Goal: Task Accomplishment & Management: Manage account settings

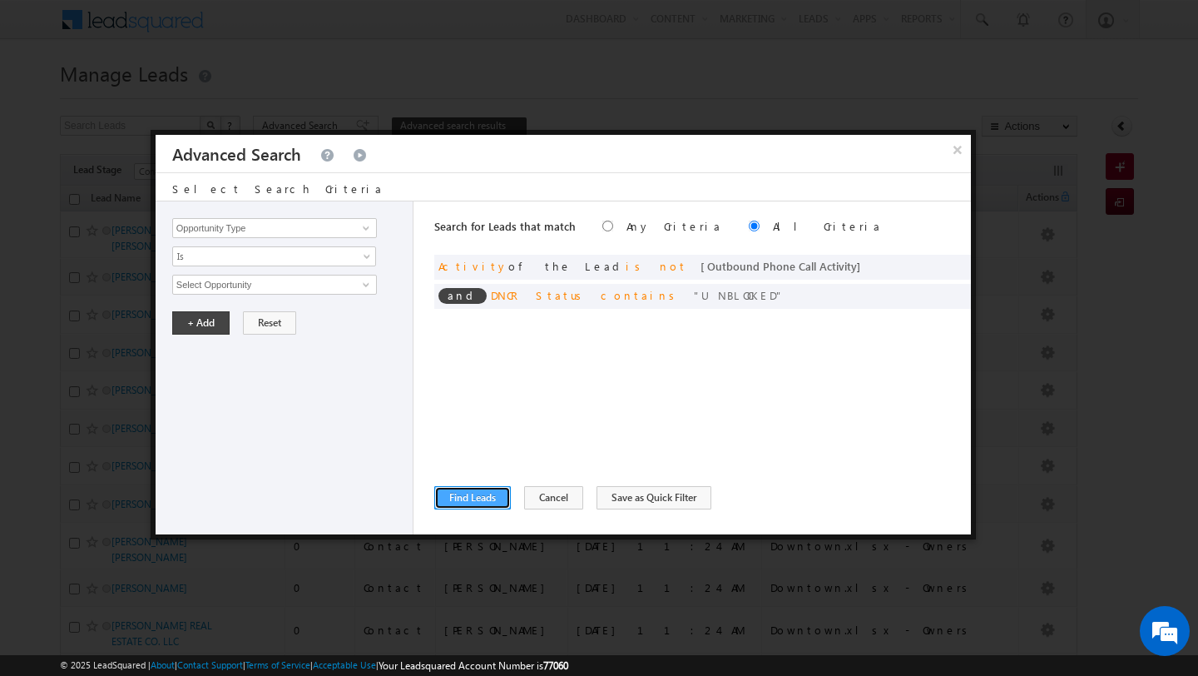
click at [457, 499] on button "Find Leads" at bounding box center [472, 497] width 77 height 23
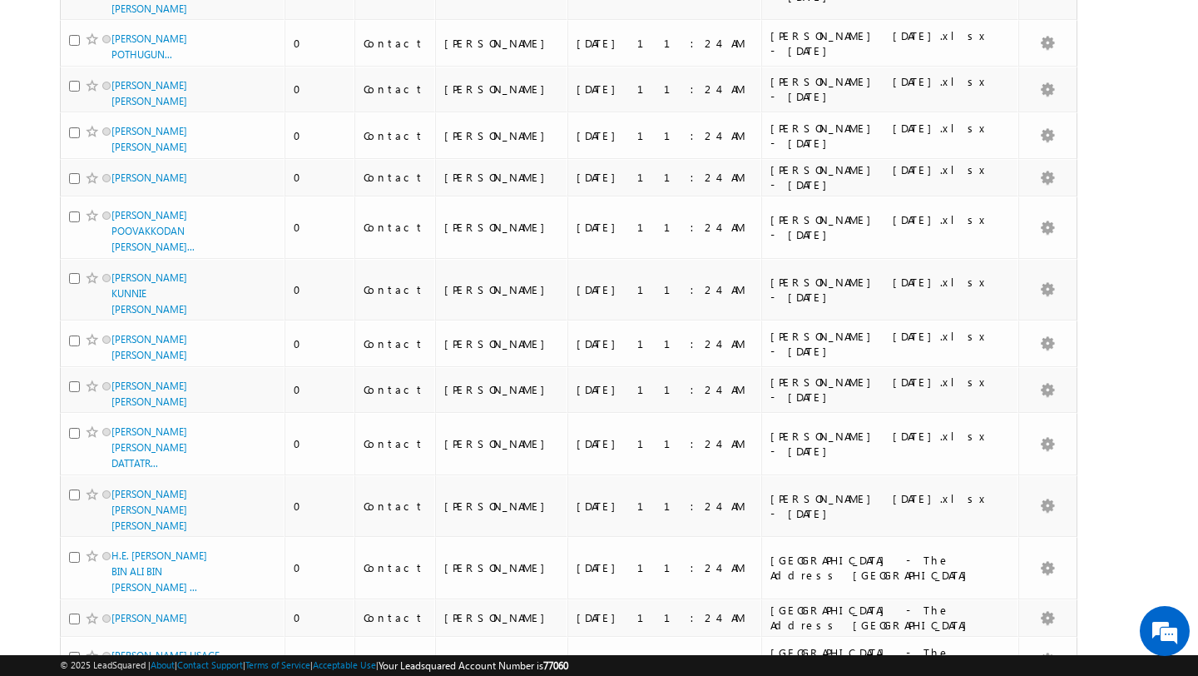
scroll to position [1774, 0]
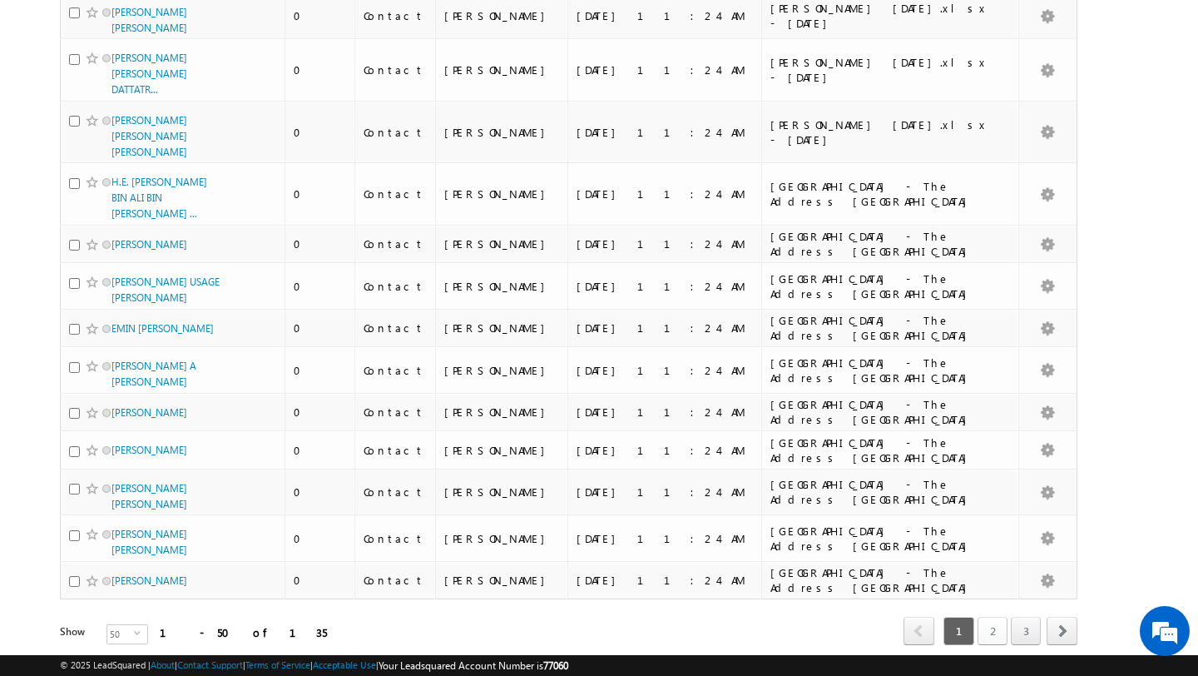
click at [999, 617] on link "2" at bounding box center [993, 631] width 30 height 28
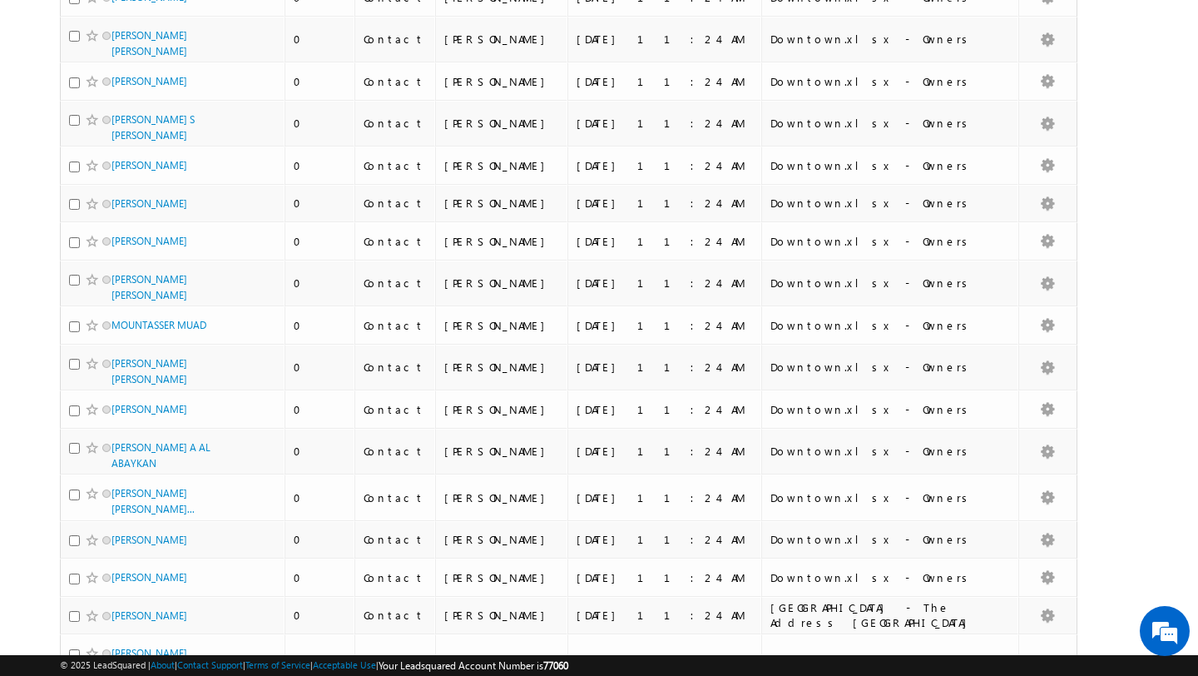
scroll to position [1671, 0]
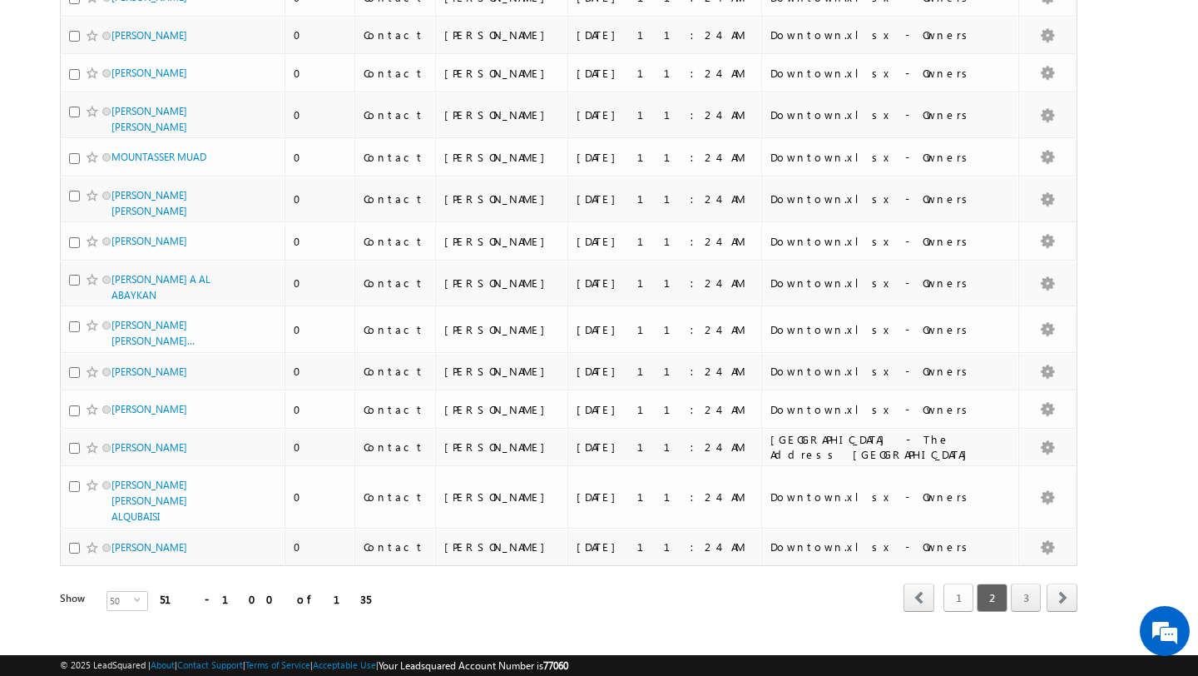
click at [948, 583] on link "1" at bounding box center [959, 597] width 30 height 28
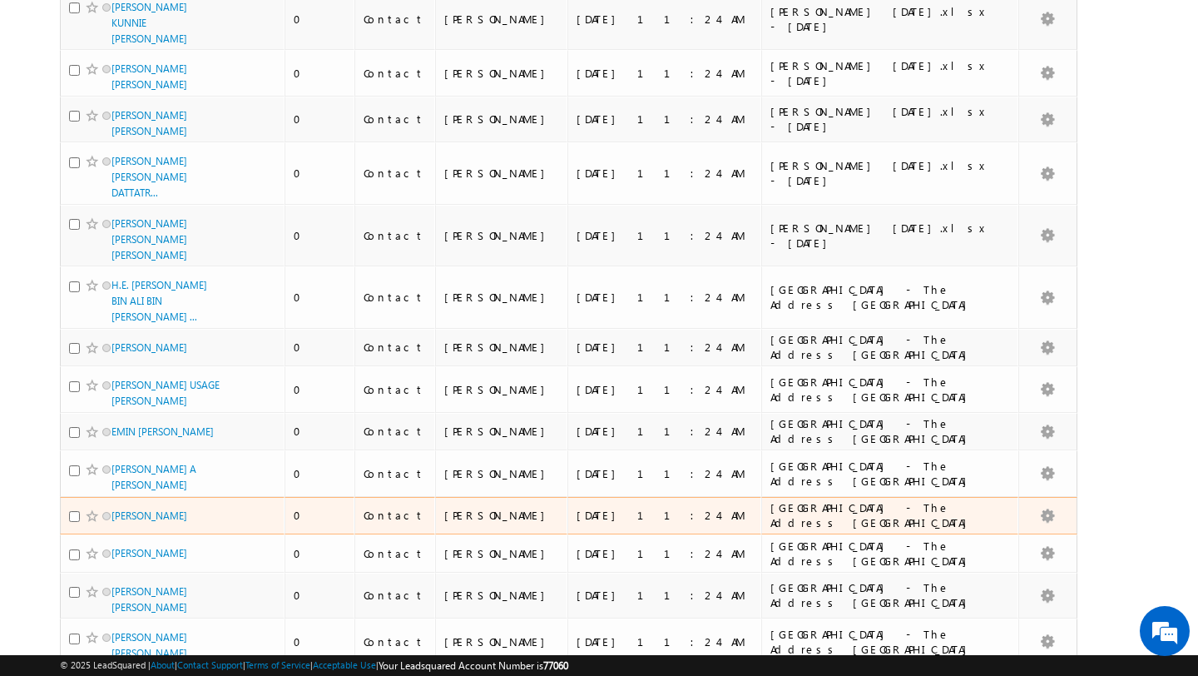
scroll to position [1774, 0]
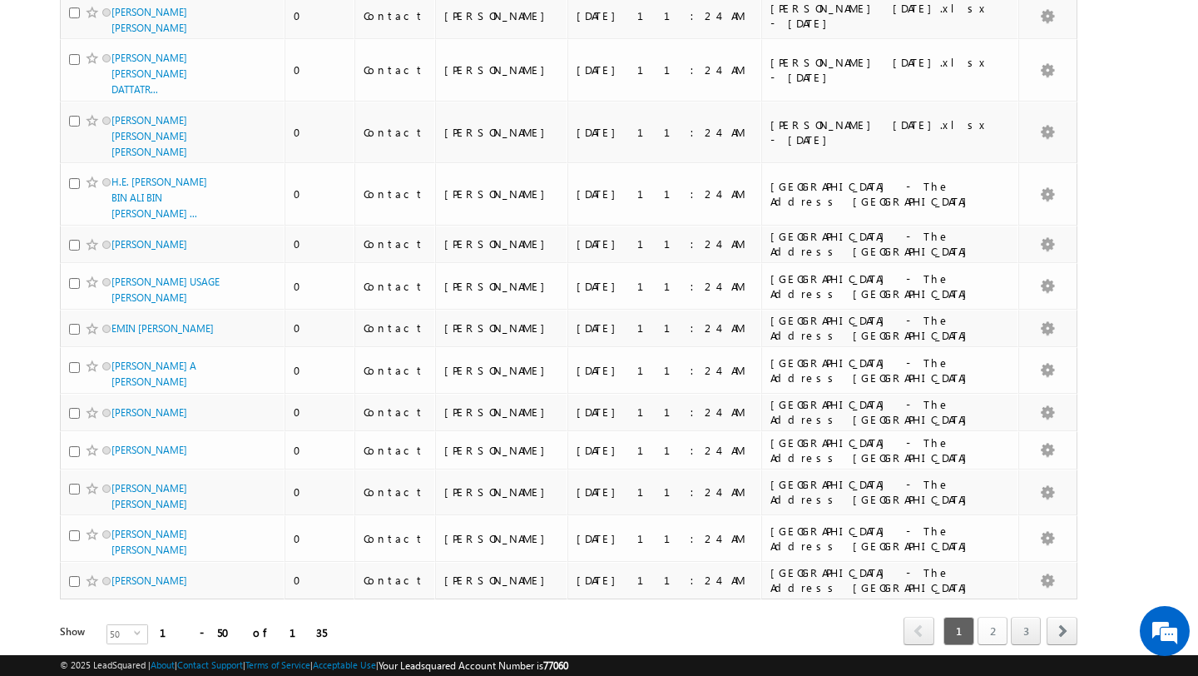
click at [984, 617] on link "2" at bounding box center [993, 631] width 30 height 28
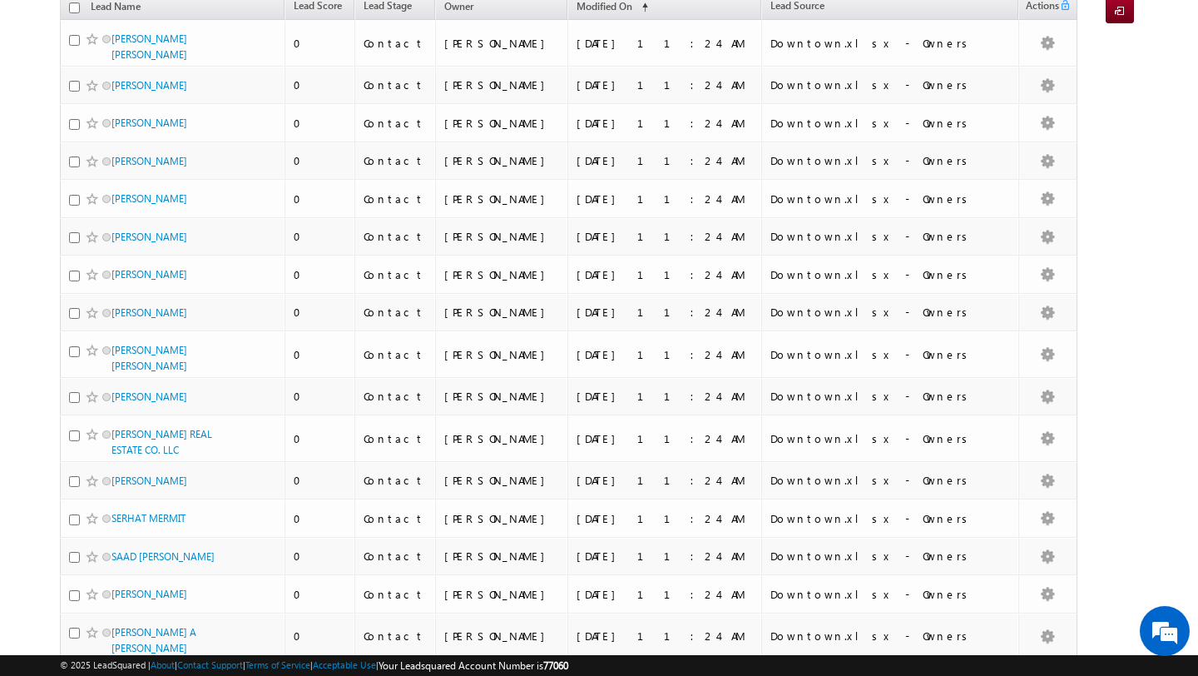
scroll to position [0, 0]
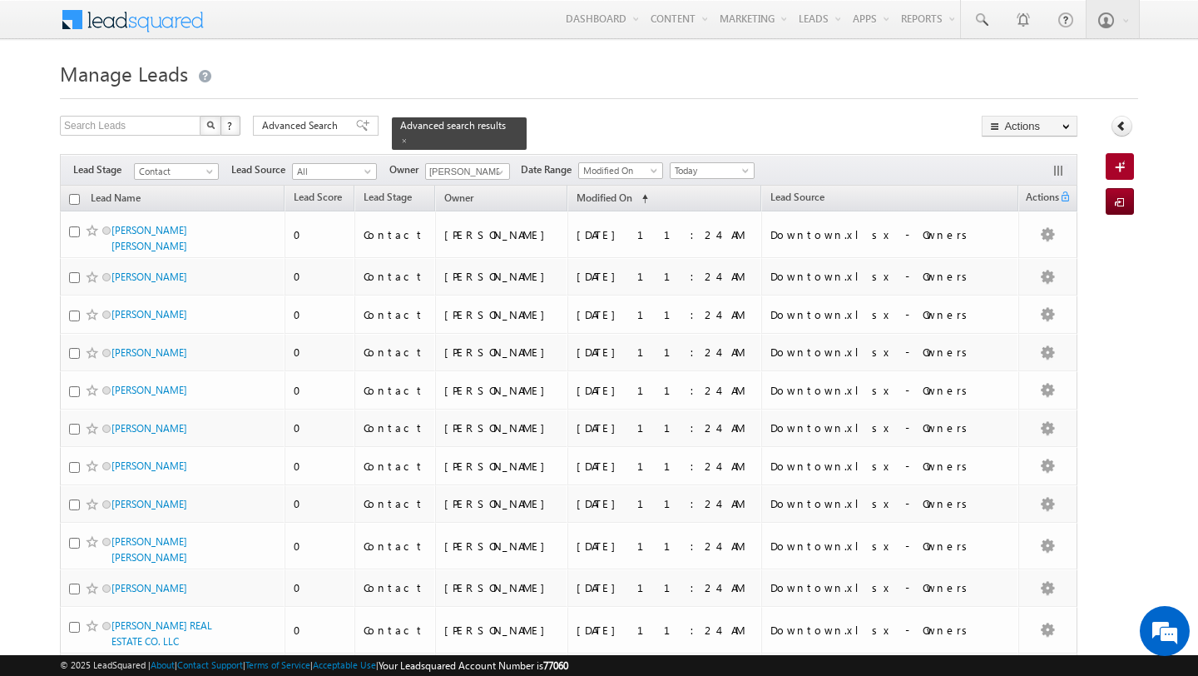
click at [75, 202] on input "checkbox" at bounding box center [74, 199] width 11 height 11
checkbox input "true"
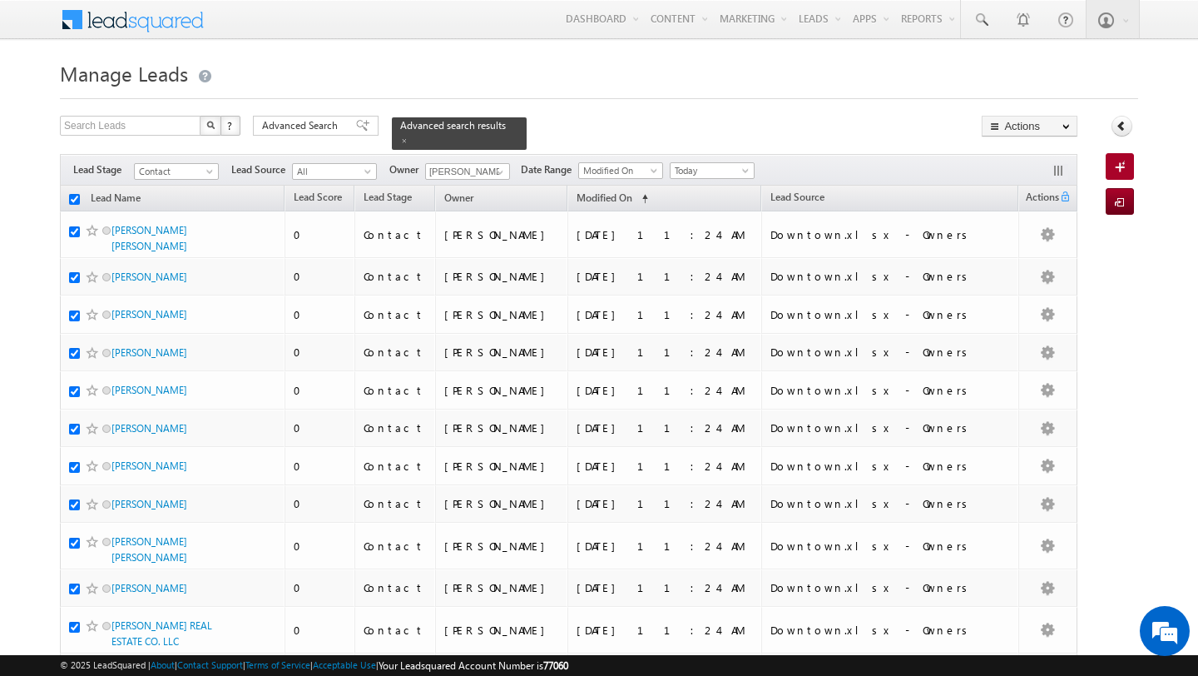
checkbox input "true"
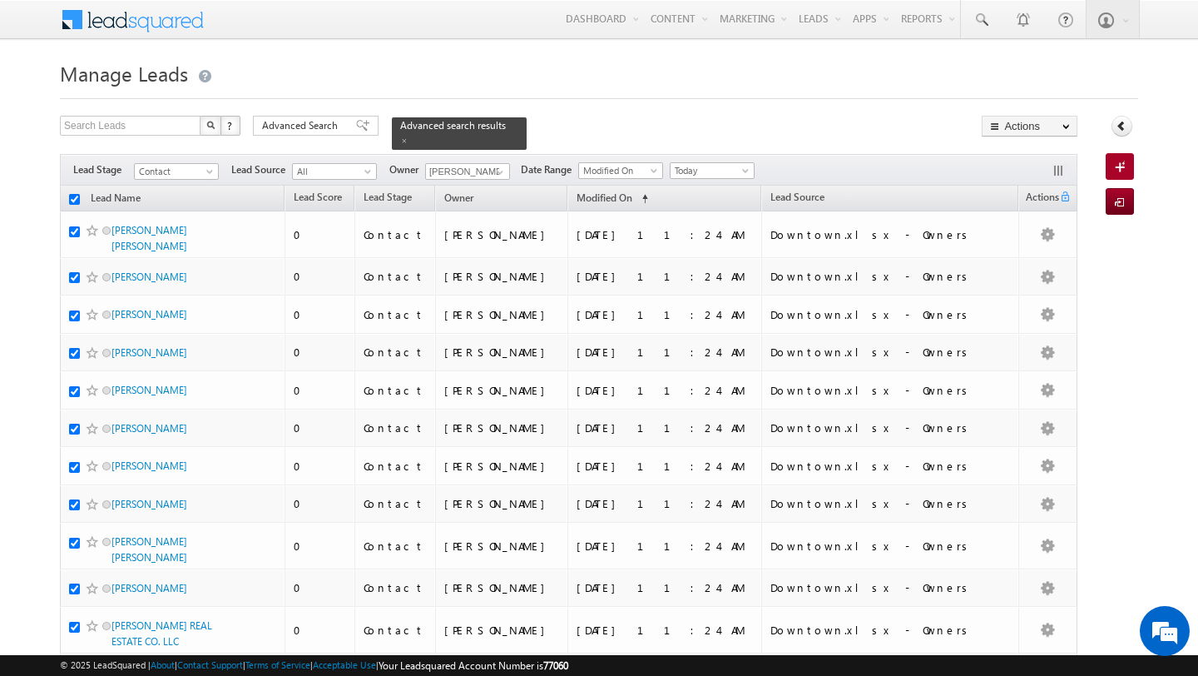
checkbox input "true"
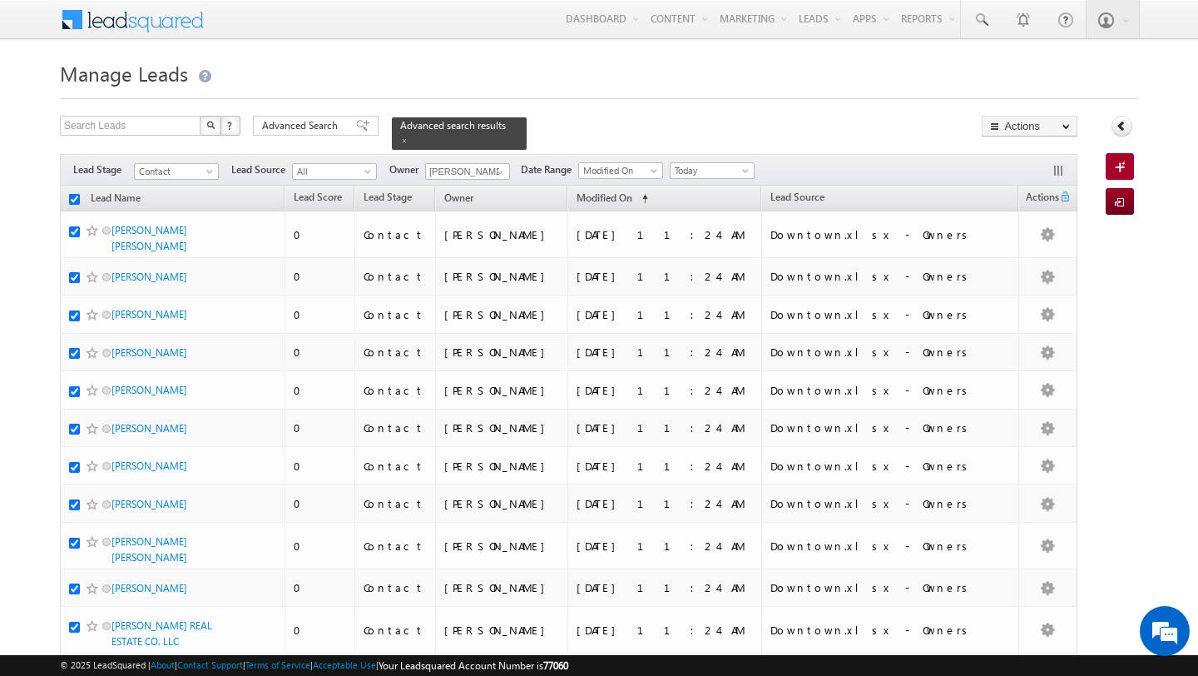
checkbox input "true"
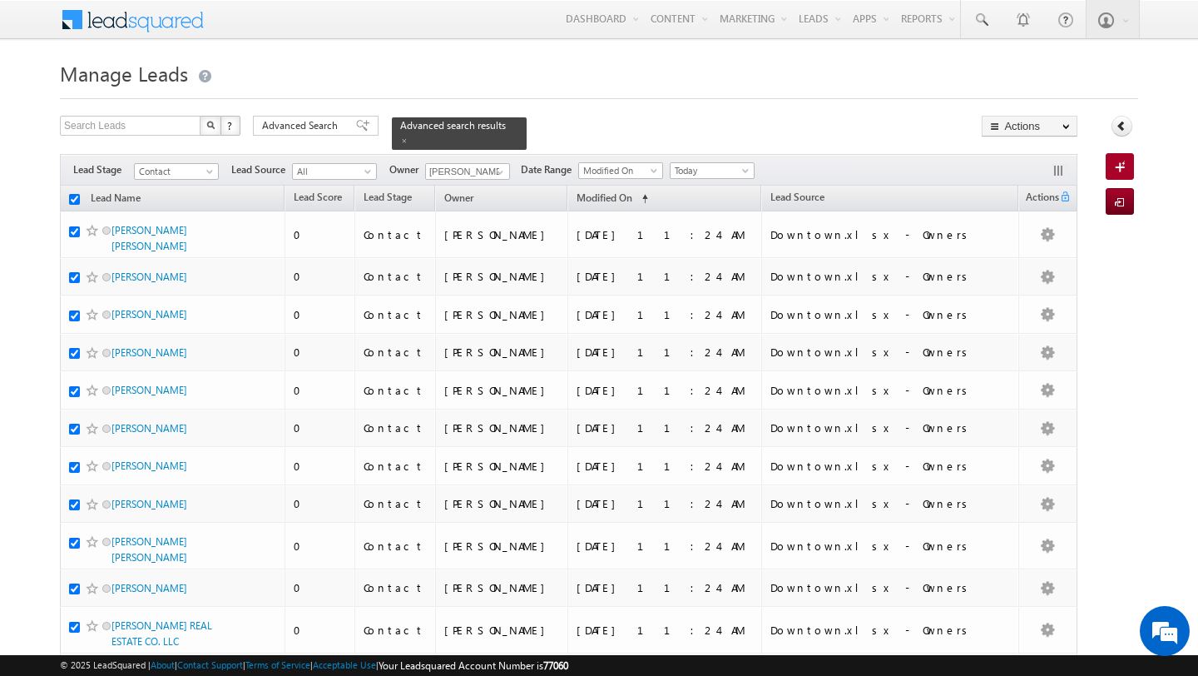
checkbox input "true"
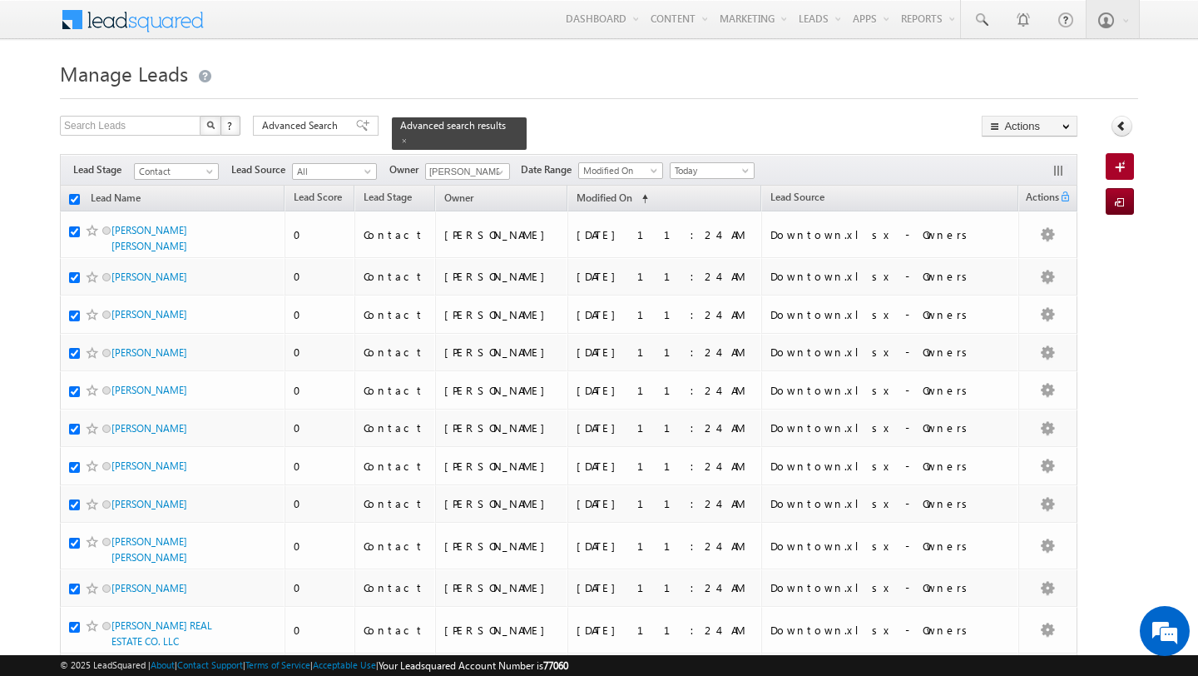
checkbox input "true"
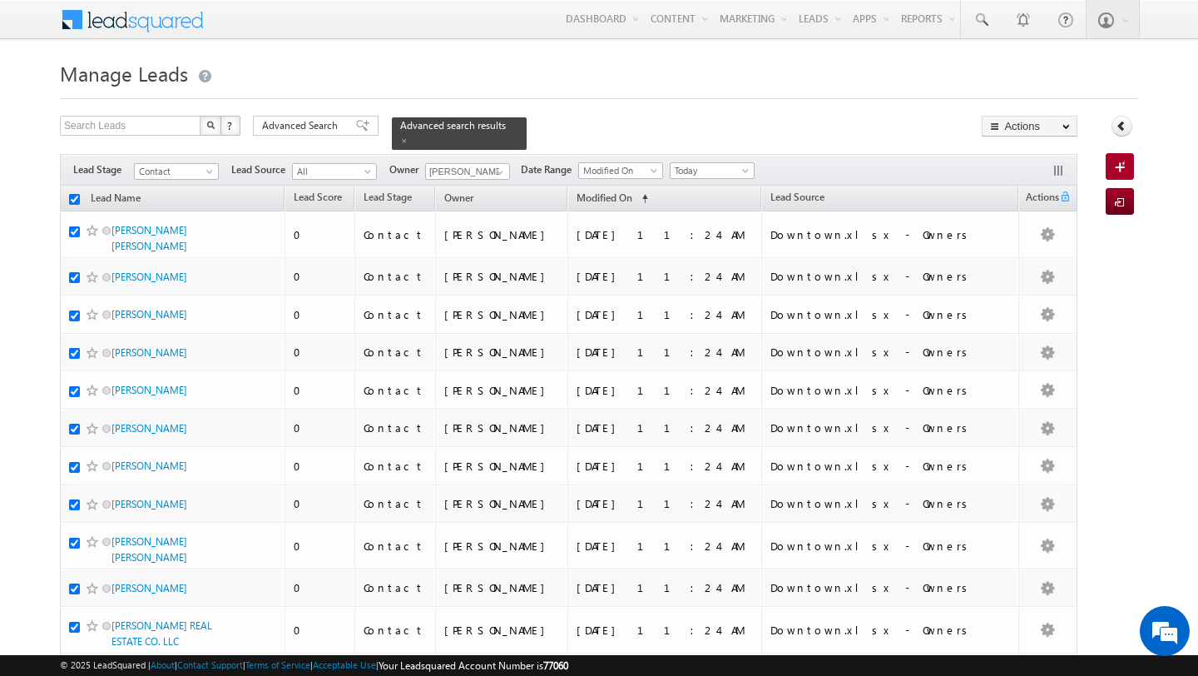
checkbox input "true"
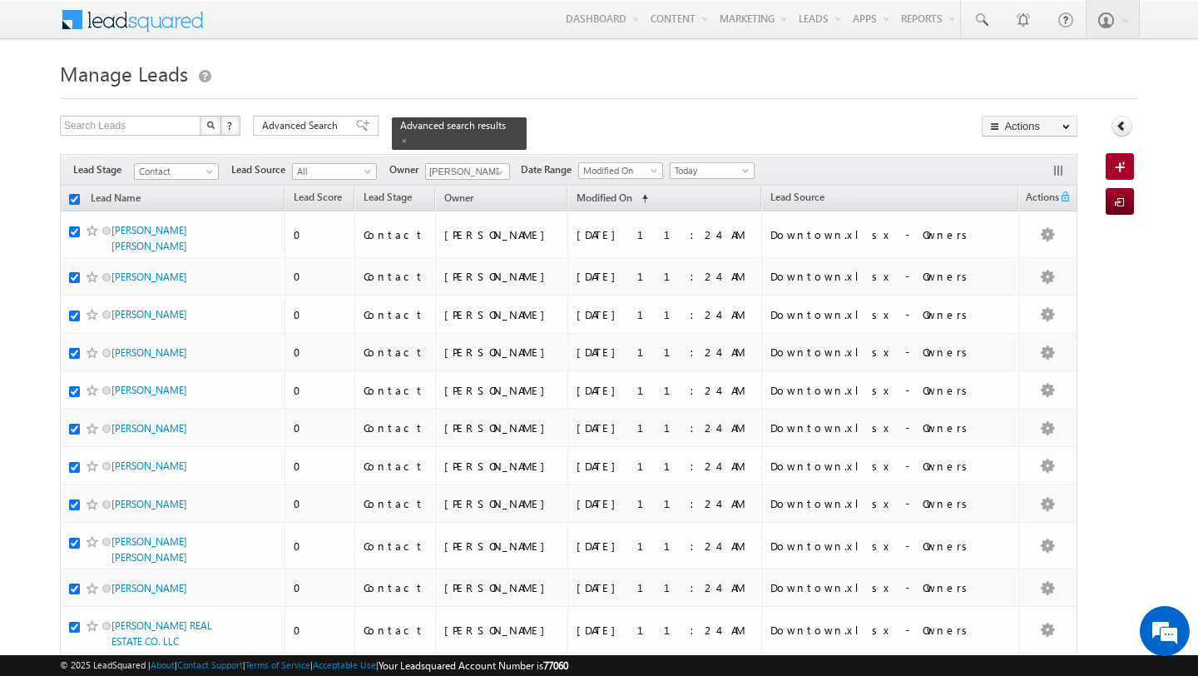
checkbox input "true"
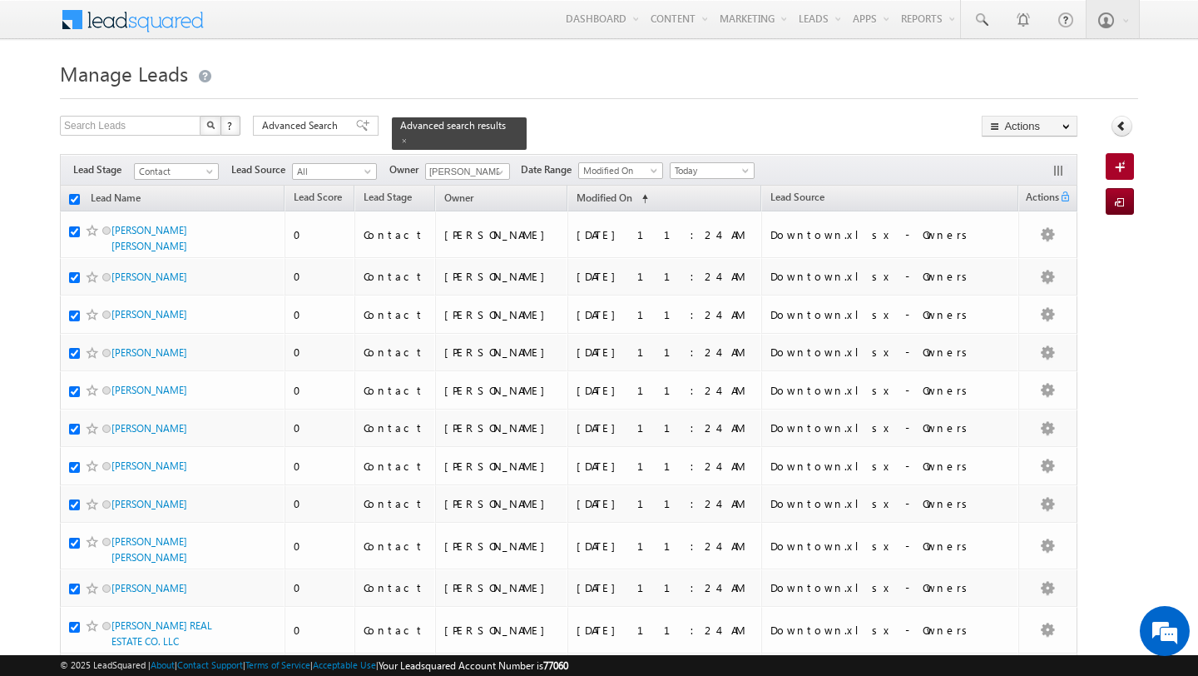
checkbox input "true"
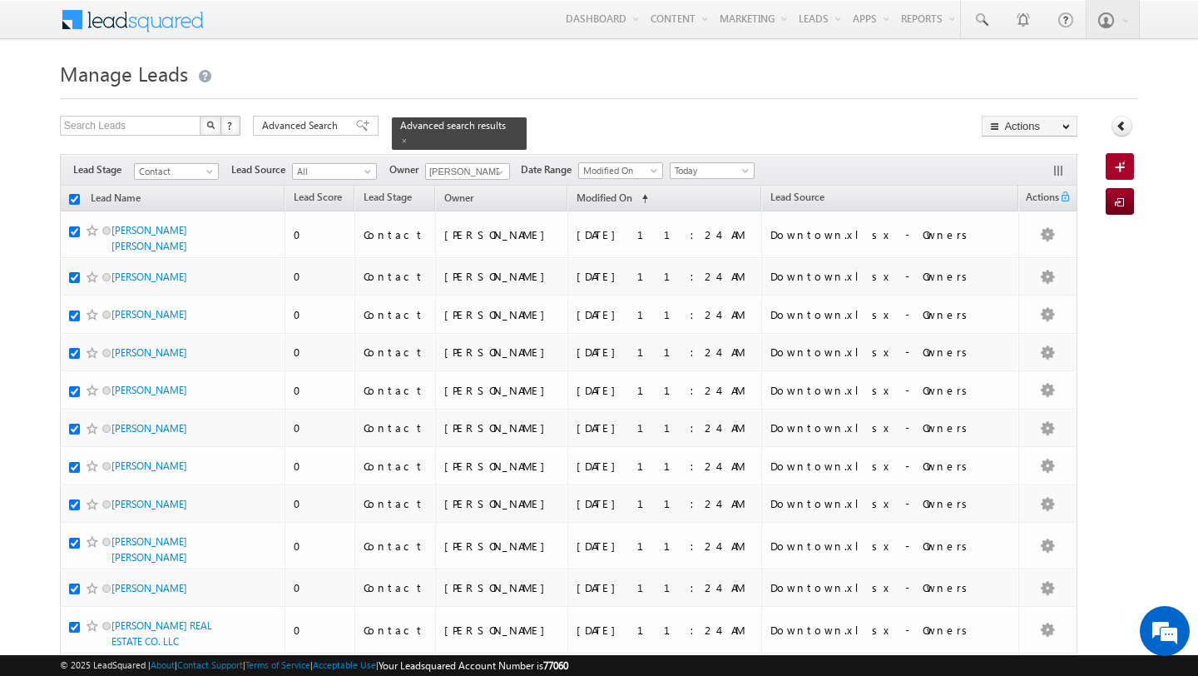
checkbox input "true"
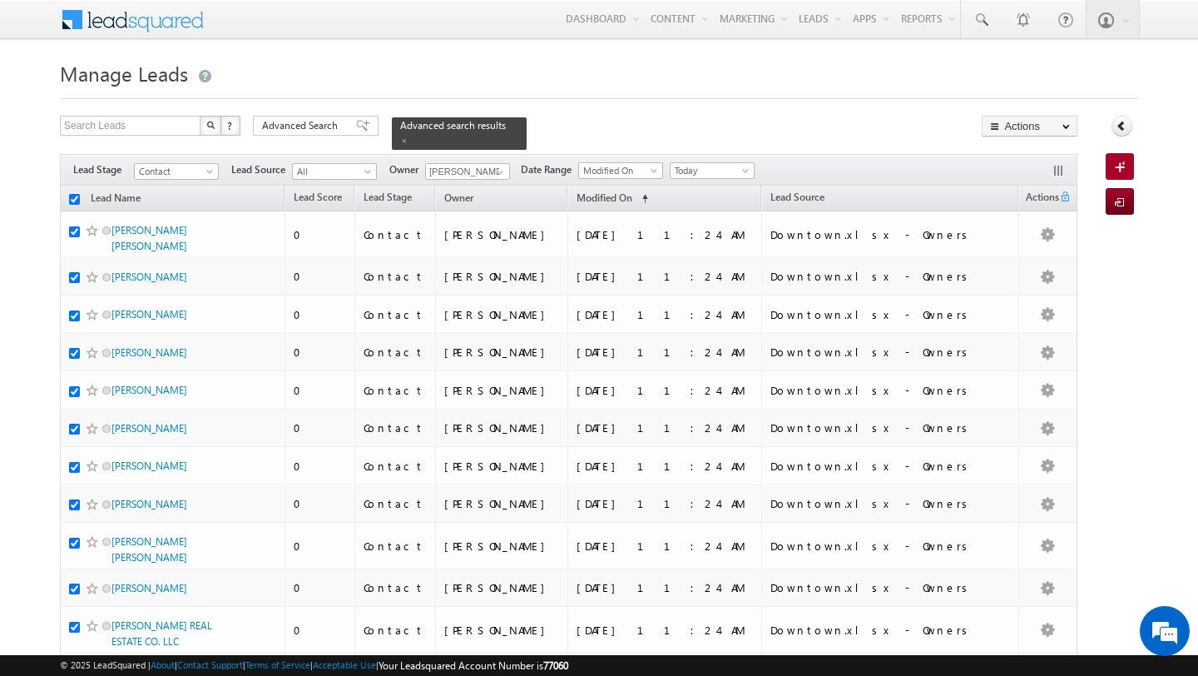
checkbox input "true"
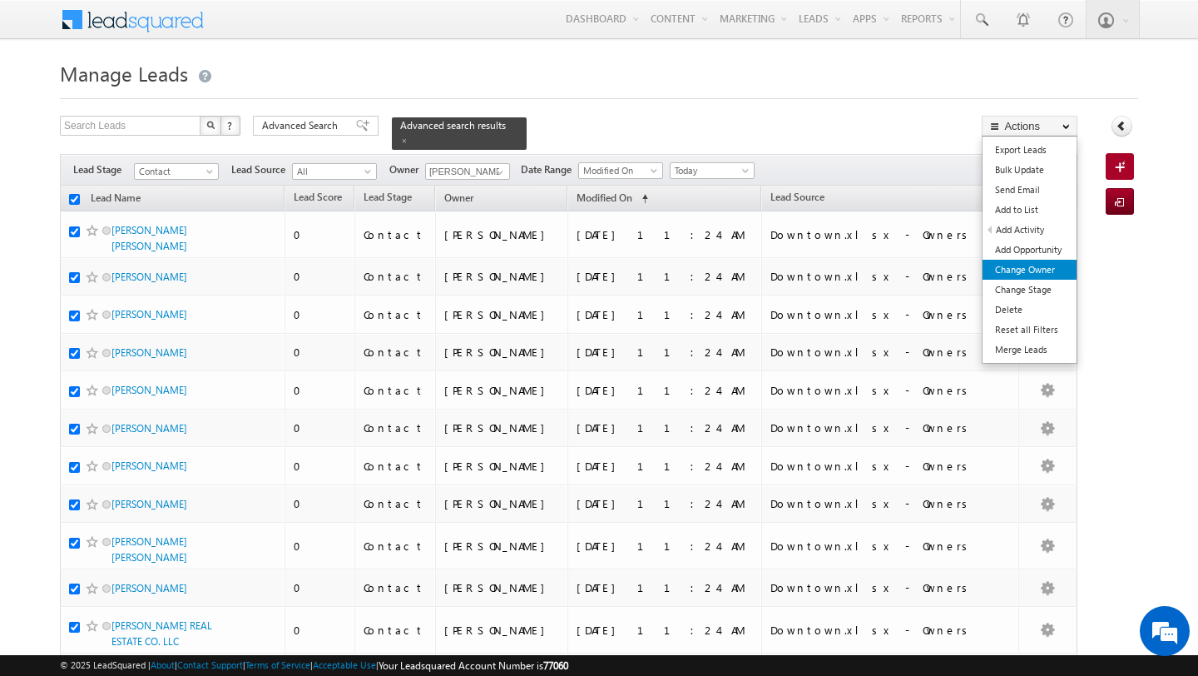
click at [1031, 266] on link "Change Owner" at bounding box center [1030, 270] width 94 height 20
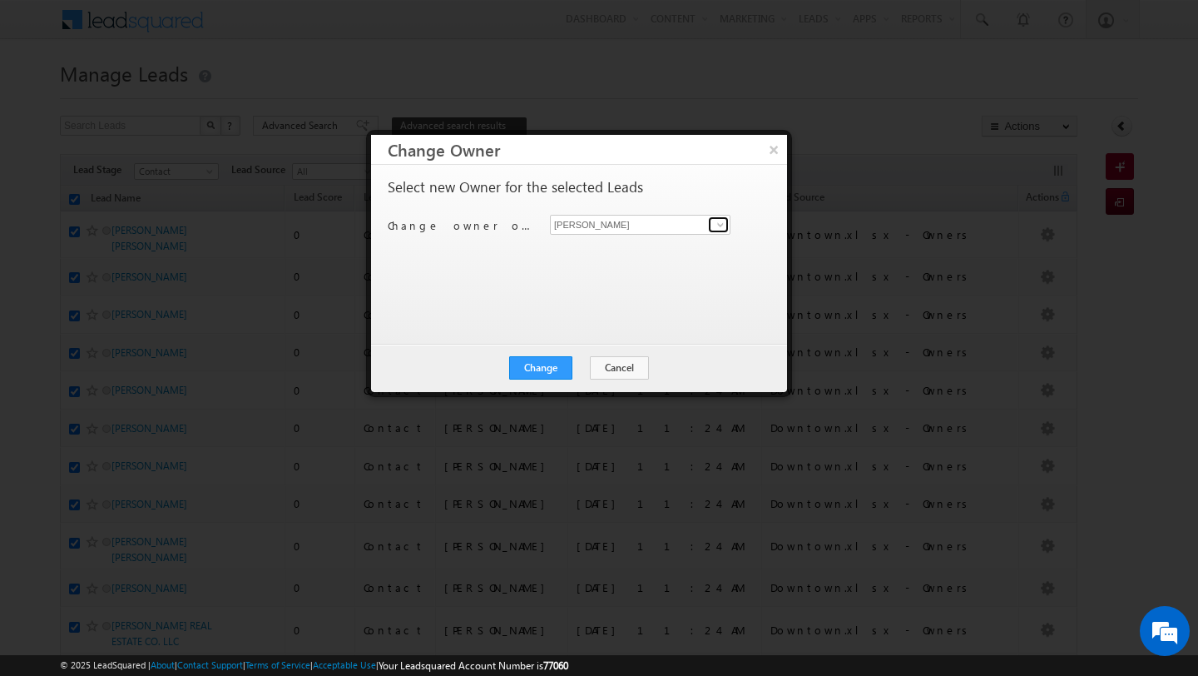
click at [719, 231] on span at bounding box center [720, 224] width 13 height 13
click at [672, 246] on link "Pratyush kuanr pratyush.kuanr@indglobal.ae" at bounding box center [640, 251] width 181 height 32
type input "Pratyush kuanr"
click at [545, 369] on button "Change" at bounding box center [540, 367] width 63 height 23
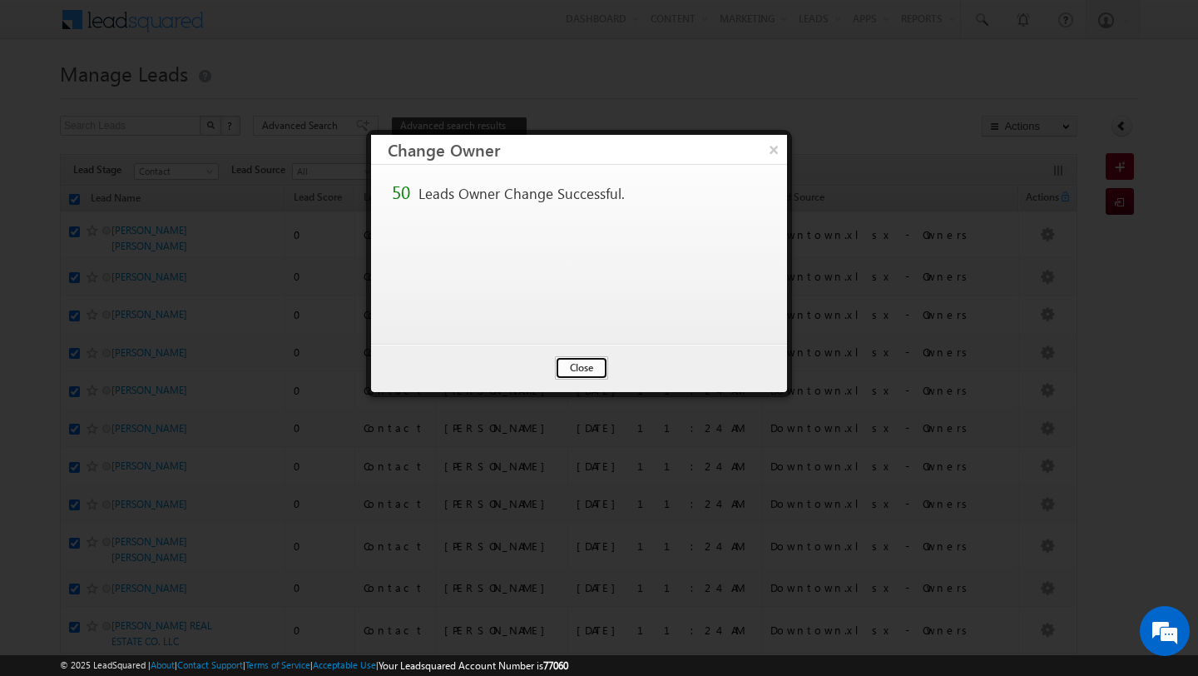
click at [588, 357] on button "Close" at bounding box center [581, 367] width 53 height 23
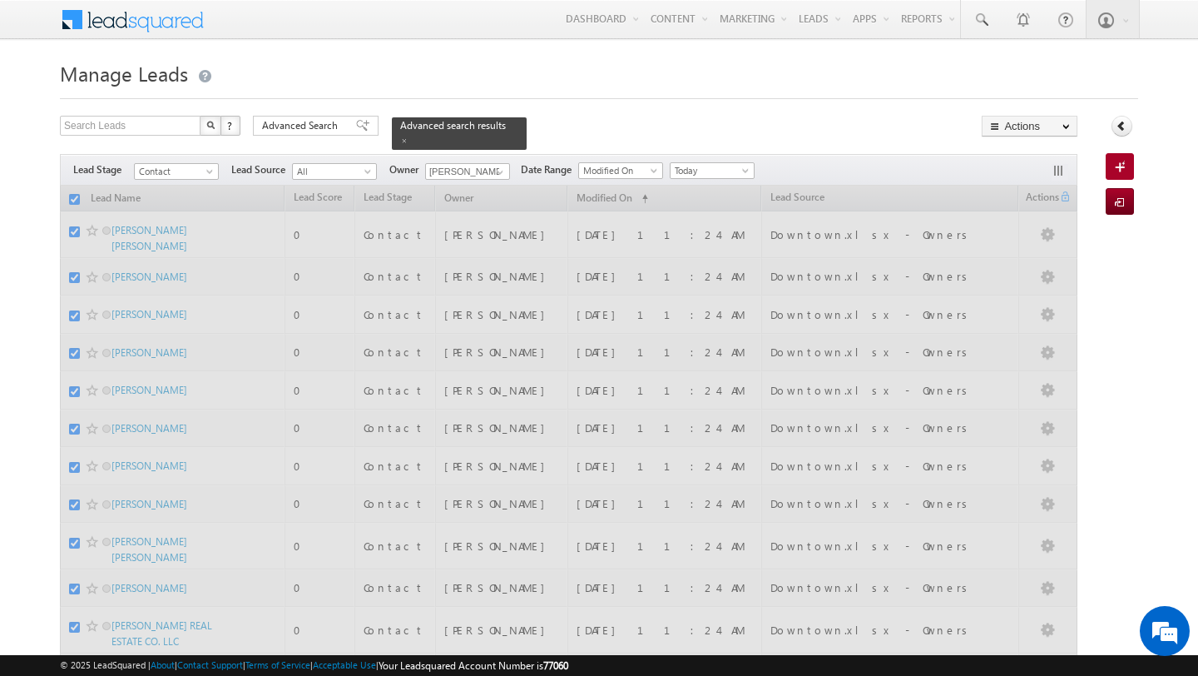
checkbox input "false"
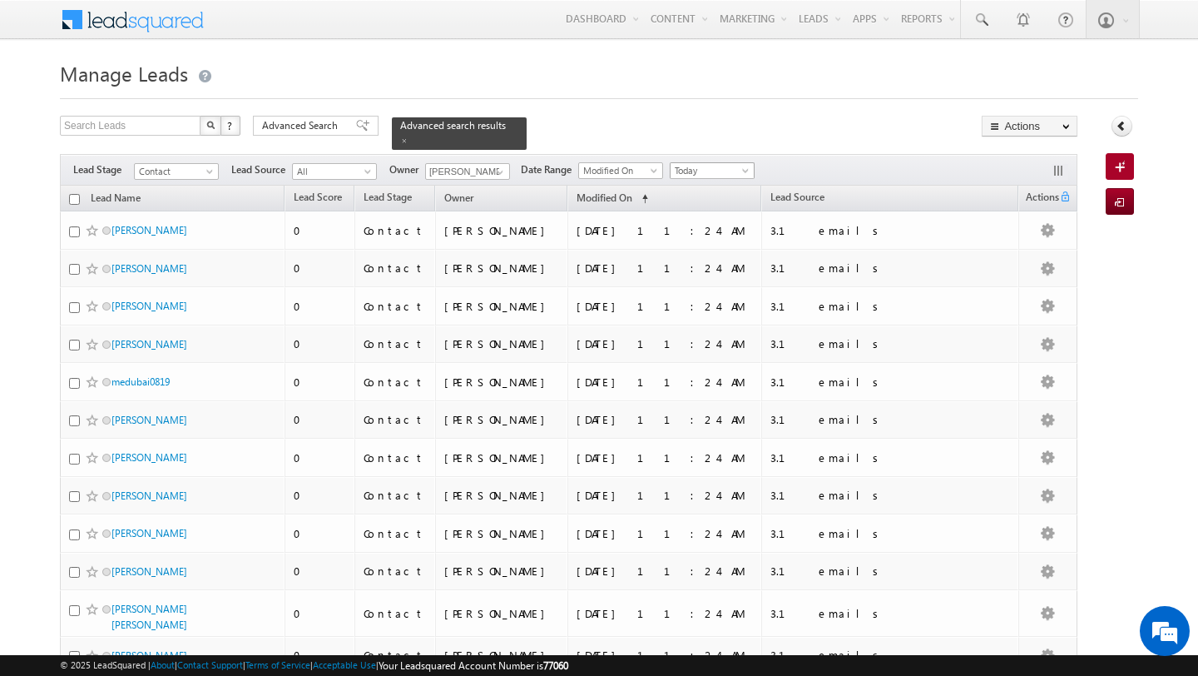
click at [701, 176] on span "Today" at bounding box center [710, 170] width 79 height 15
click at [694, 230] on link "[DATE]" at bounding box center [707, 224] width 84 height 15
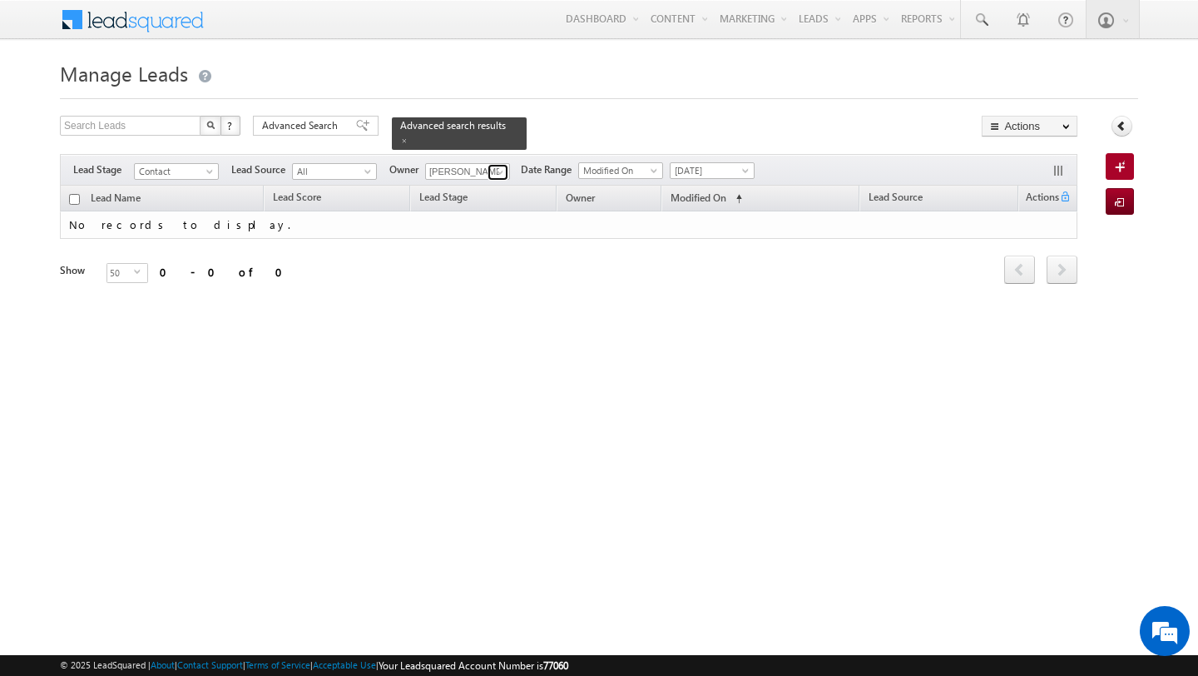
click at [498, 177] on span at bounding box center [499, 172] width 13 height 13
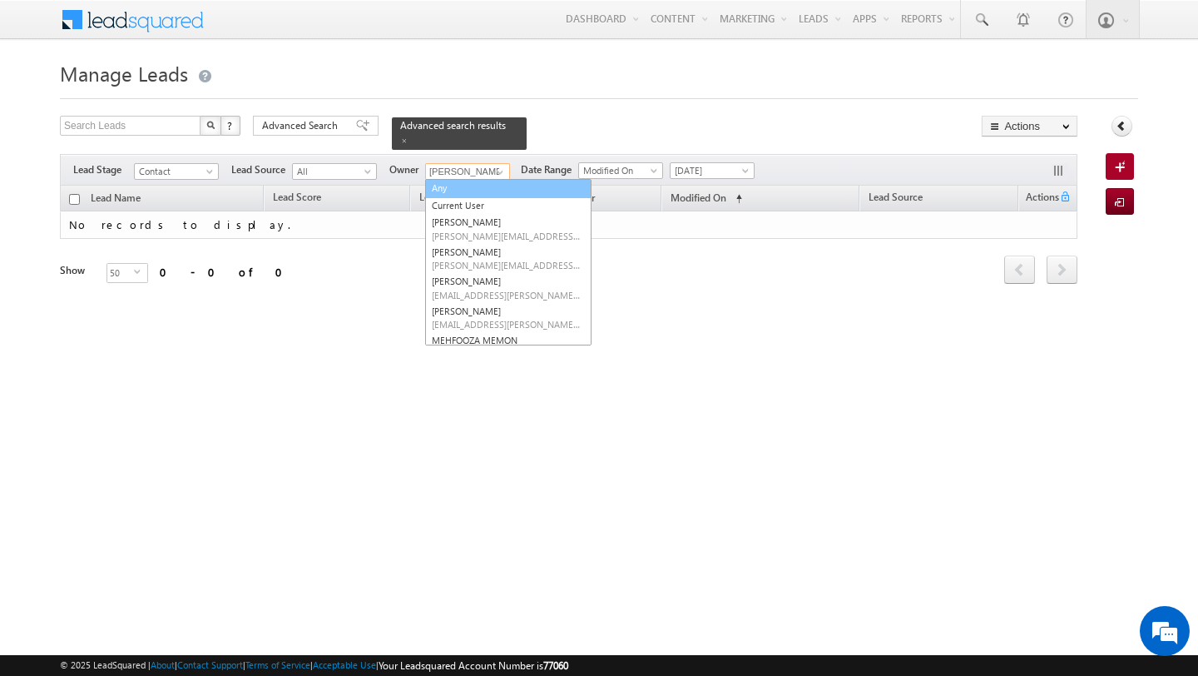
click at [459, 192] on link "Any" at bounding box center [508, 188] width 166 height 19
type input "Any"
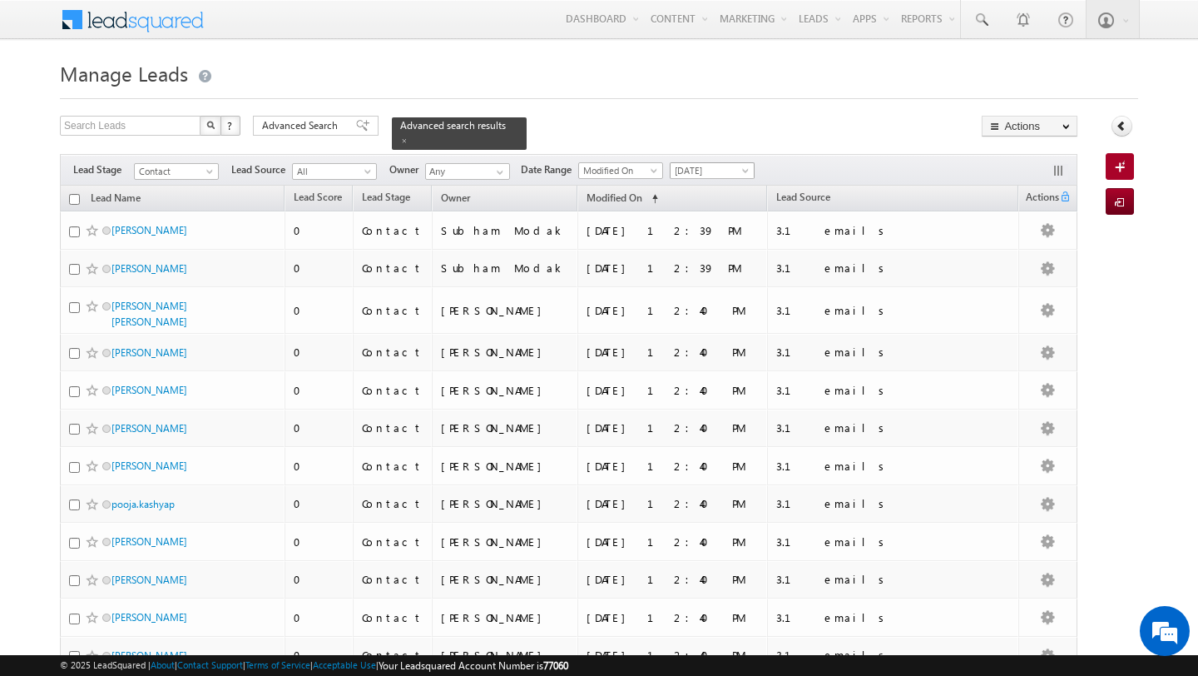
click at [697, 166] on span "[DATE]" at bounding box center [710, 170] width 79 height 15
click at [688, 183] on link "All Time" at bounding box center [707, 188] width 84 height 15
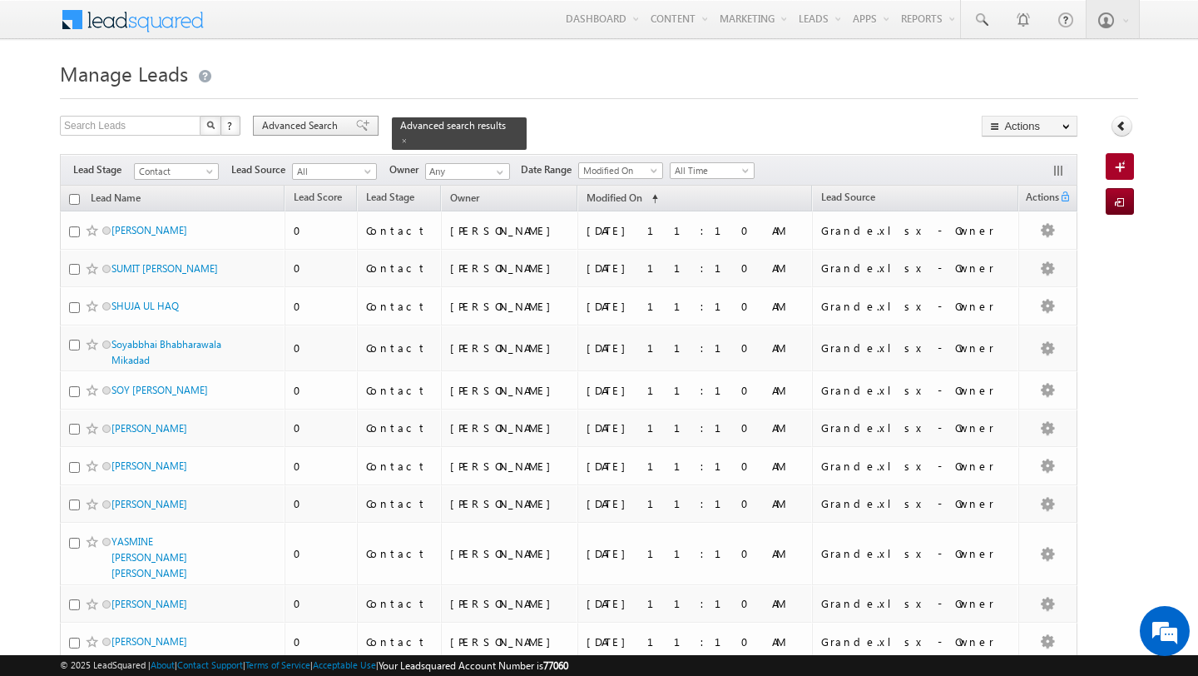
click at [312, 129] on span "Advanced Search" at bounding box center [302, 125] width 81 height 15
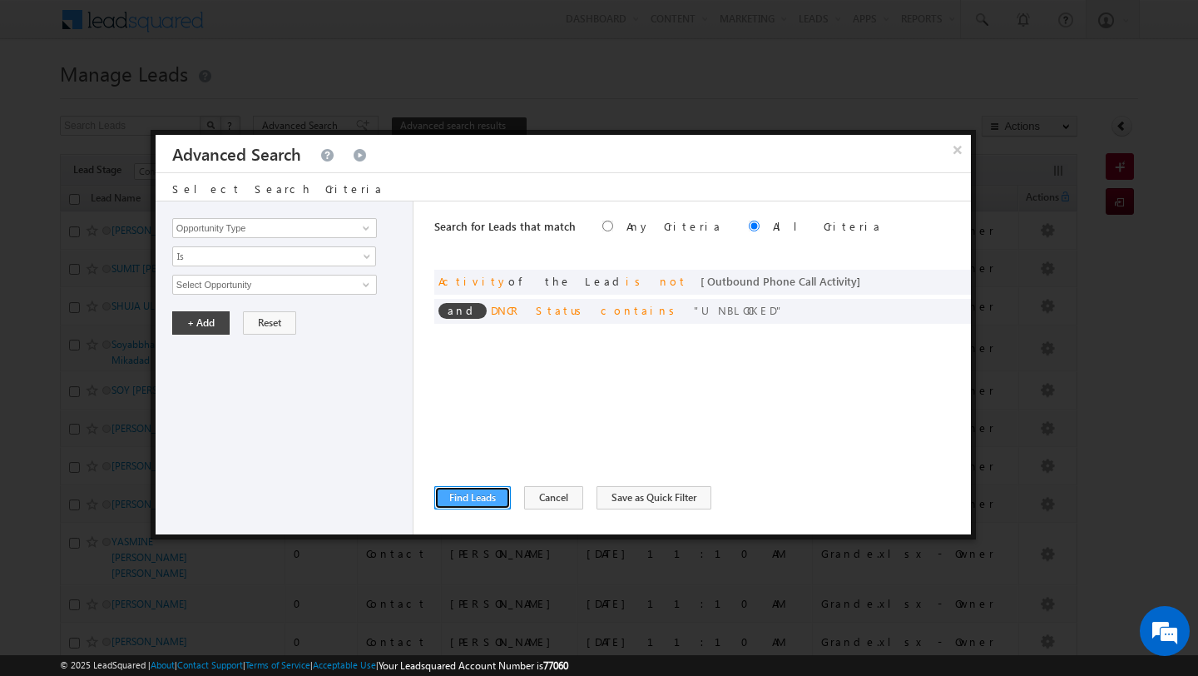
click at [484, 493] on button "Find Leads" at bounding box center [472, 497] width 77 height 23
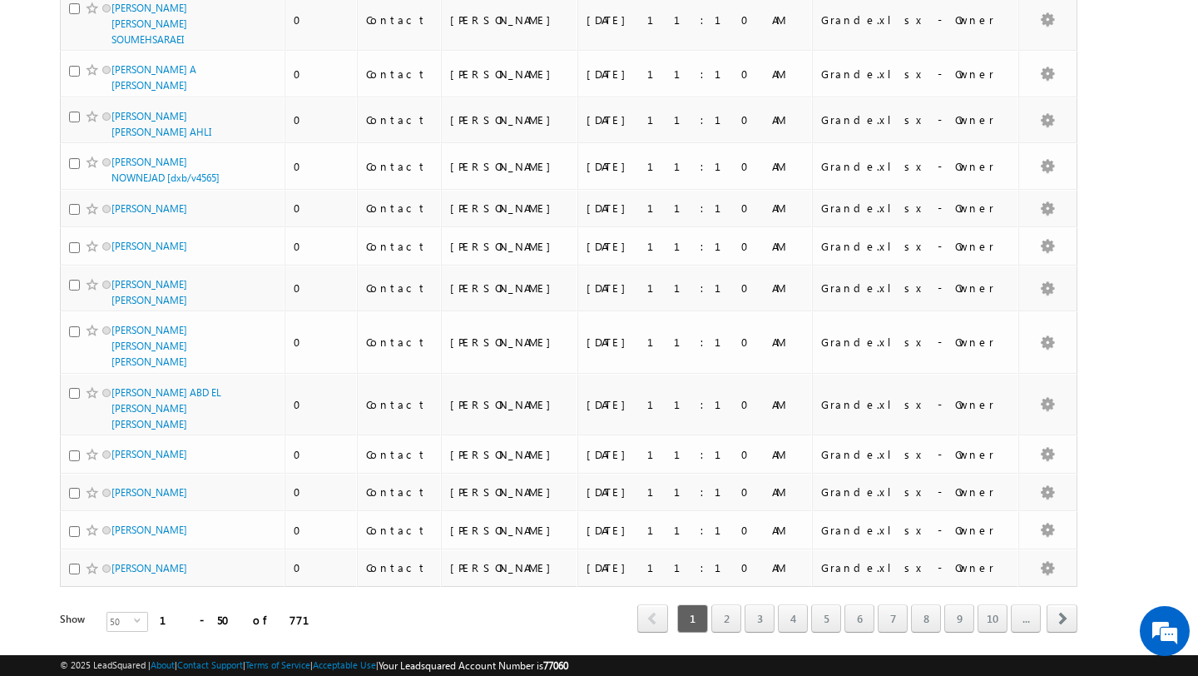
scroll to position [1802, 0]
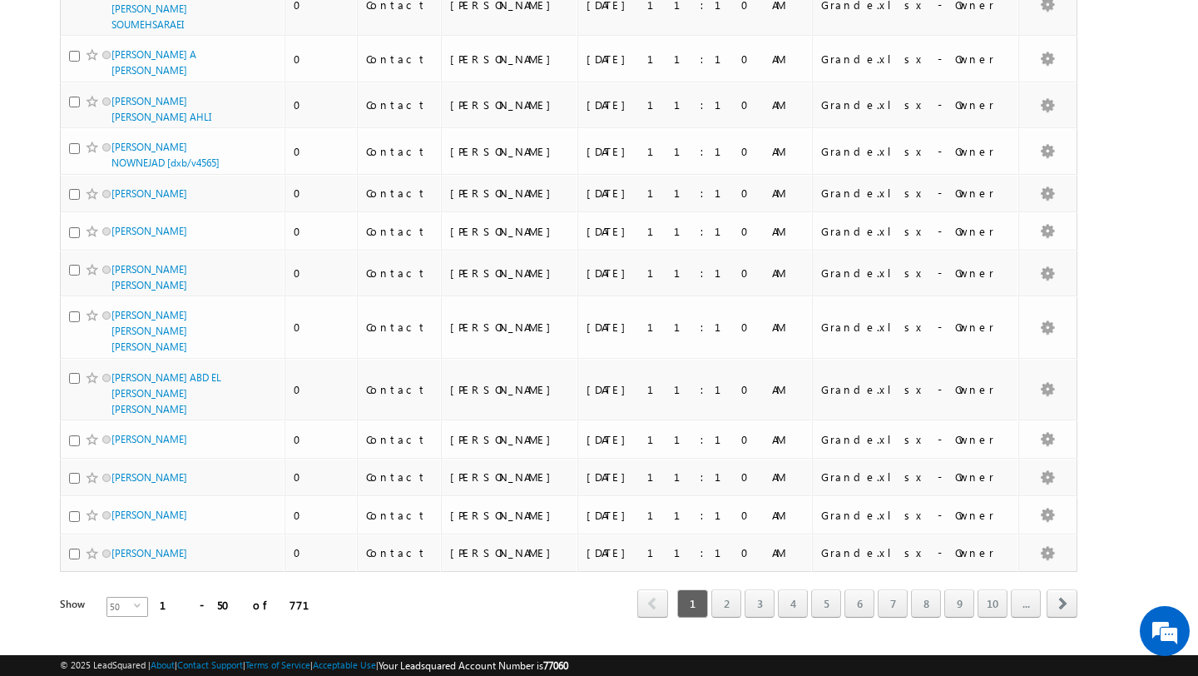
click at [134, 602] on span "select" at bounding box center [140, 605] width 13 height 7
click at [110, 646] on li "100" at bounding box center [117, 645] width 40 height 17
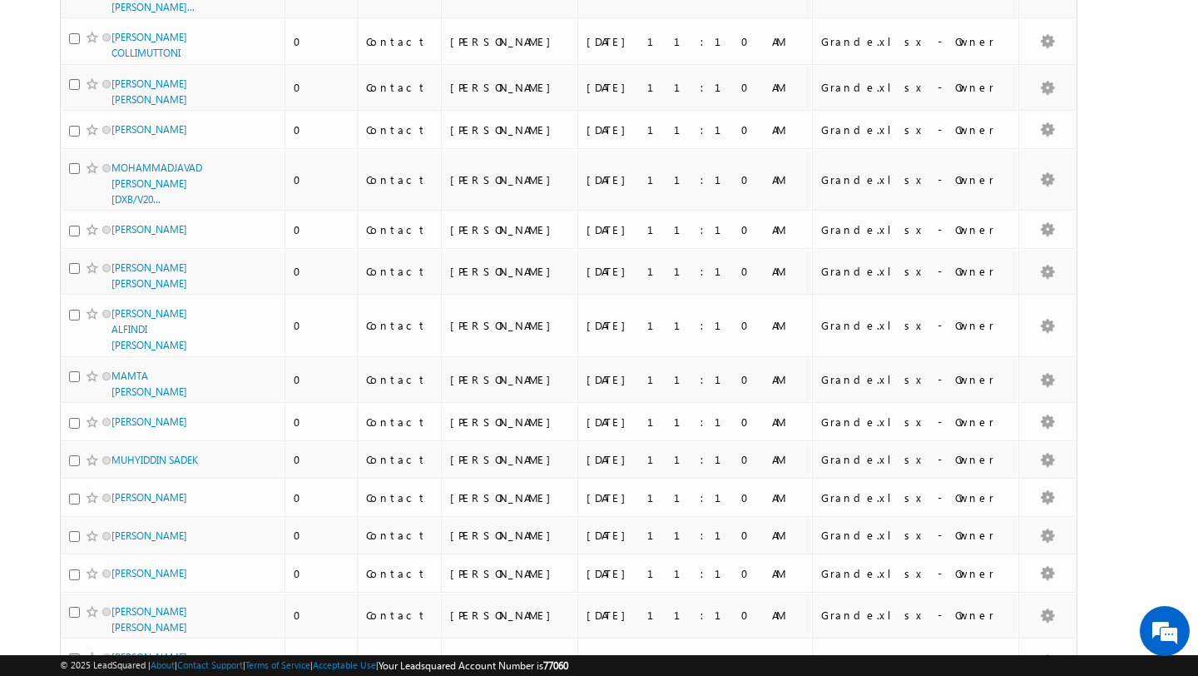
scroll to position [4007, 0]
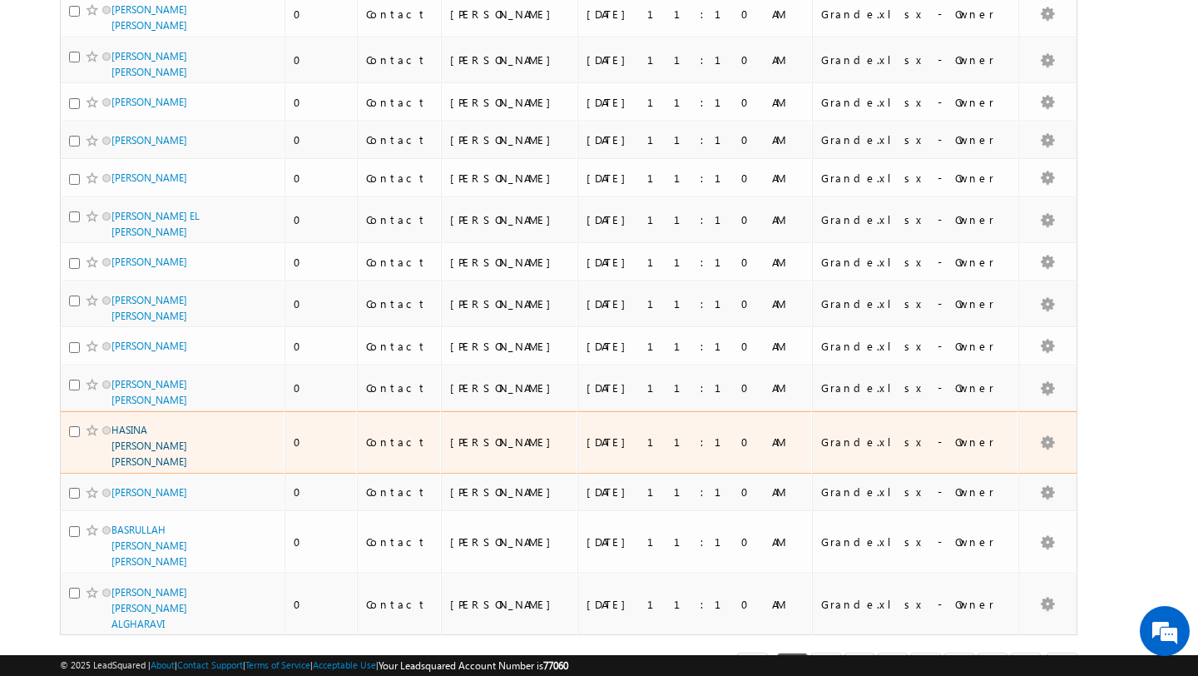
click at [155, 424] on link "HASINA SHAMAIL NASEER IRFAN HAFEEZ" at bounding box center [150, 446] width 76 height 44
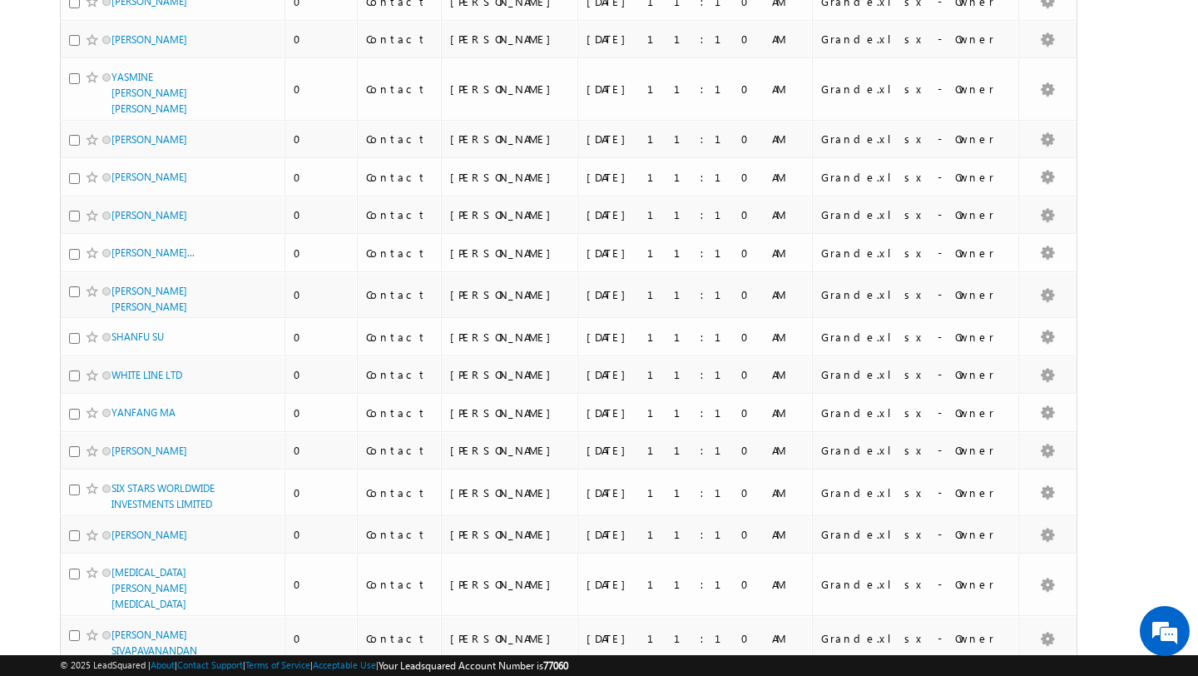
scroll to position [0, 0]
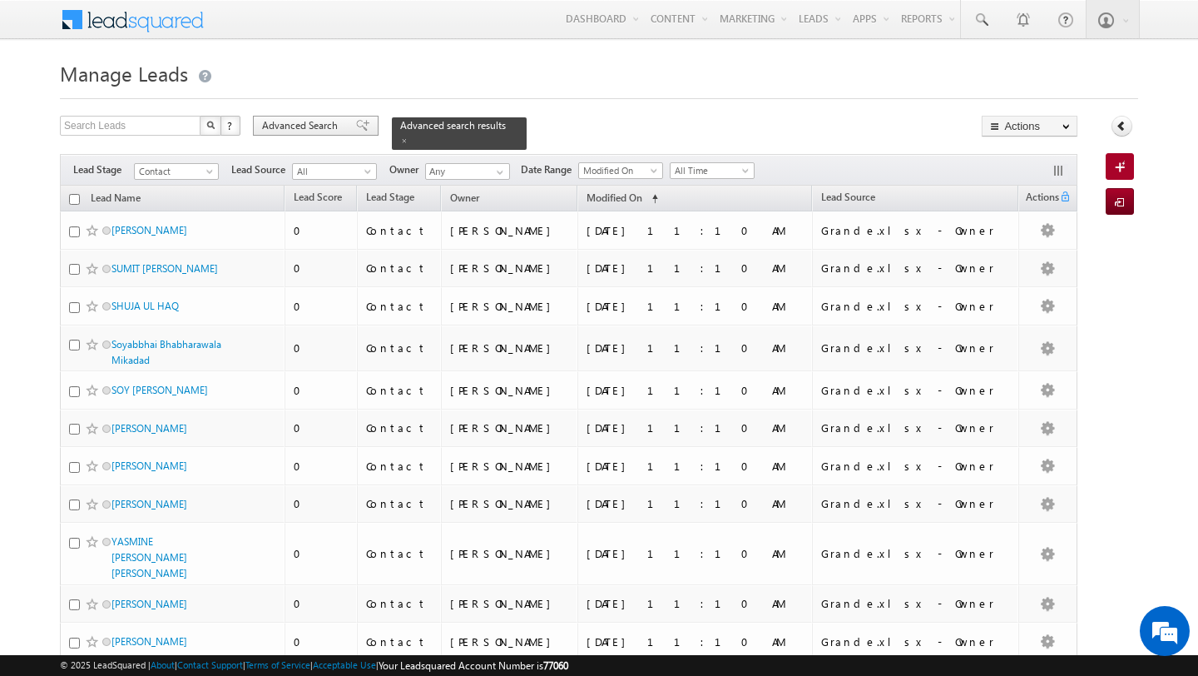
click at [287, 126] on span "Advanced Search" at bounding box center [302, 125] width 81 height 15
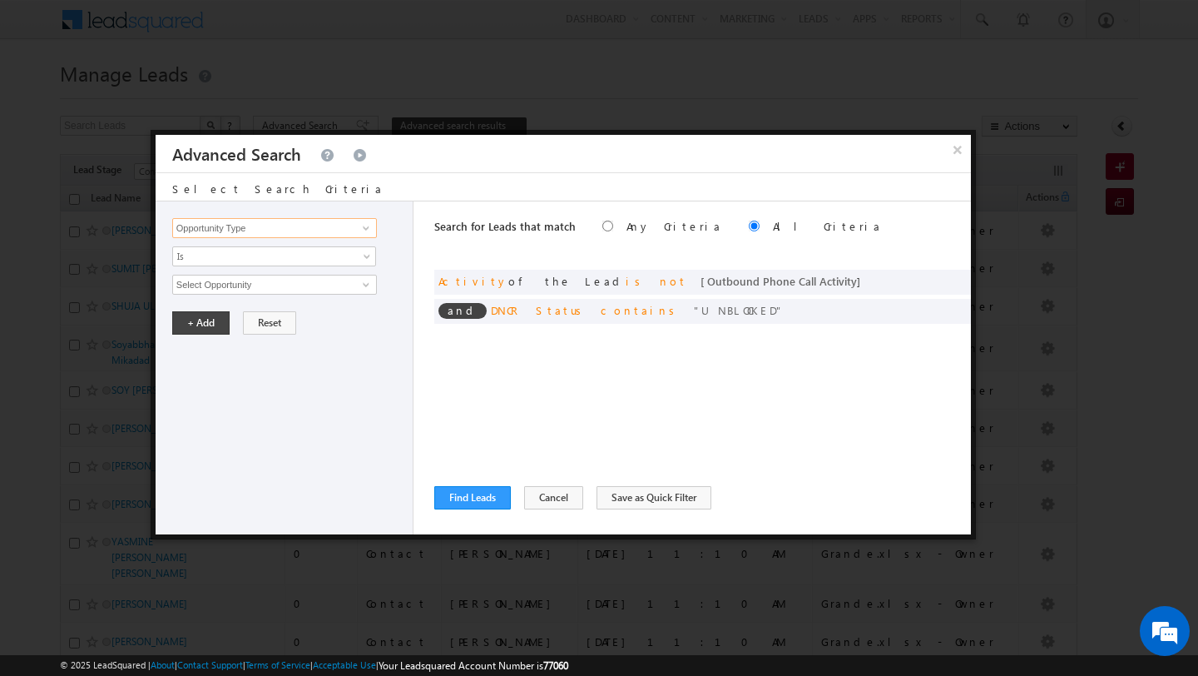
click at [286, 233] on input "Opportunity Type" at bounding box center [274, 228] width 205 height 20
click at [244, 283] on link "Modified On" at bounding box center [274, 279] width 205 height 19
type input "Modified On"
click at [209, 263] on span "Is" at bounding box center [263, 256] width 181 height 15
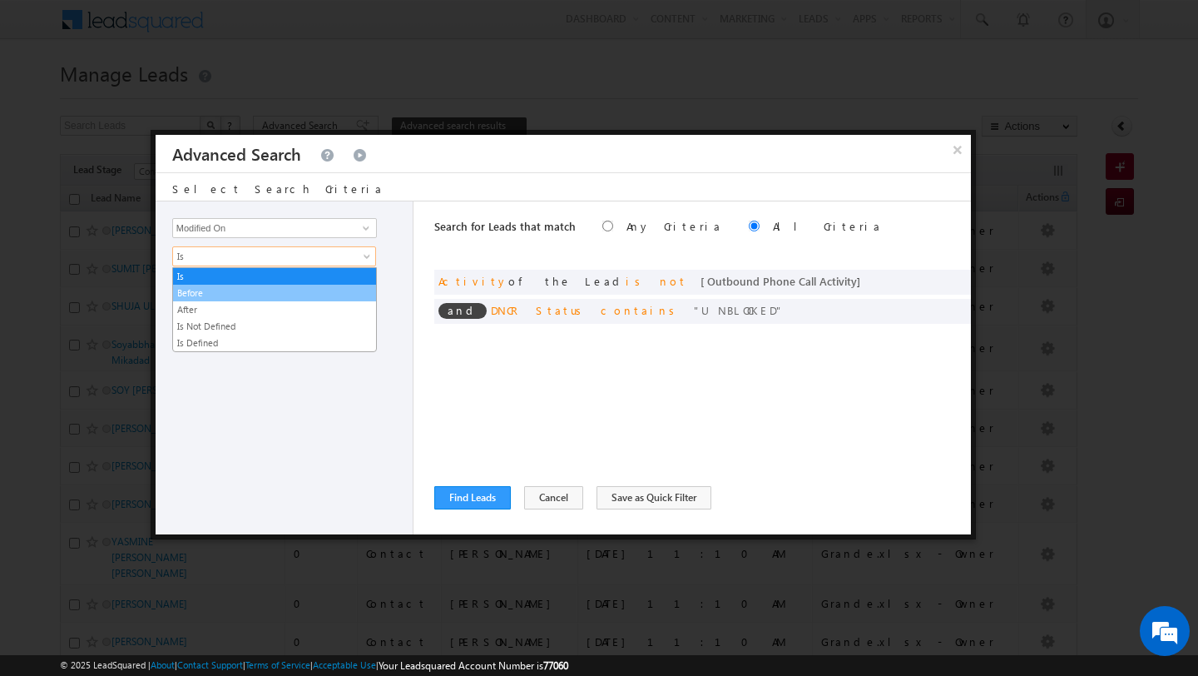
click at [211, 297] on link "Before" at bounding box center [274, 292] width 203 height 15
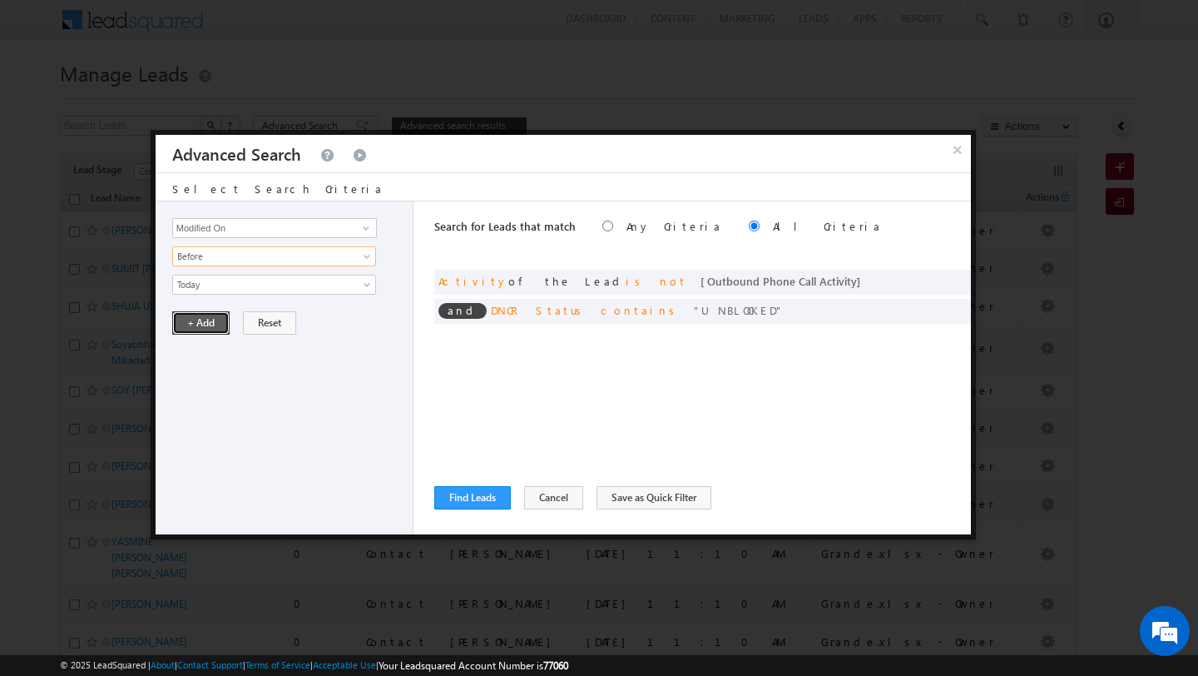
click at [192, 335] on button "+ Add" at bounding box center [200, 322] width 57 height 23
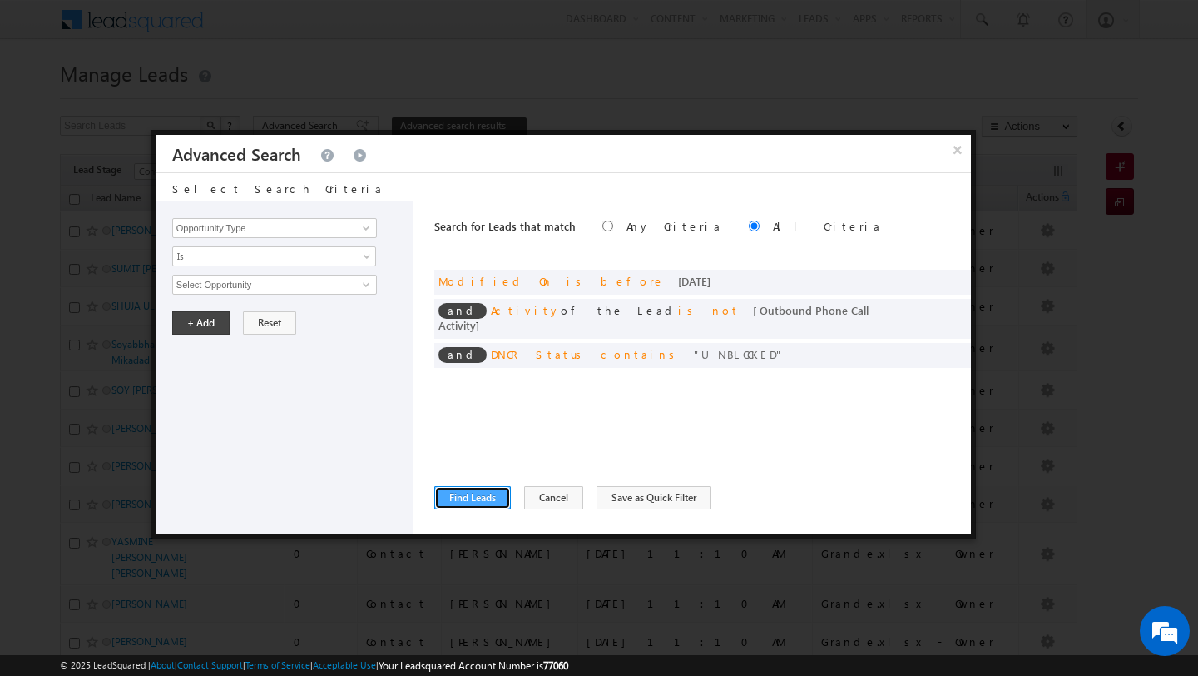
click at [461, 506] on button "Find Leads" at bounding box center [472, 497] width 77 height 23
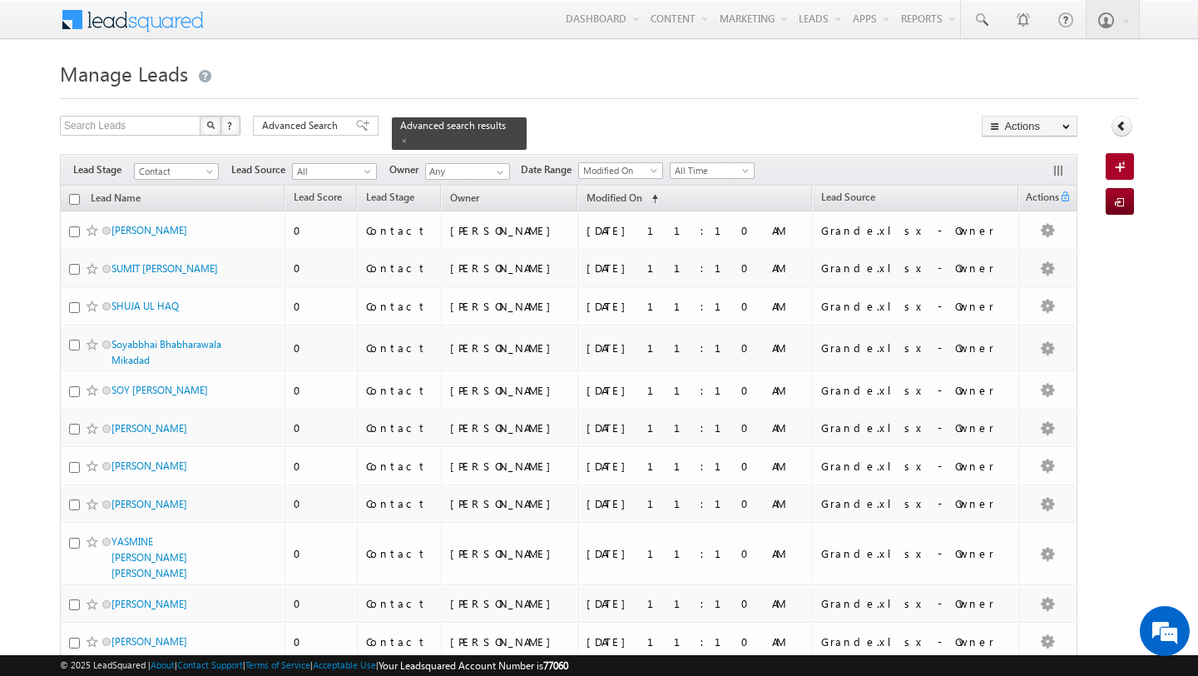
click at [77, 199] on input "checkbox" at bounding box center [74, 199] width 11 height 11
checkbox input "true"
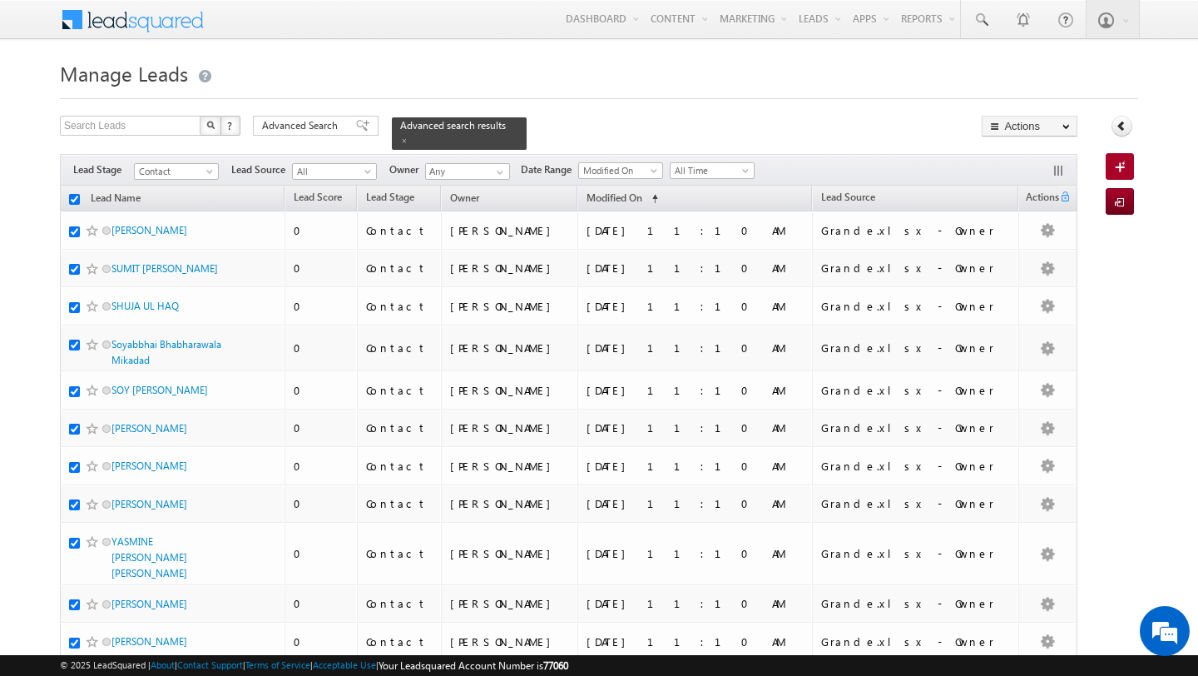
checkbox input "true"
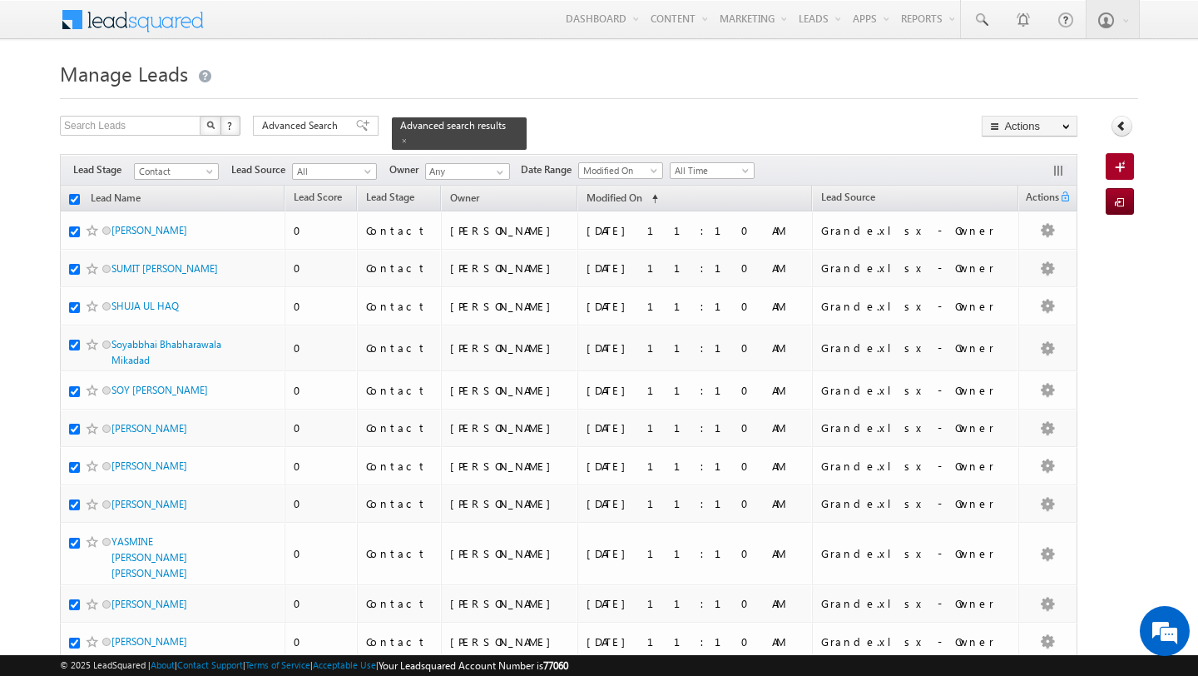
checkbox input "true"
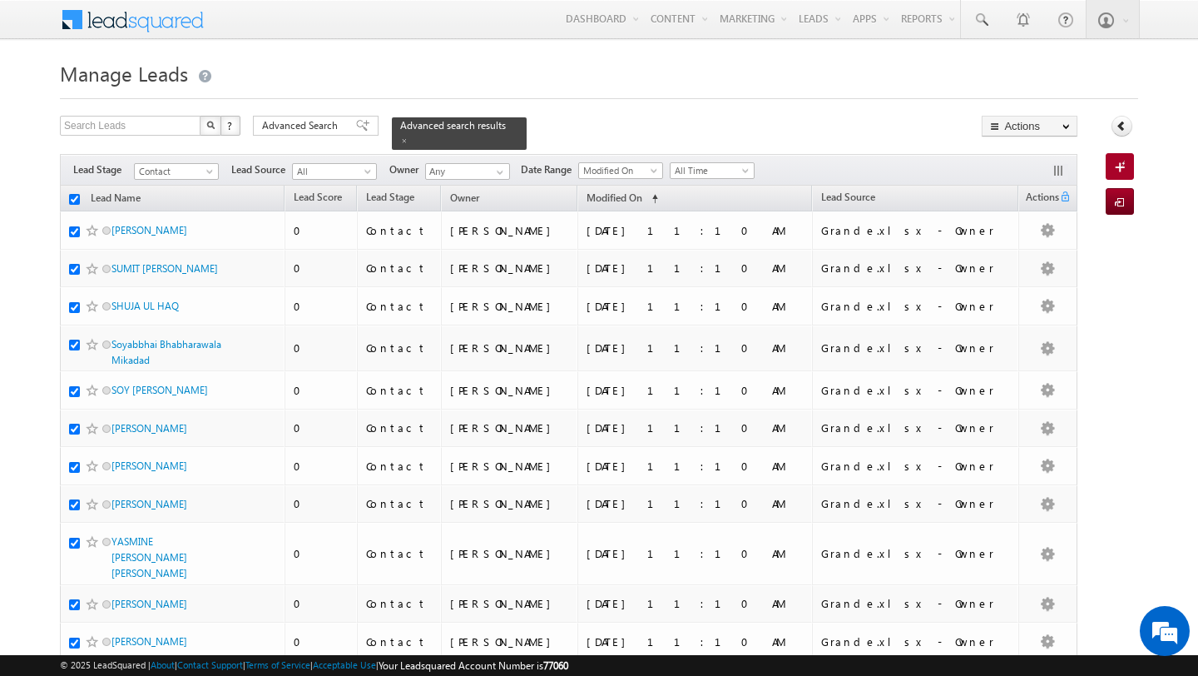
checkbox input "true"
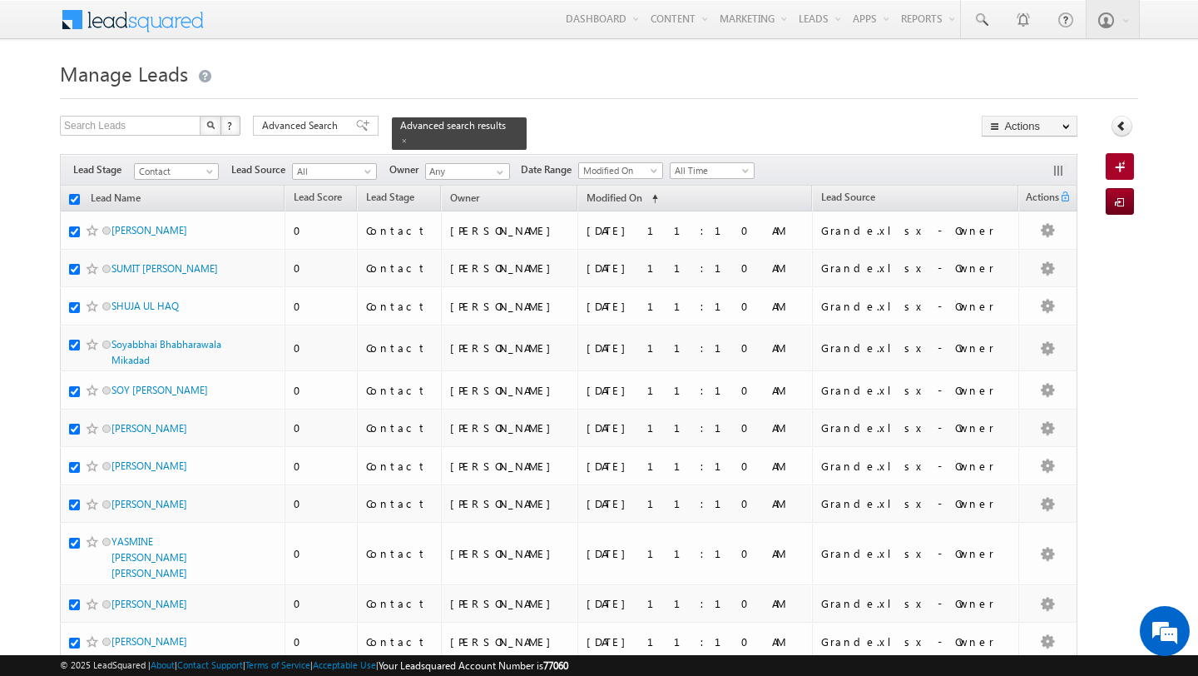
checkbox input "true"
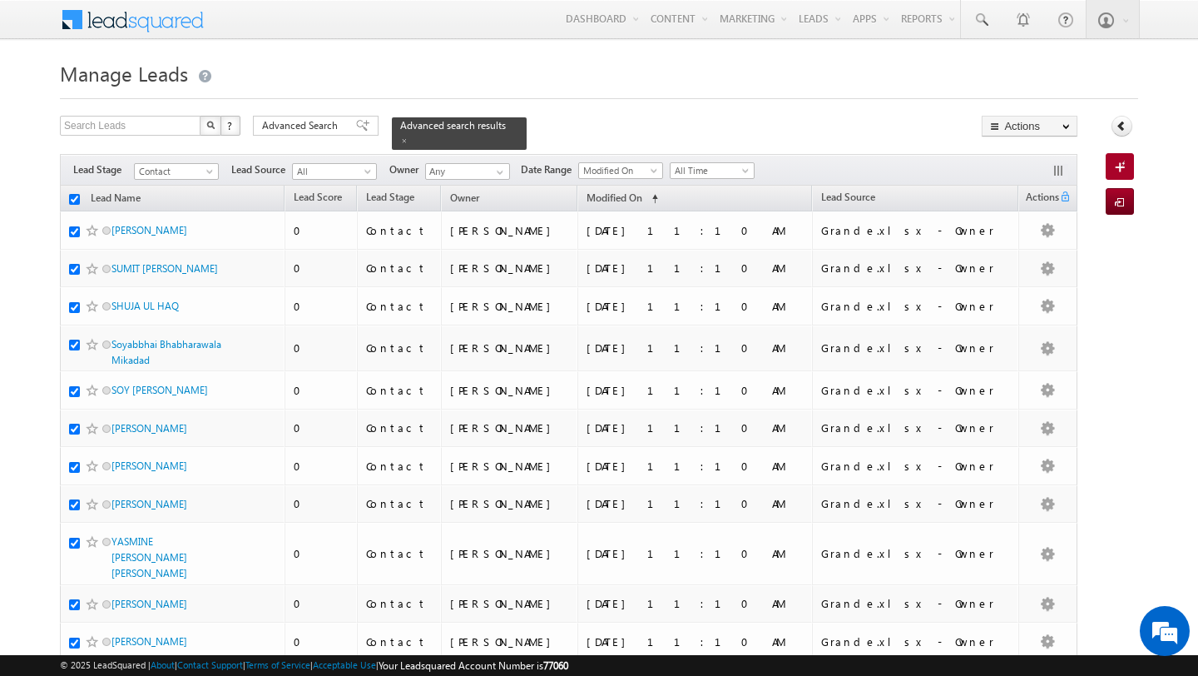
checkbox input "true"
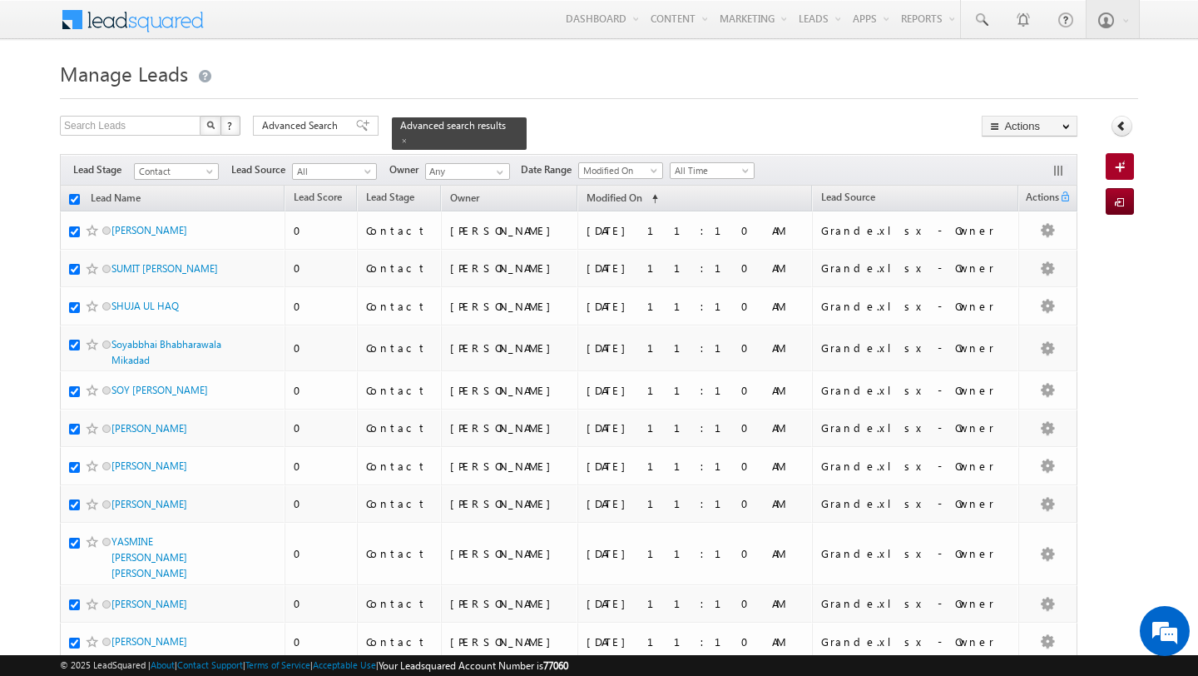
checkbox input "true"
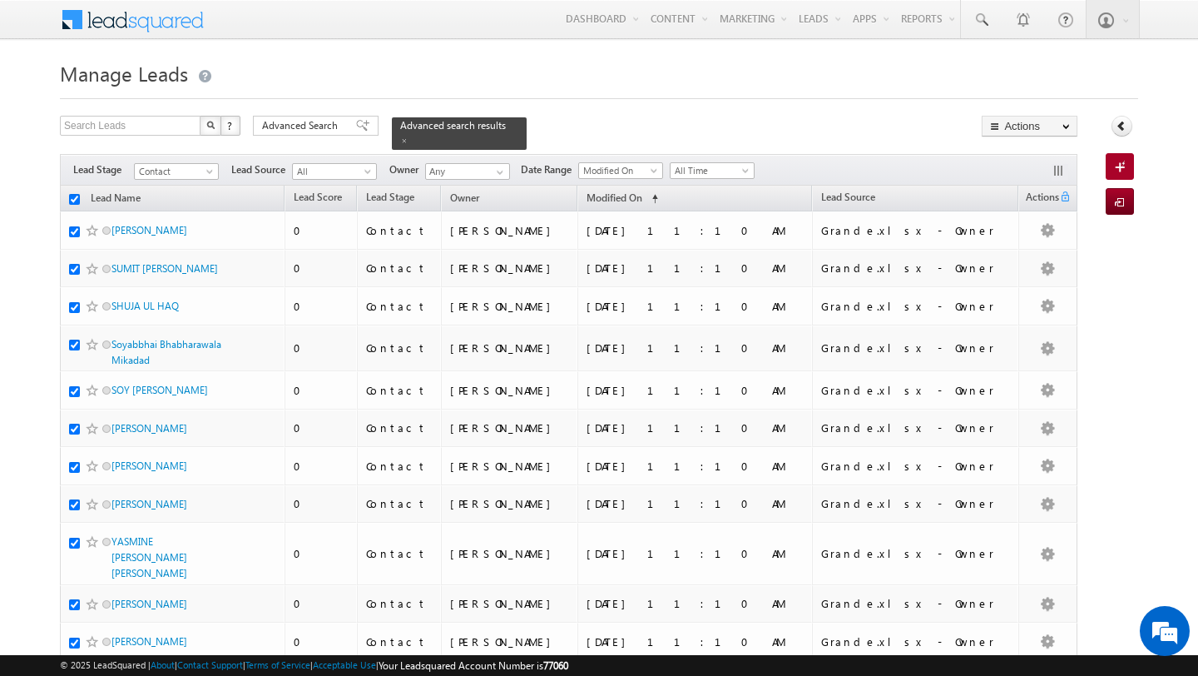
checkbox input "true"
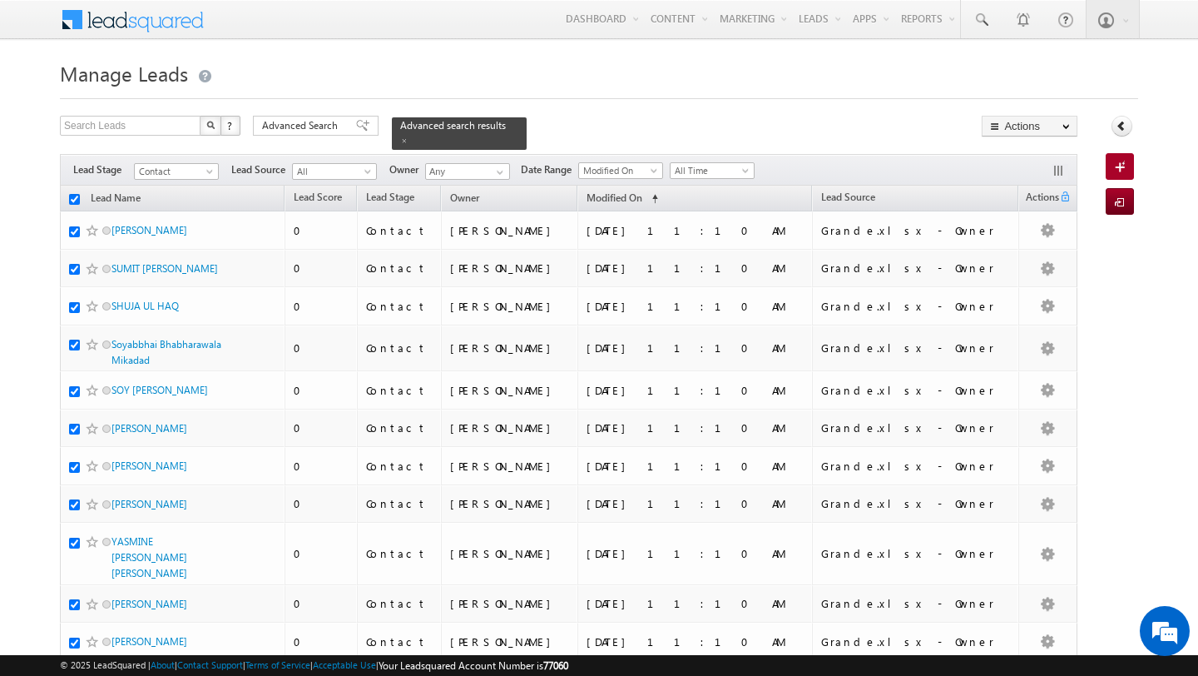
checkbox input "true"
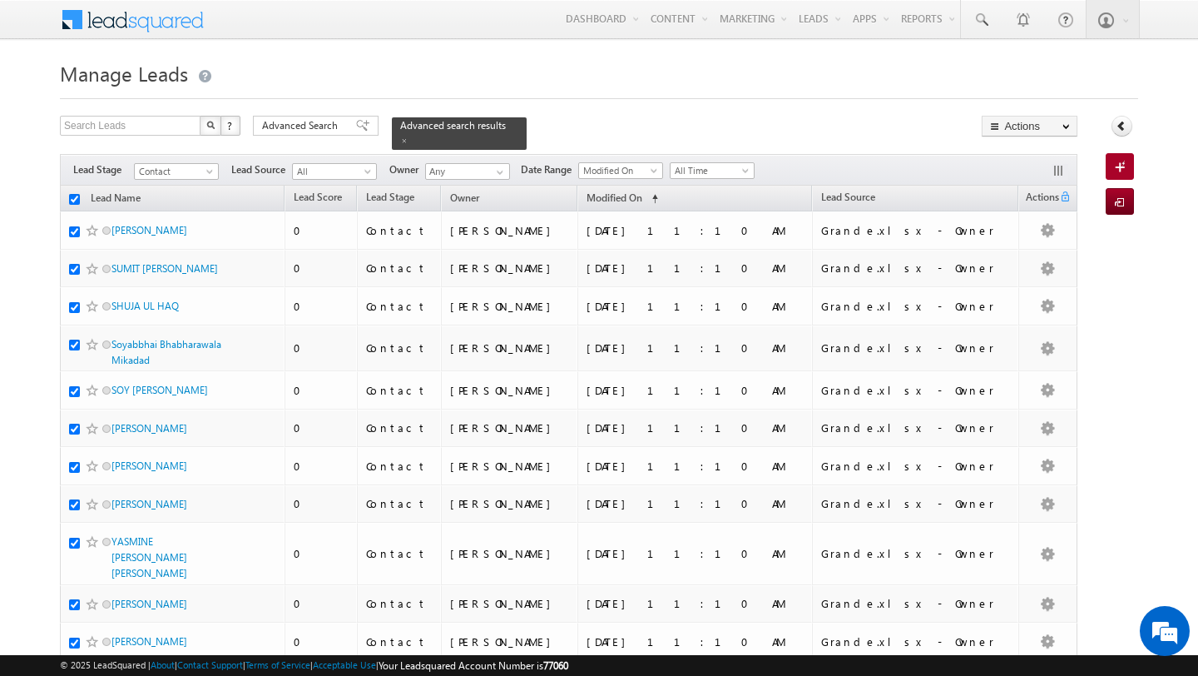
checkbox input "true"
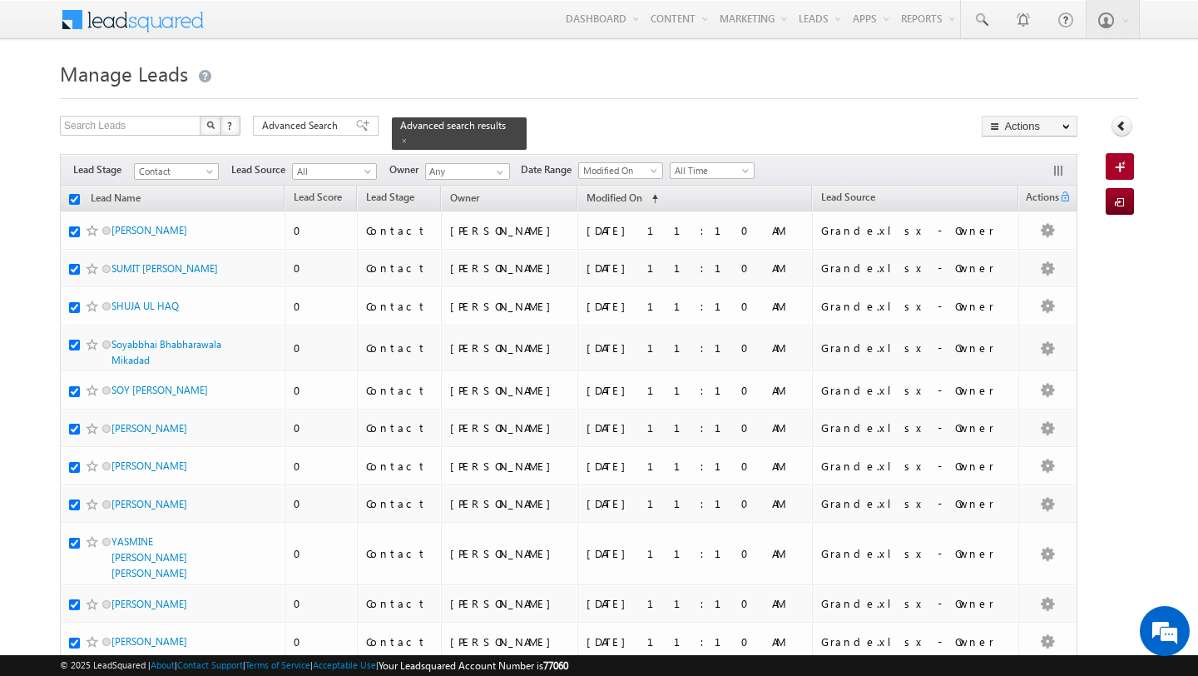
checkbox input "true"
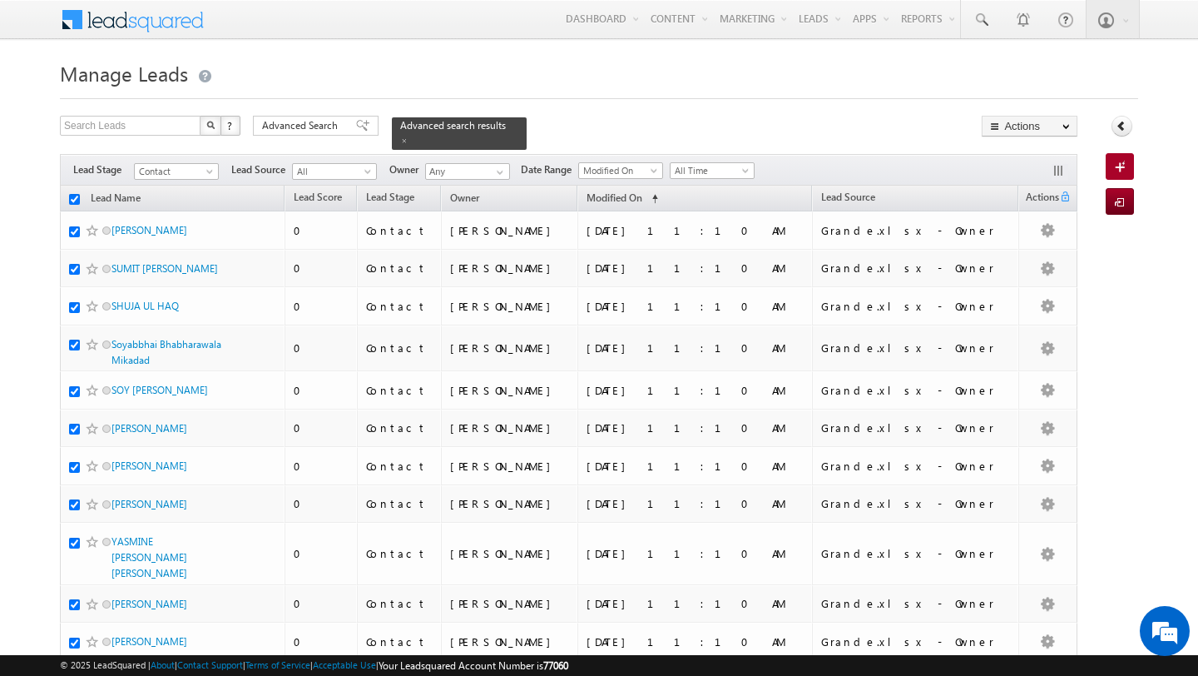
checkbox input "true"
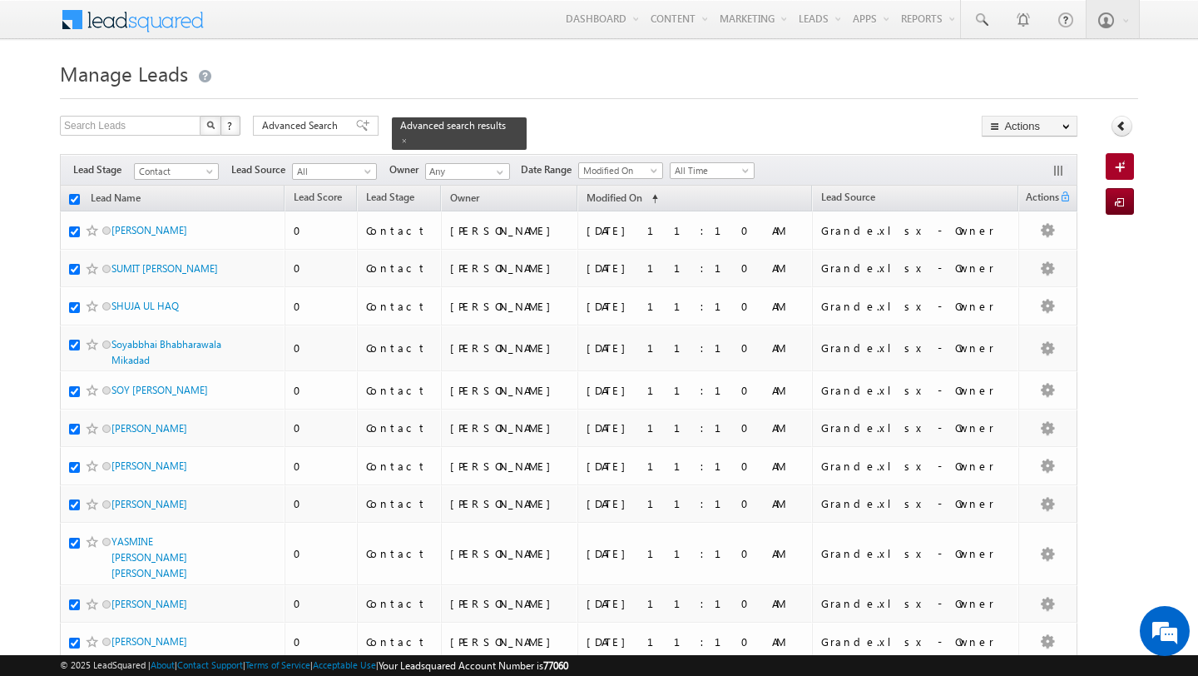
checkbox input "true"
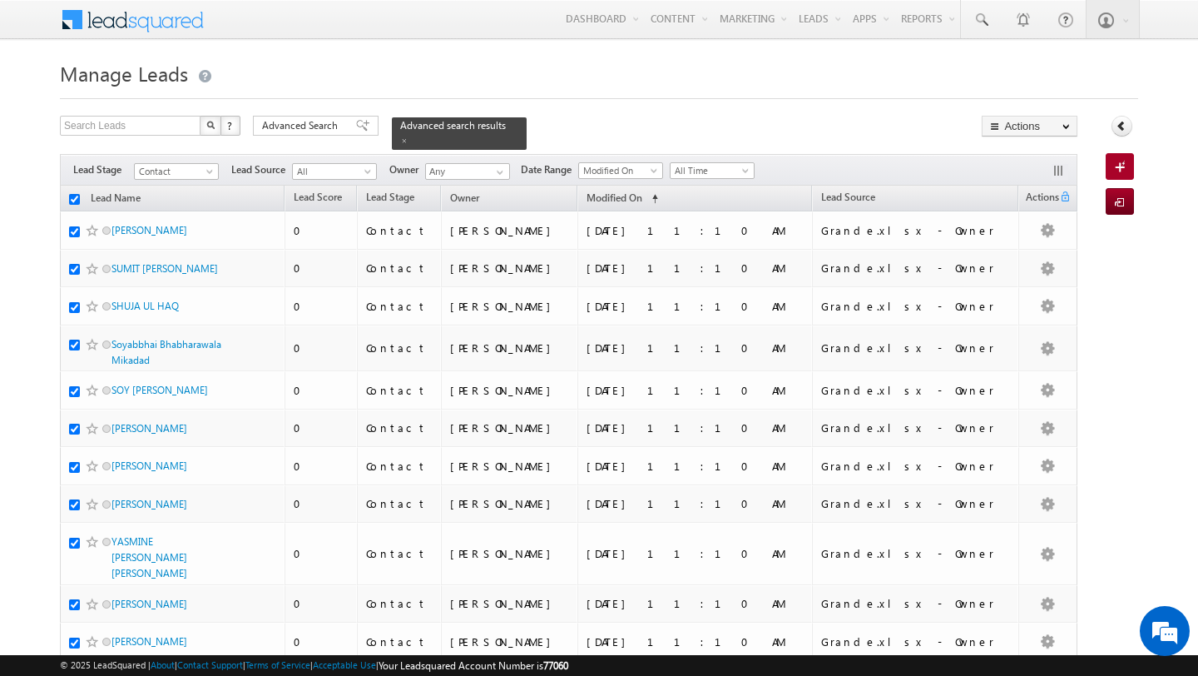
checkbox input "true"
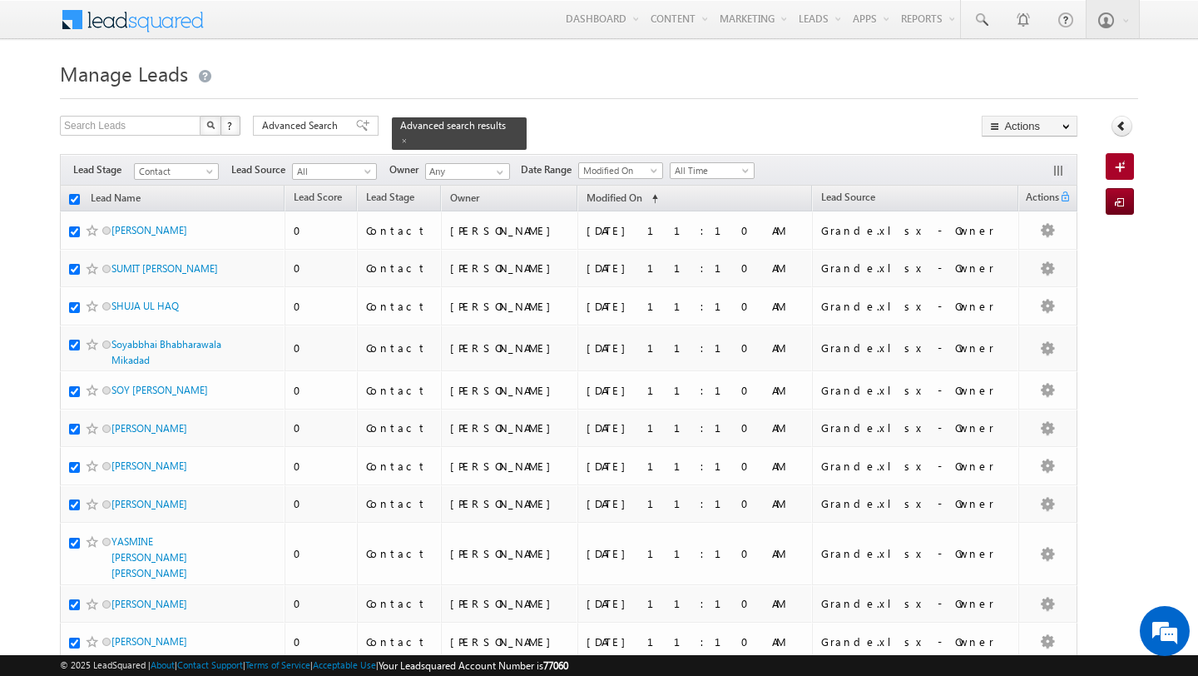
checkbox input "true"
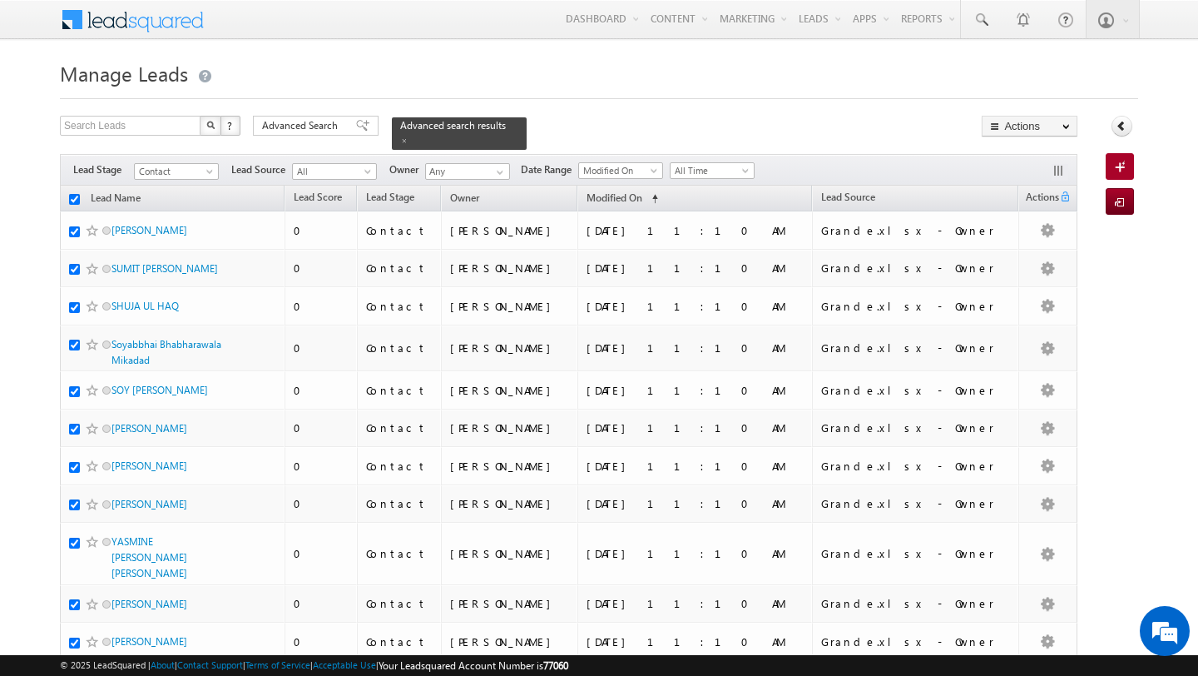
checkbox input "true"
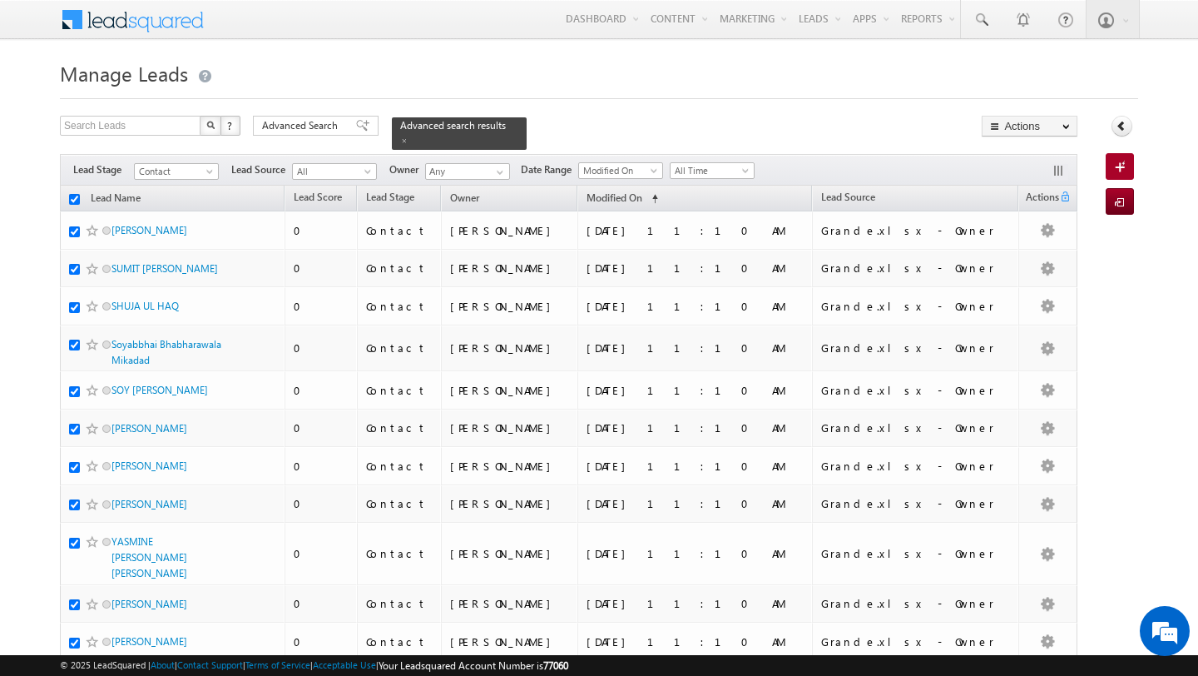
checkbox input "true"
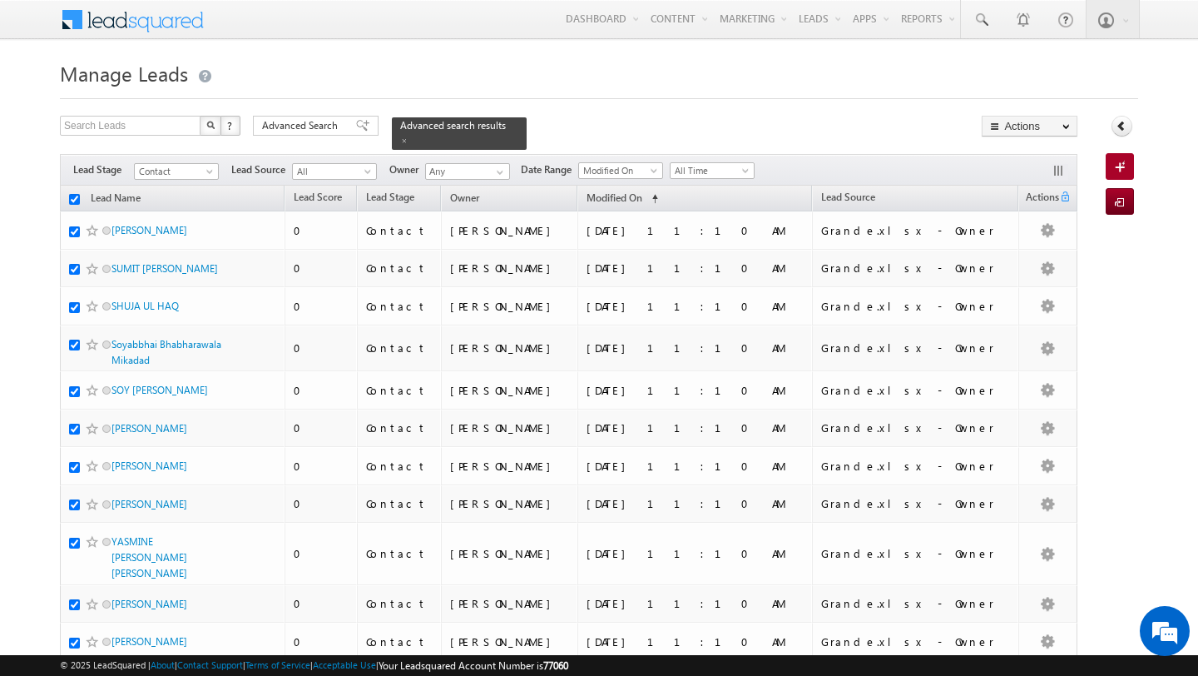
checkbox input "true"
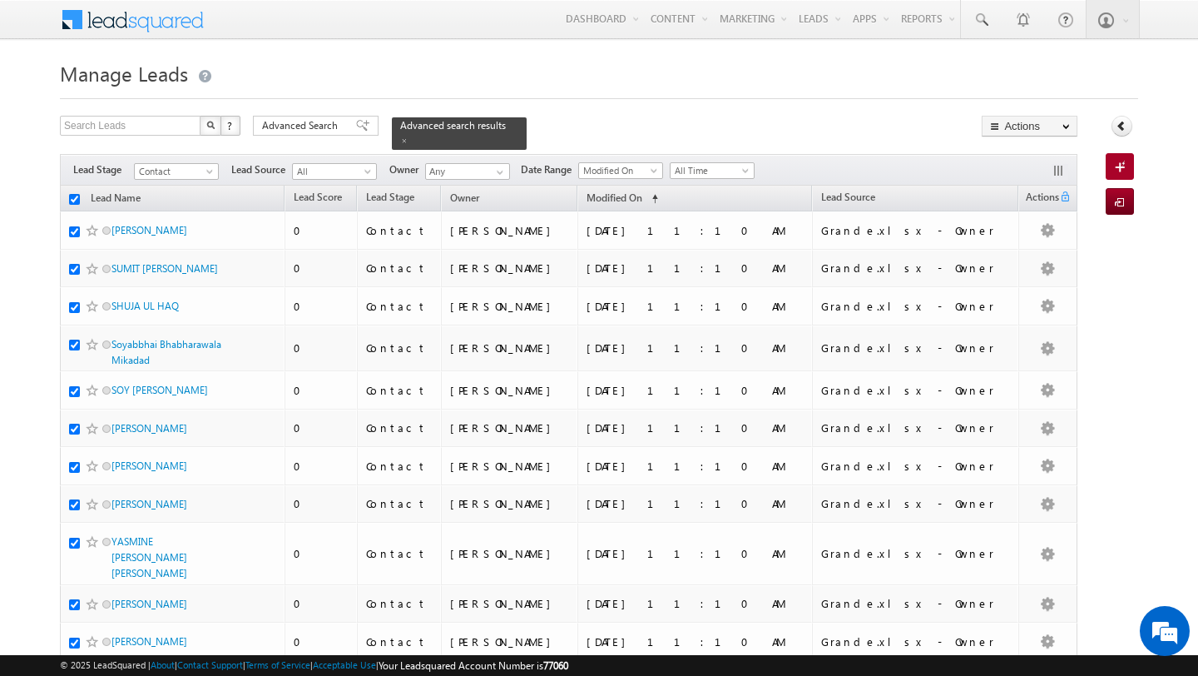
checkbox input "true"
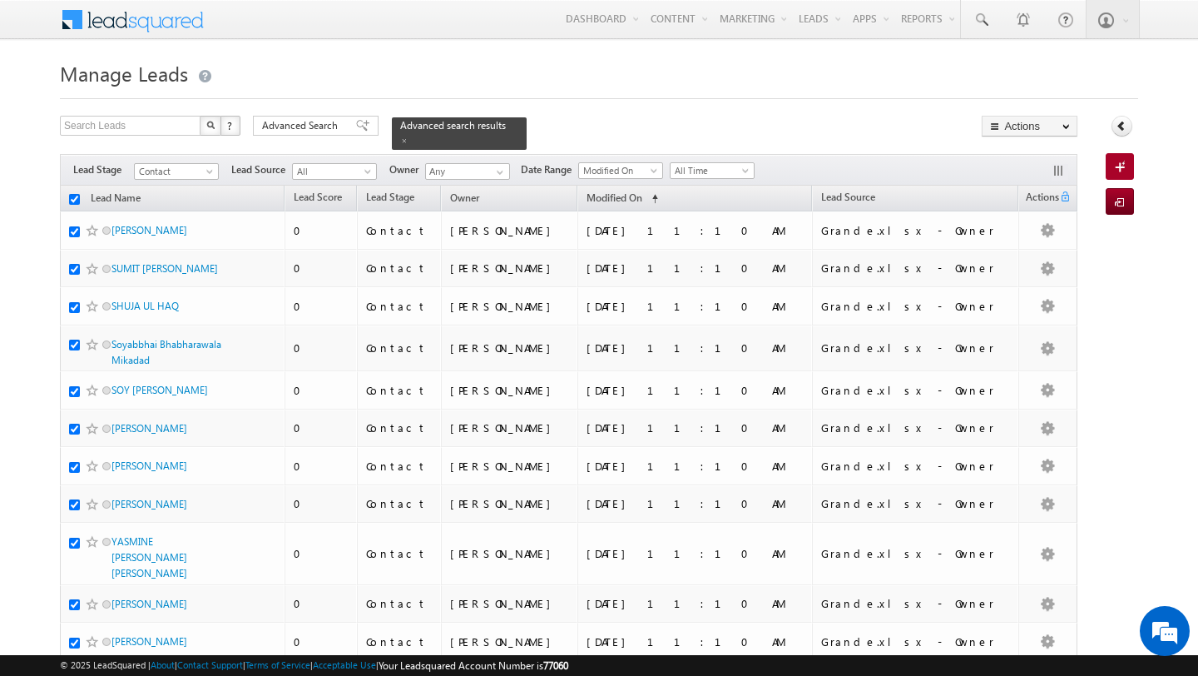
checkbox input "true"
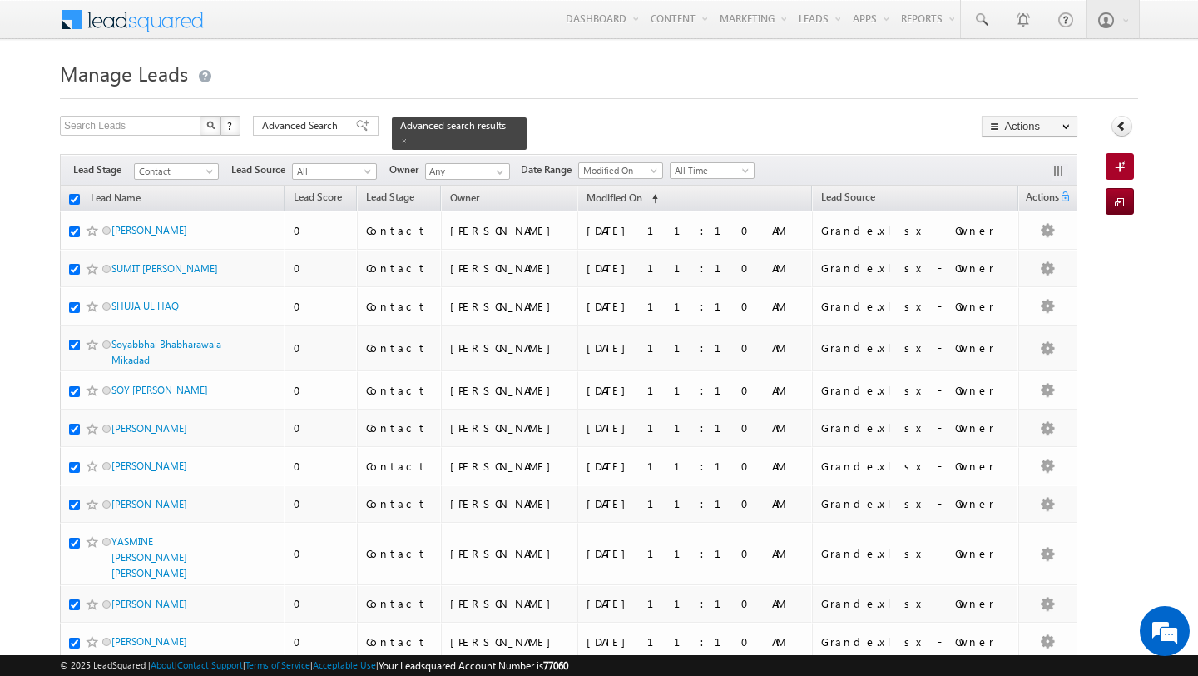
checkbox input "true"
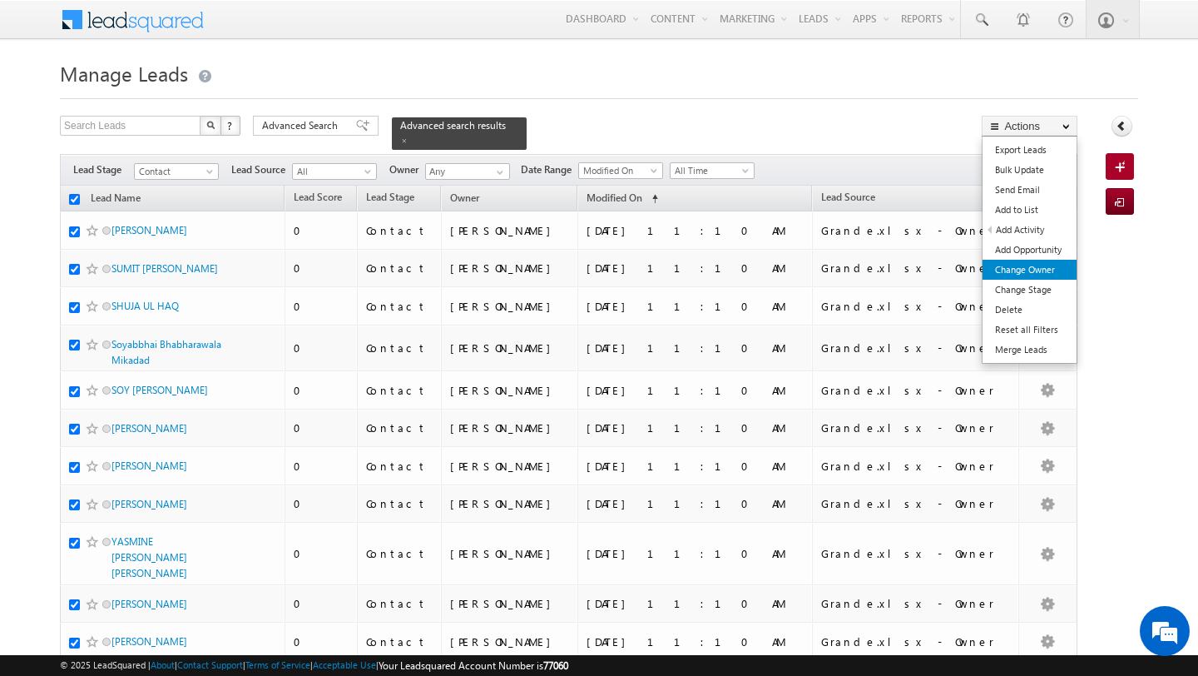
click at [1030, 270] on link "Change Owner" at bounding box center [1030, 270] width 94 height 20
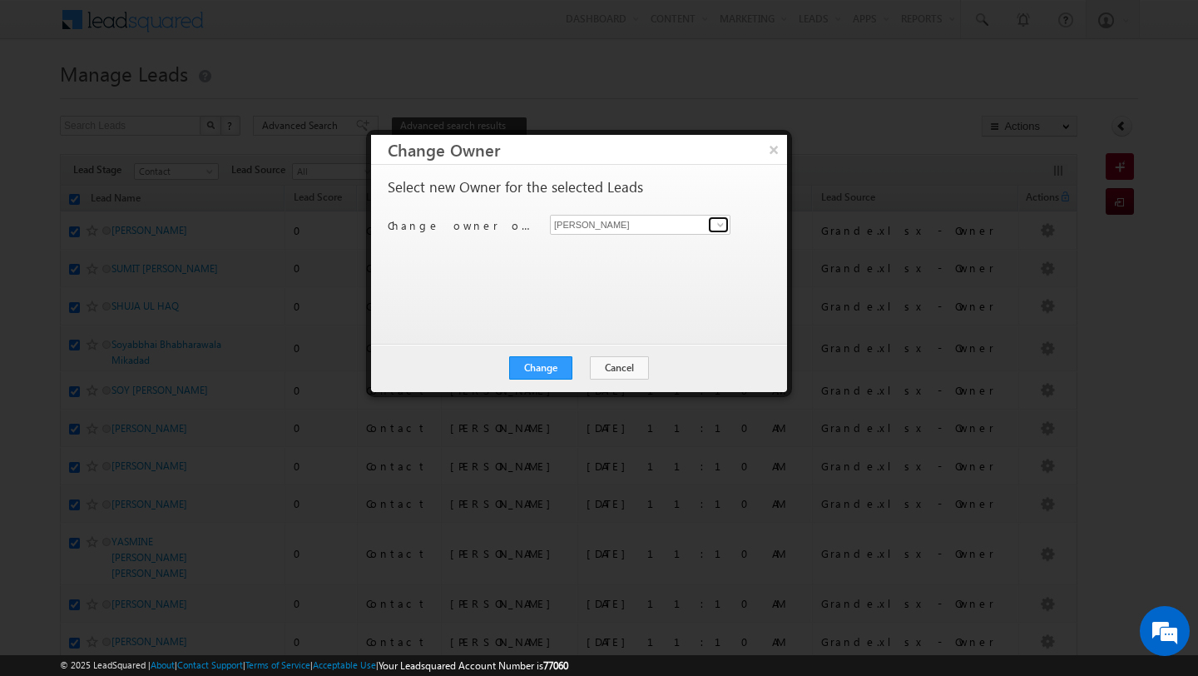
click at [712, 223] on link at bounding box center [718, 224] width 21 height 17
click at [674, 248] on link "MEHFOOZA MEMON mehfooza.memon@indglobal.ae" at bounding box center [640, 251] width 181 height 32
type input "MEHFOOZA MEMON"
click at [548, 361] on button "Change" at bounding box center [540, 367] width 63 height 23
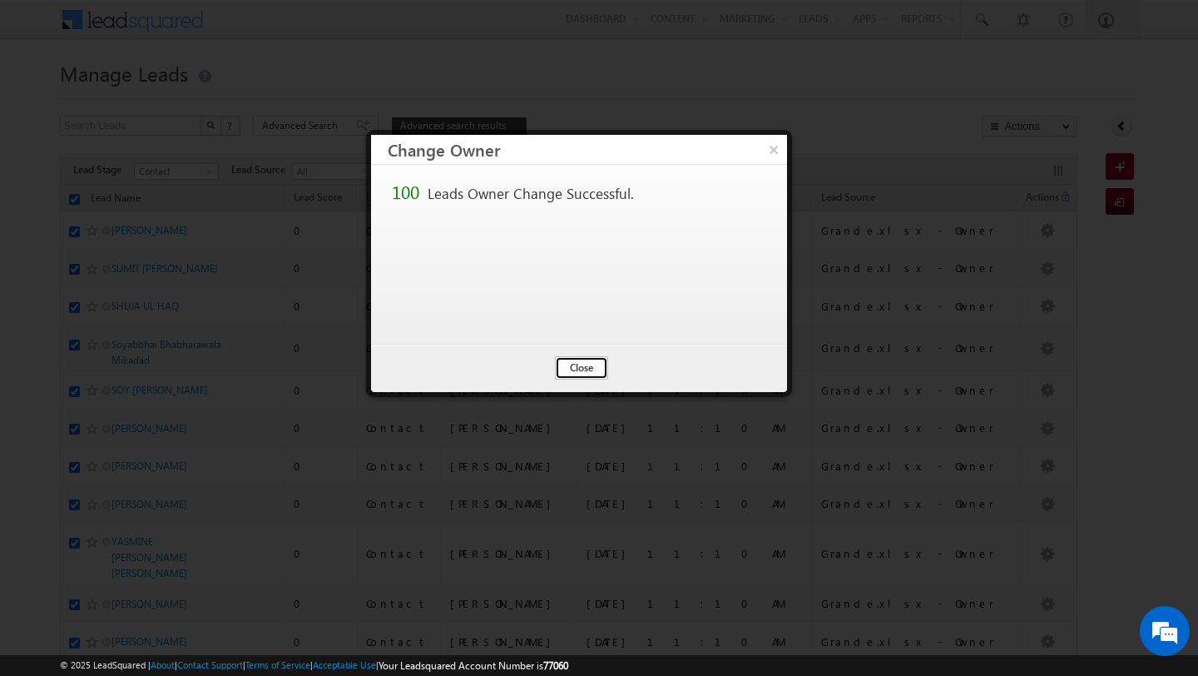
click at [585, 368] on button "Close" at bounding box center [581, 367] width 53 height 23
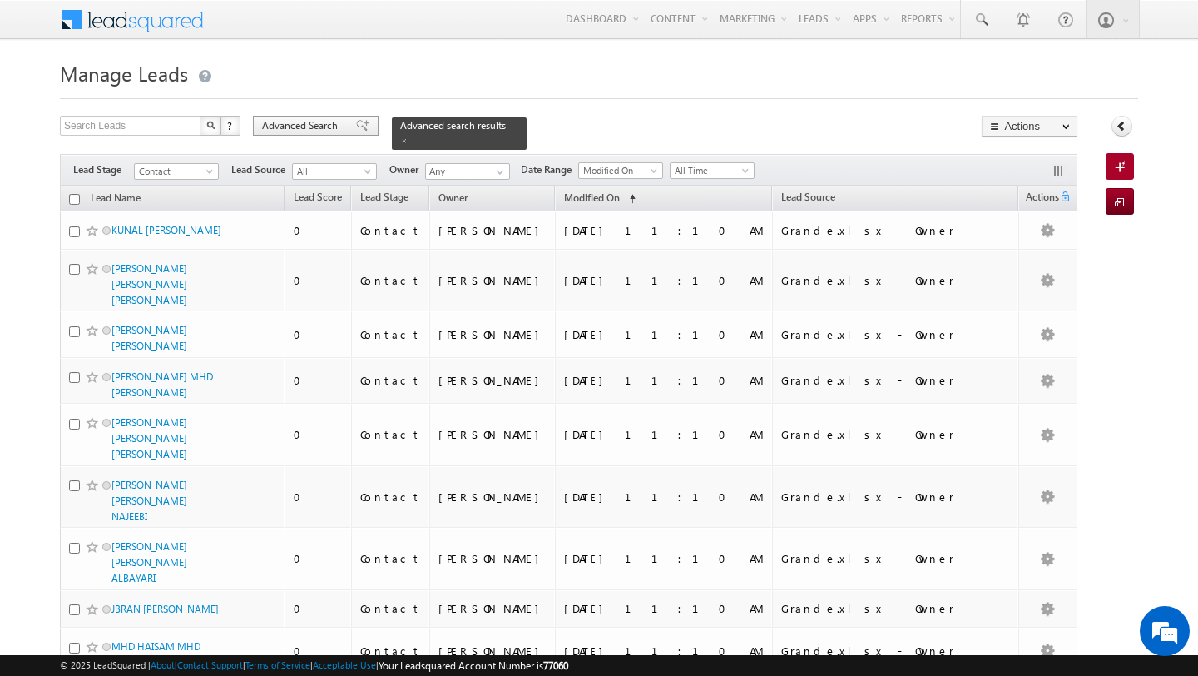
click at [285, 131] on span "Advanced Search" at bounding box center [302, 125] width 81 height 15
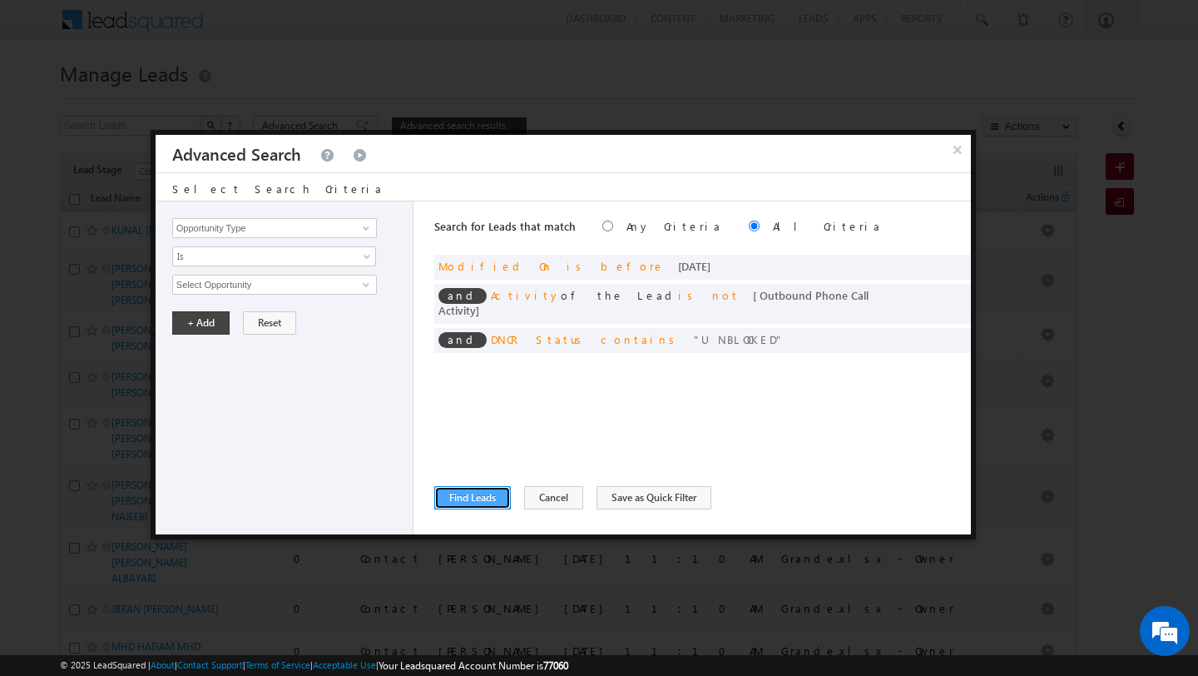
click at [466, 503] on button "Find Leads" at bounding box center [472, 497] width 77 height 23
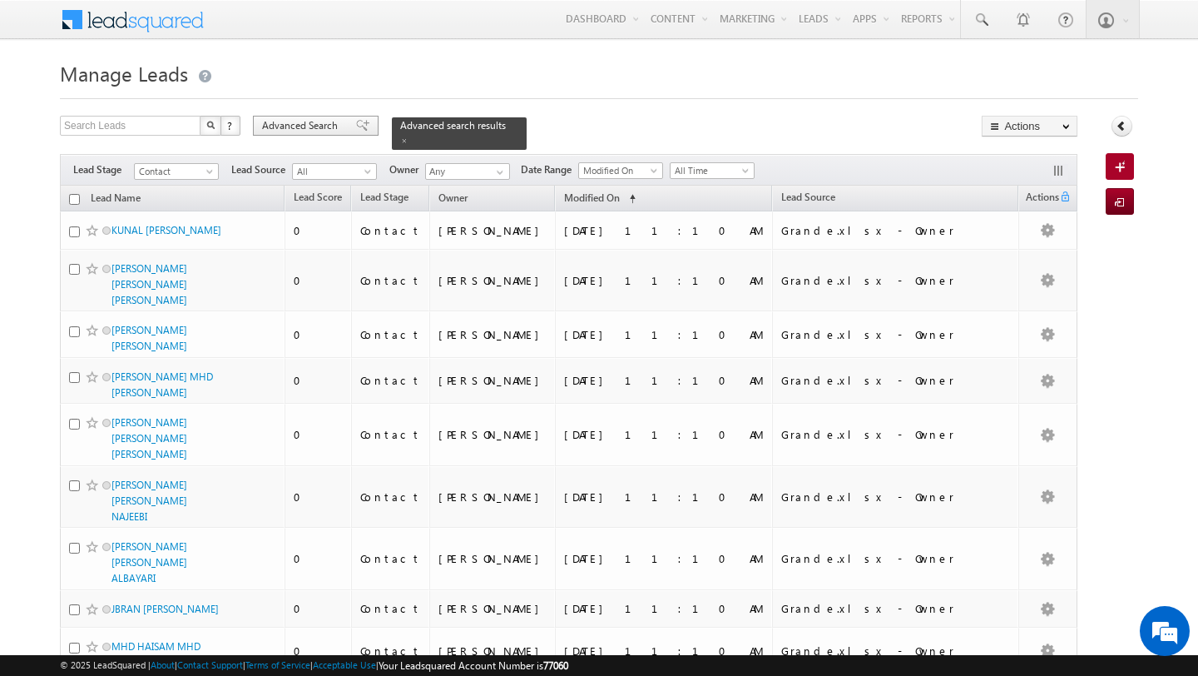
click at [288, 132] on span "Advanced Search" at bounding box center [302, 125] width 81 height 15
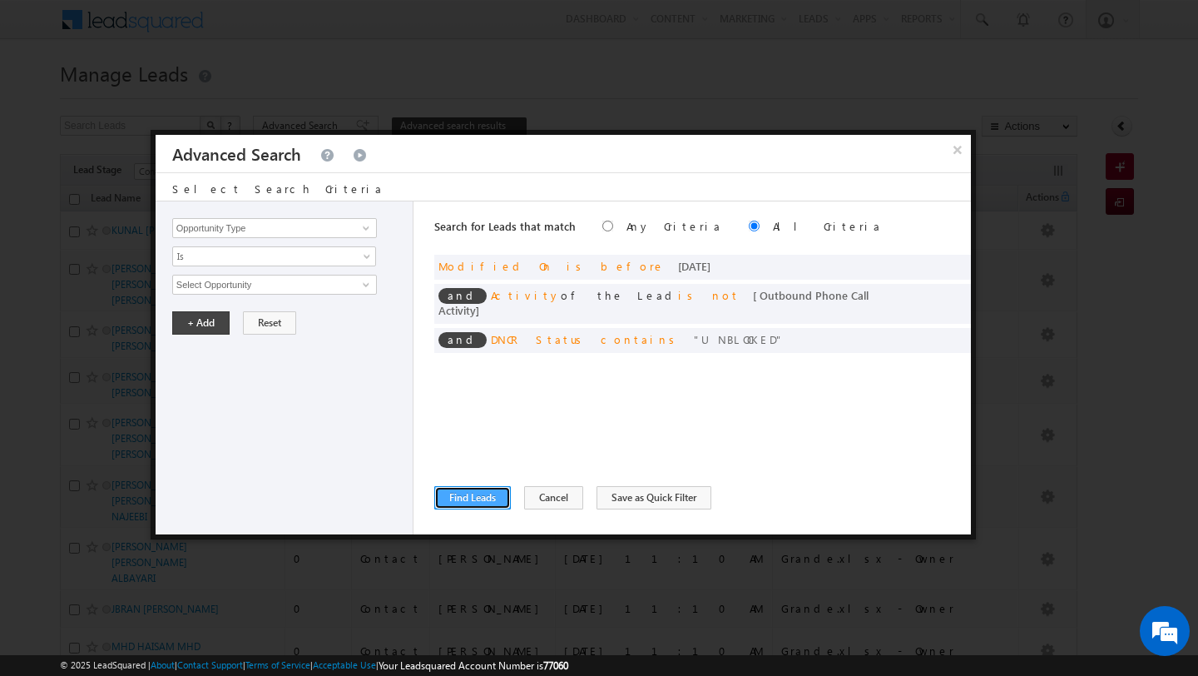
click at [467, 504] on button "Find Leads" at bounding box center [472, 497] width 77 height 23
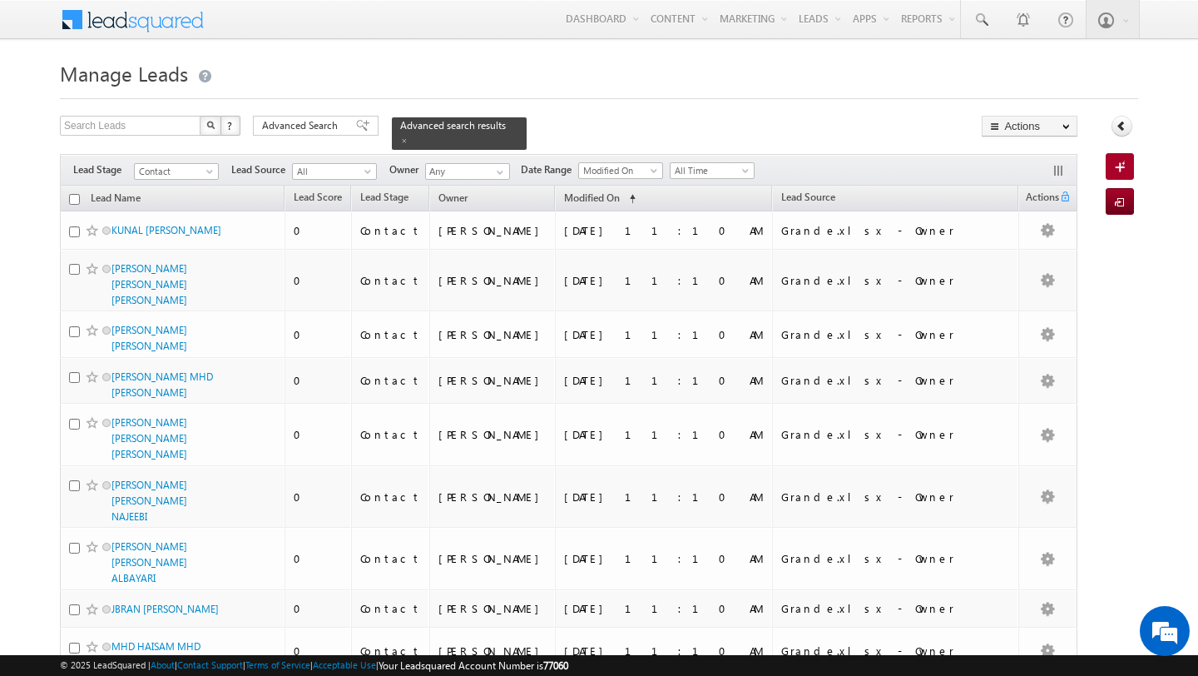
click at [71, 198] on input "checkbox" at bounding box center [74, 199] width 11 height 11
checkbox input "true"
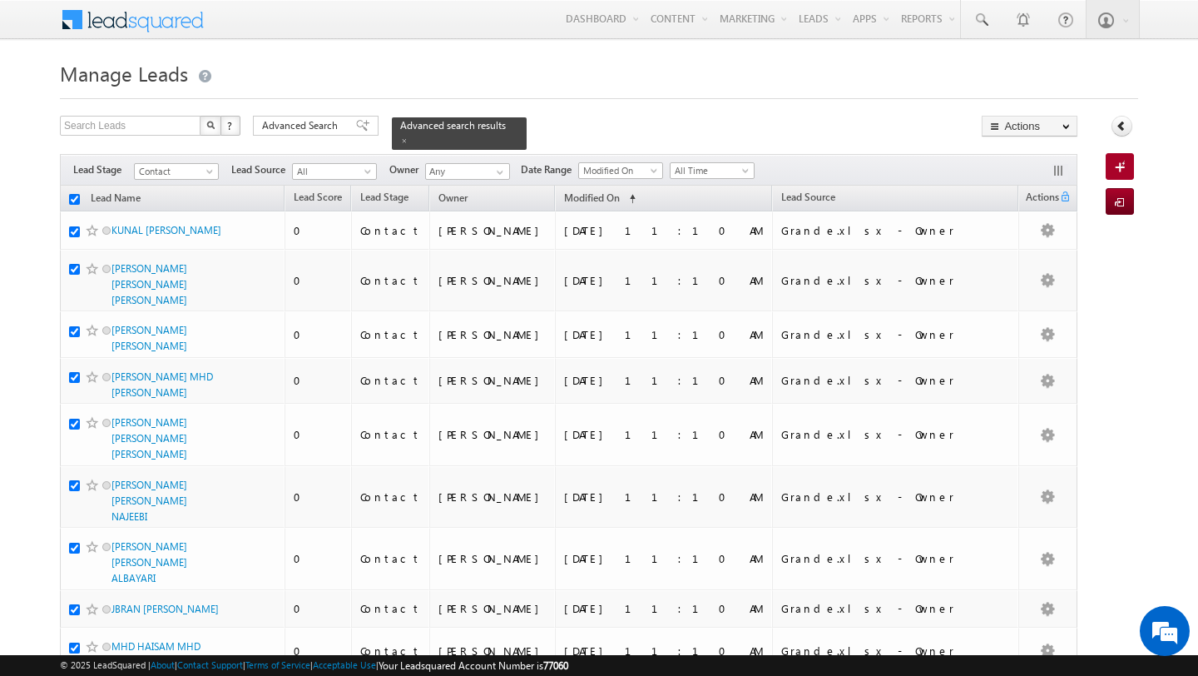
checkbox input "true"
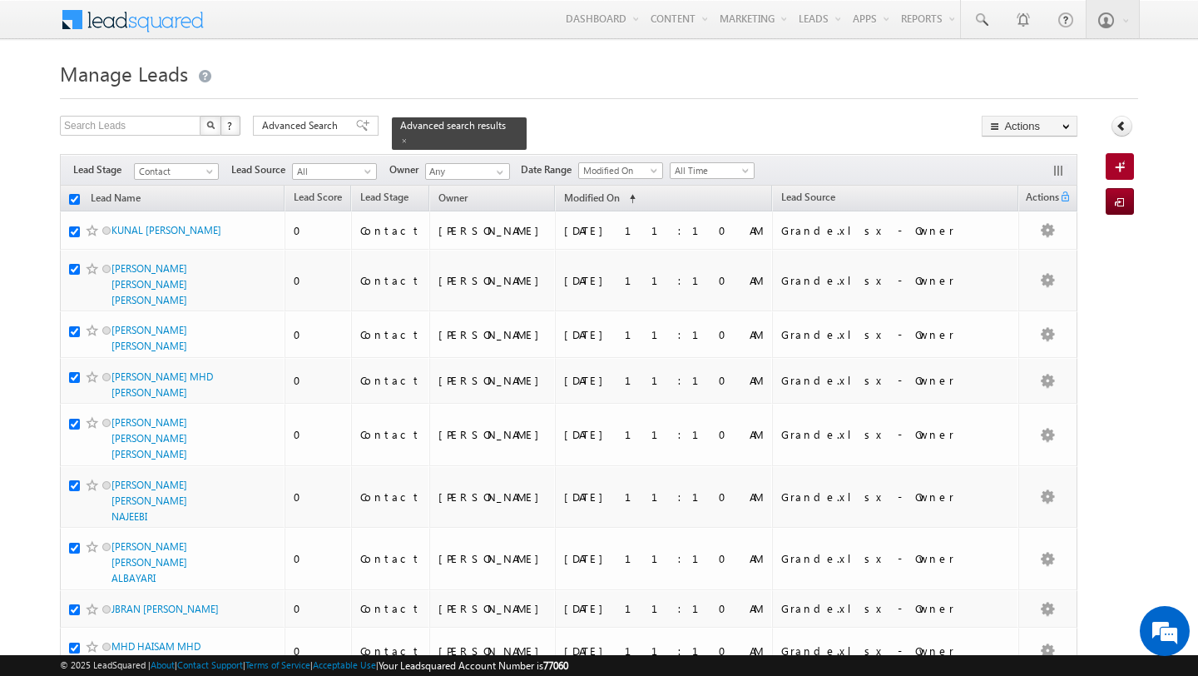
checkbox input "true"
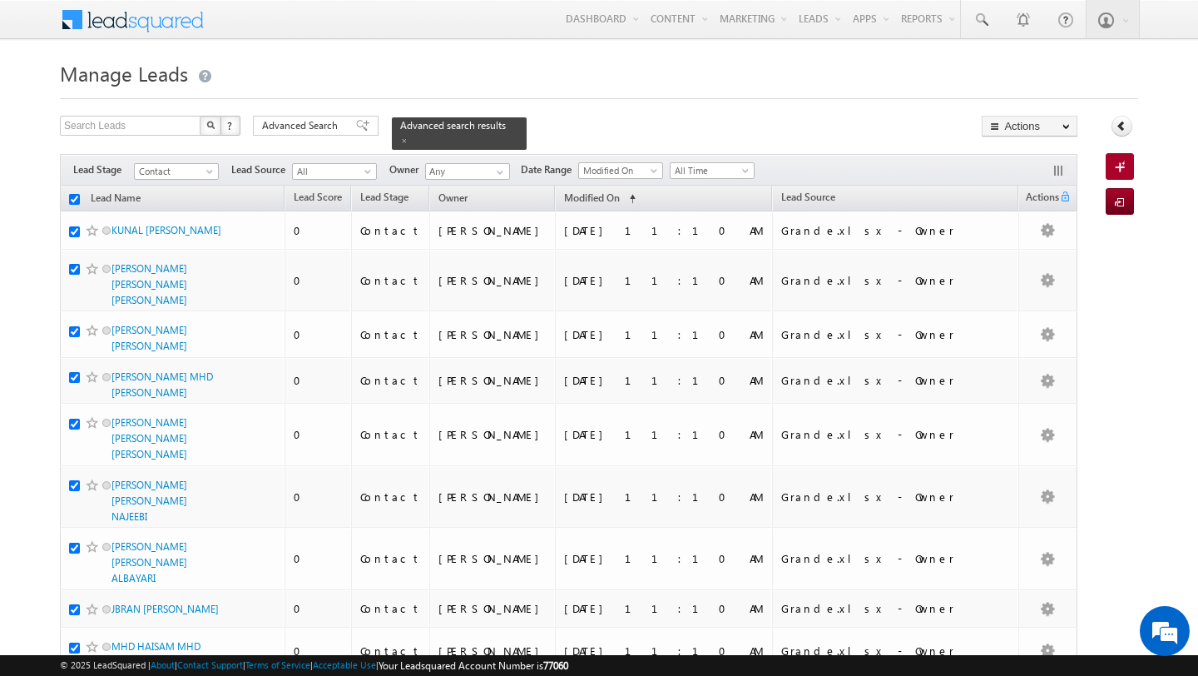
checkbox input "true"
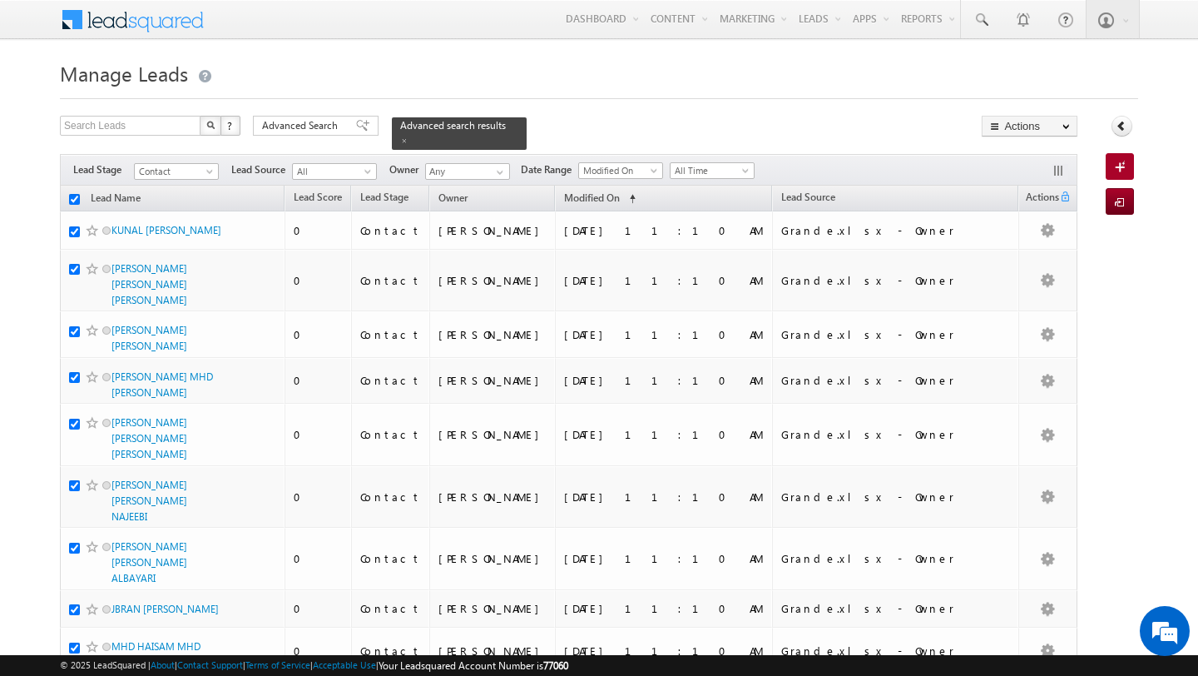
checkbox input "true"
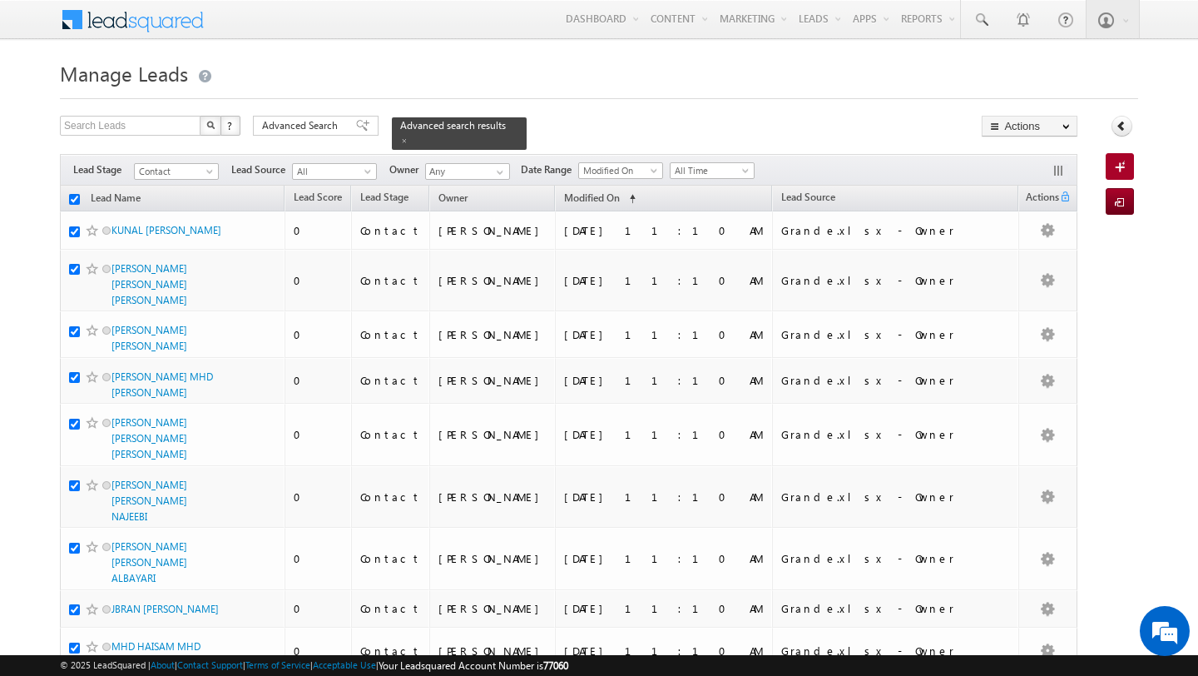
checkbox input "true"
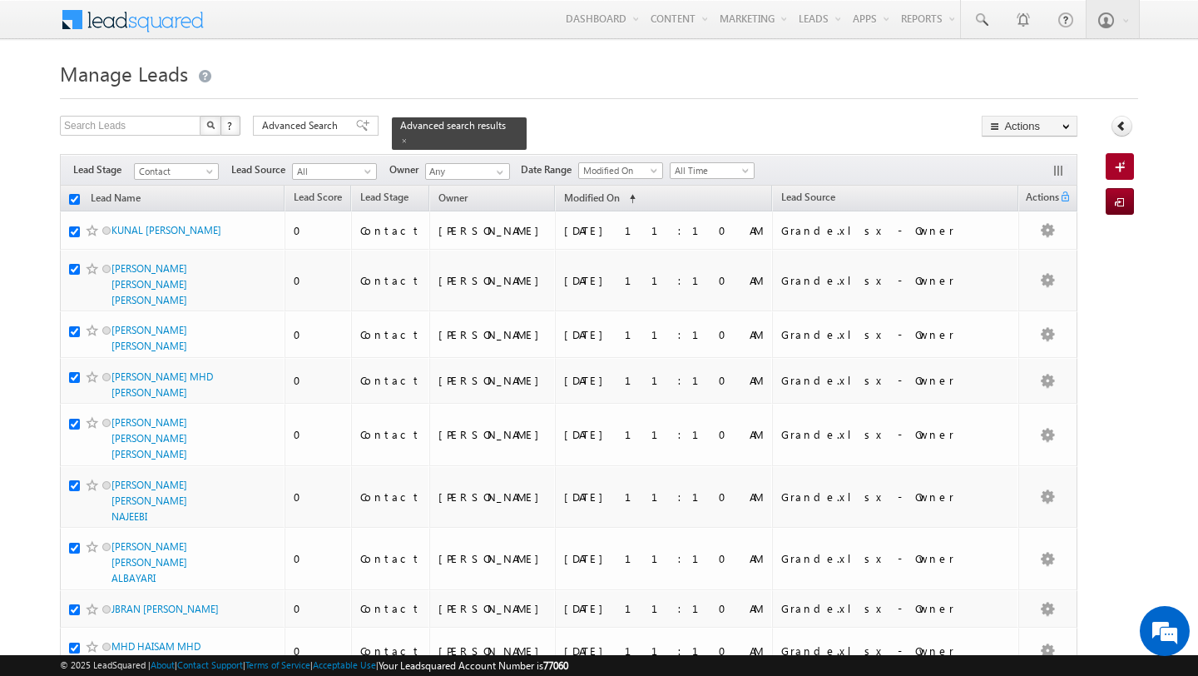
checkbox input "true"
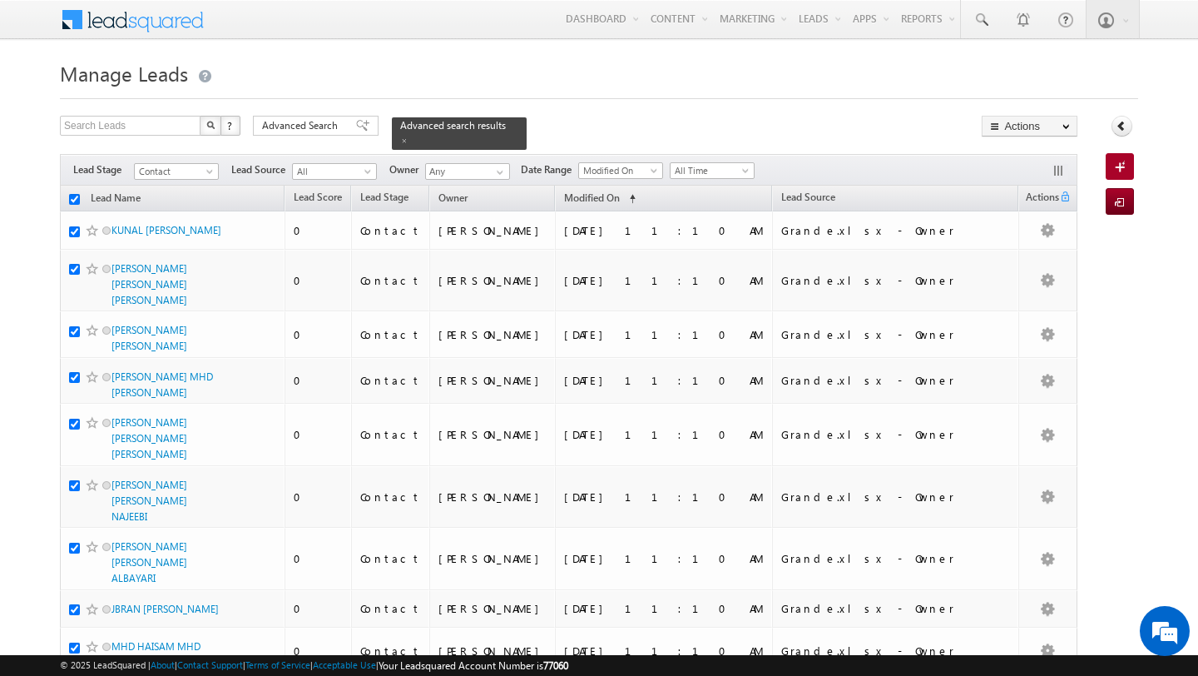
checkbox input "true"
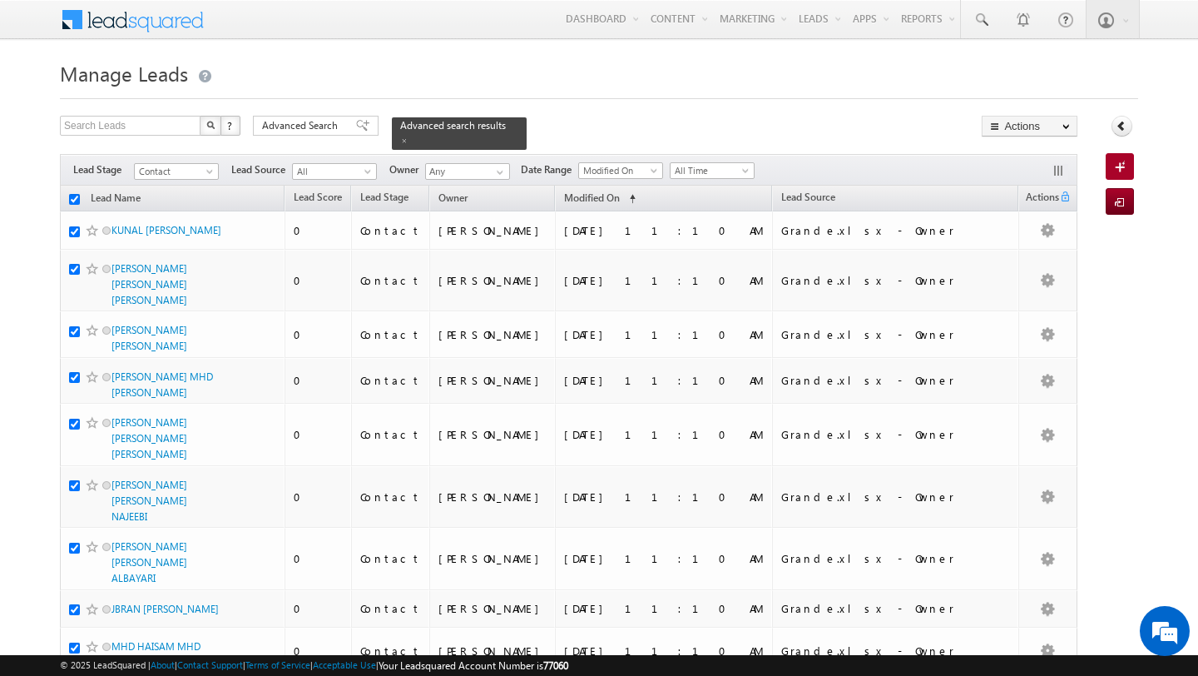
checkbox input "true"
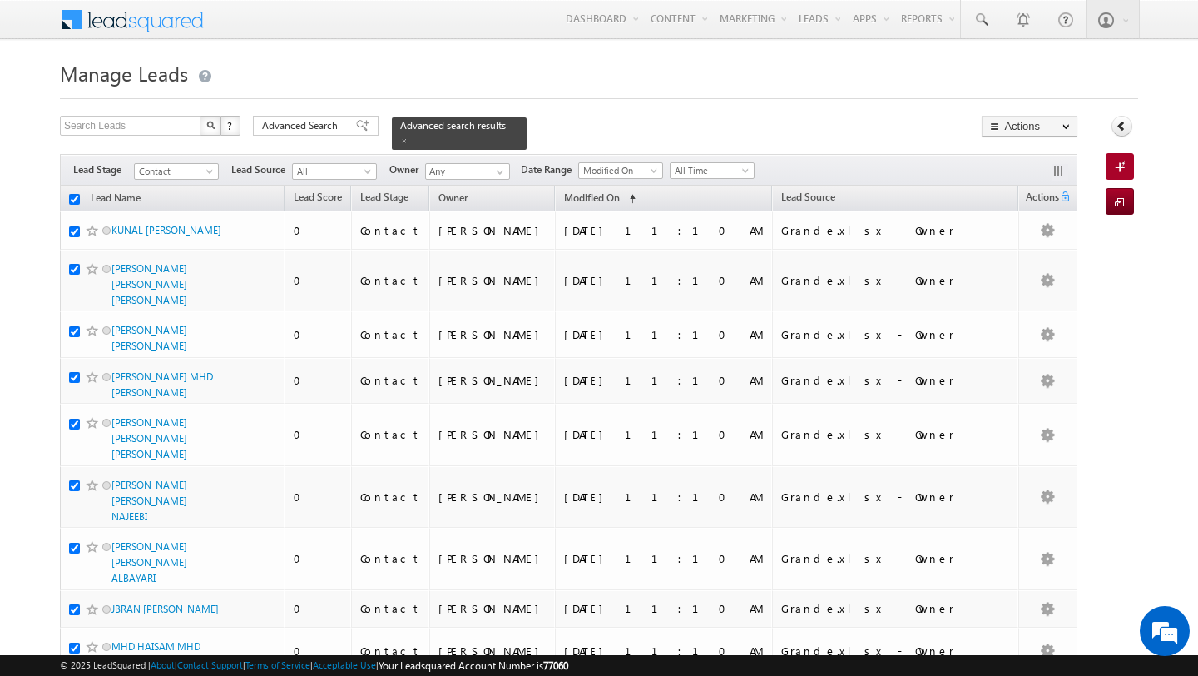
checkbox input "true"
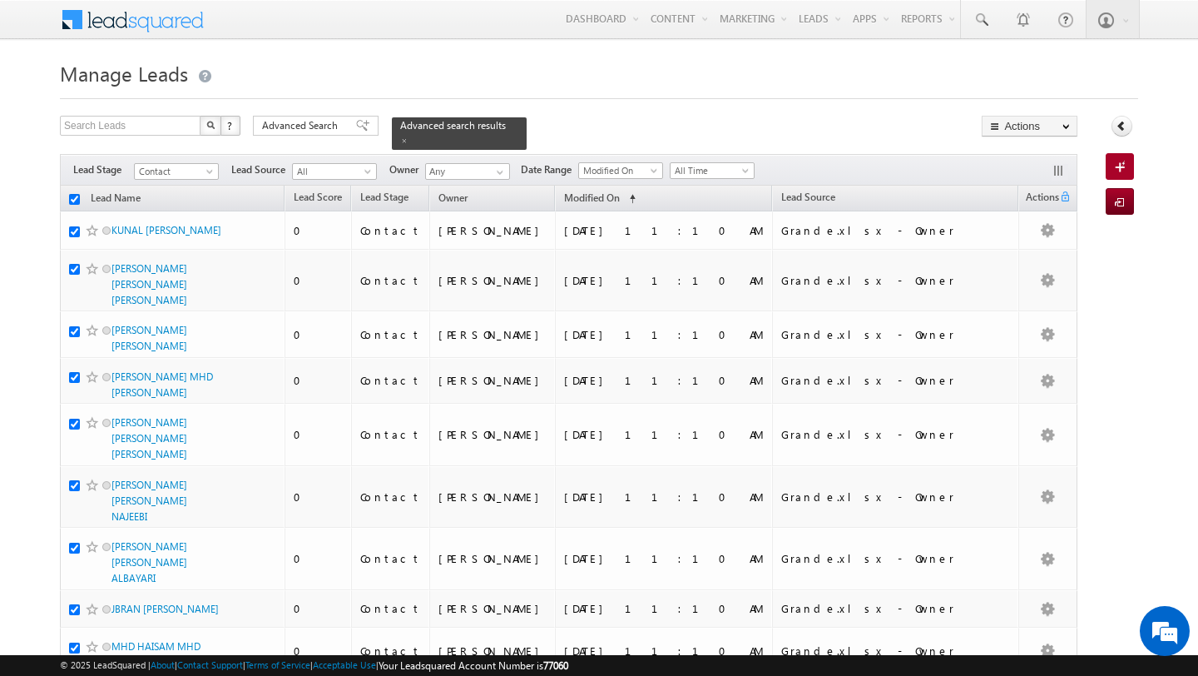
checkbox input "true"
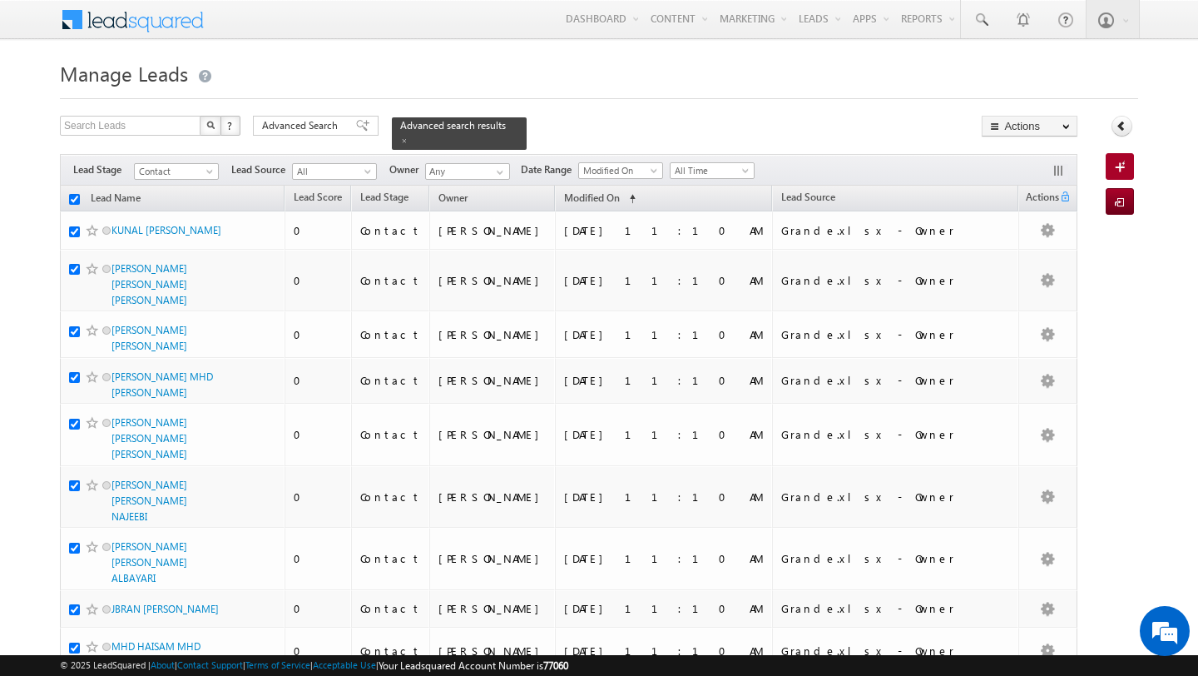
checkbox input "true"
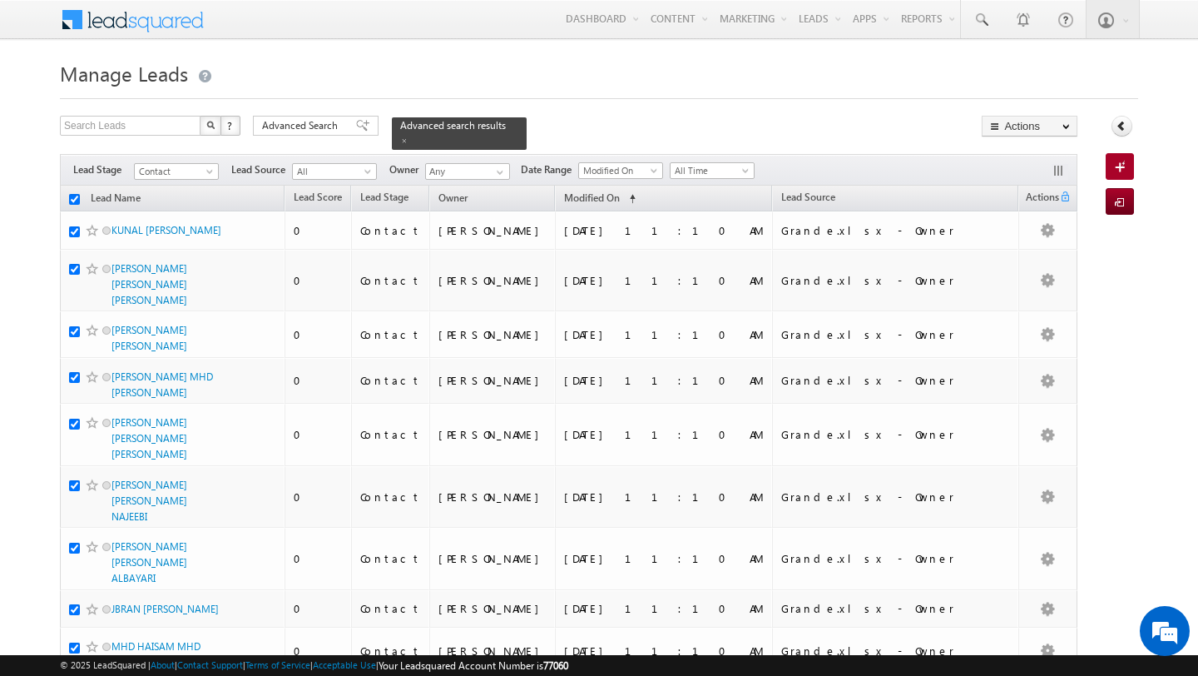
checkbox input "true"
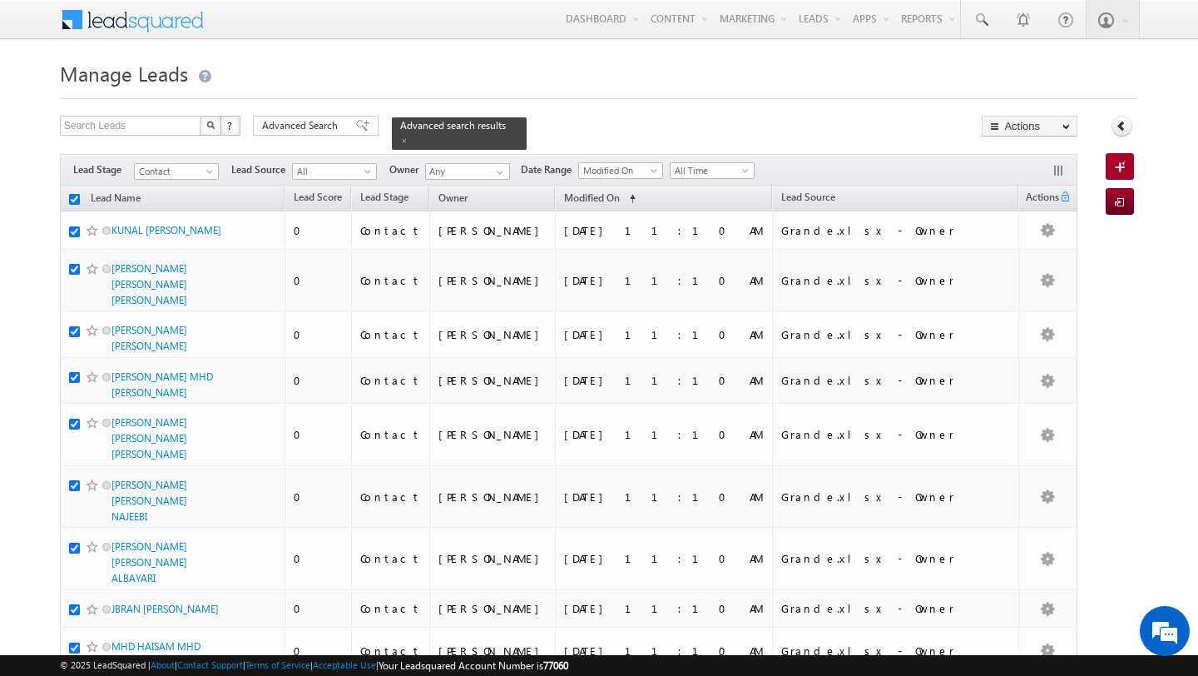
checkbox input "true"
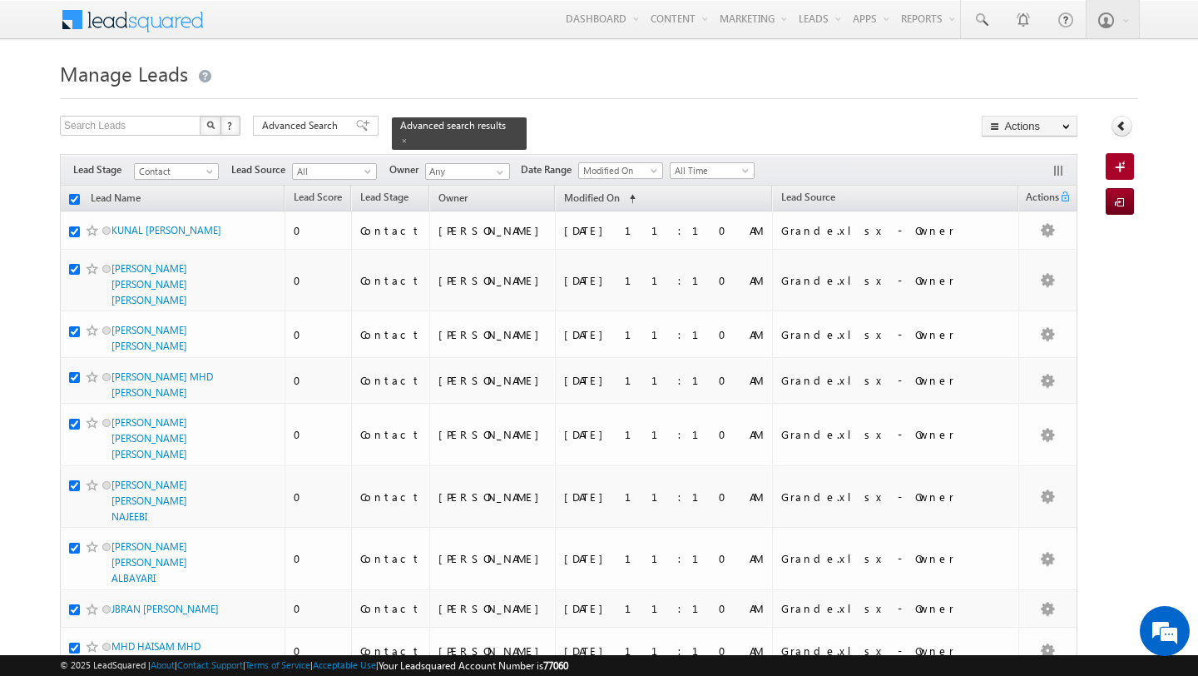
checkbox input "true"
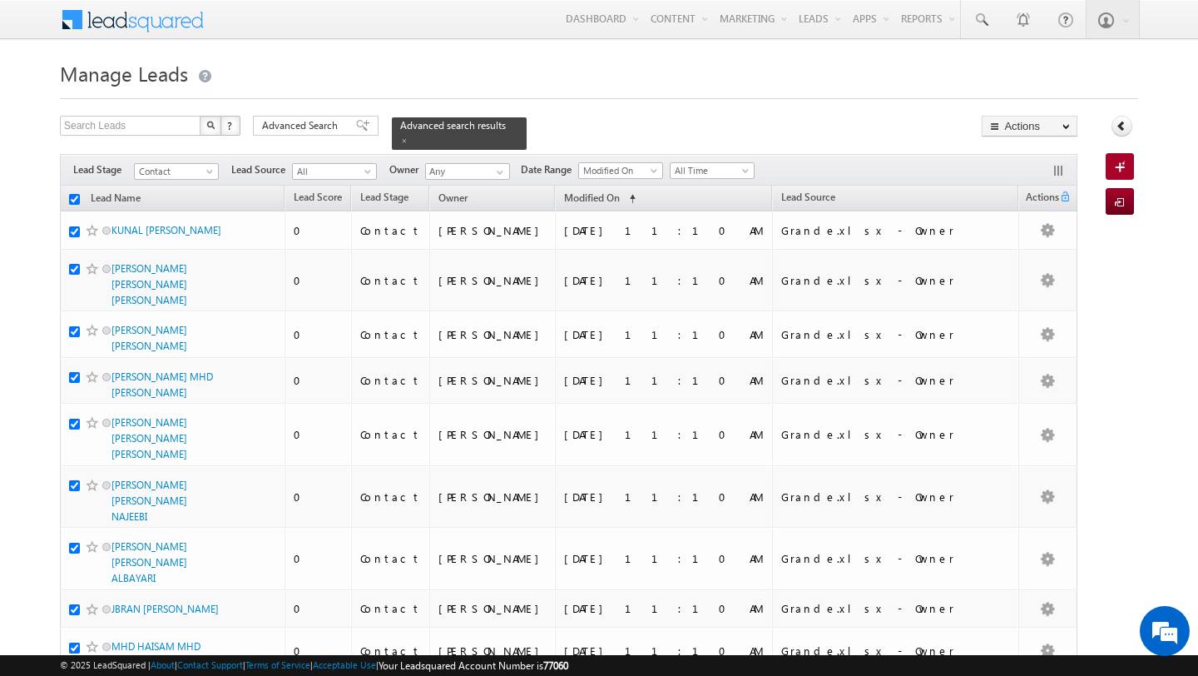
checkbox input "true"
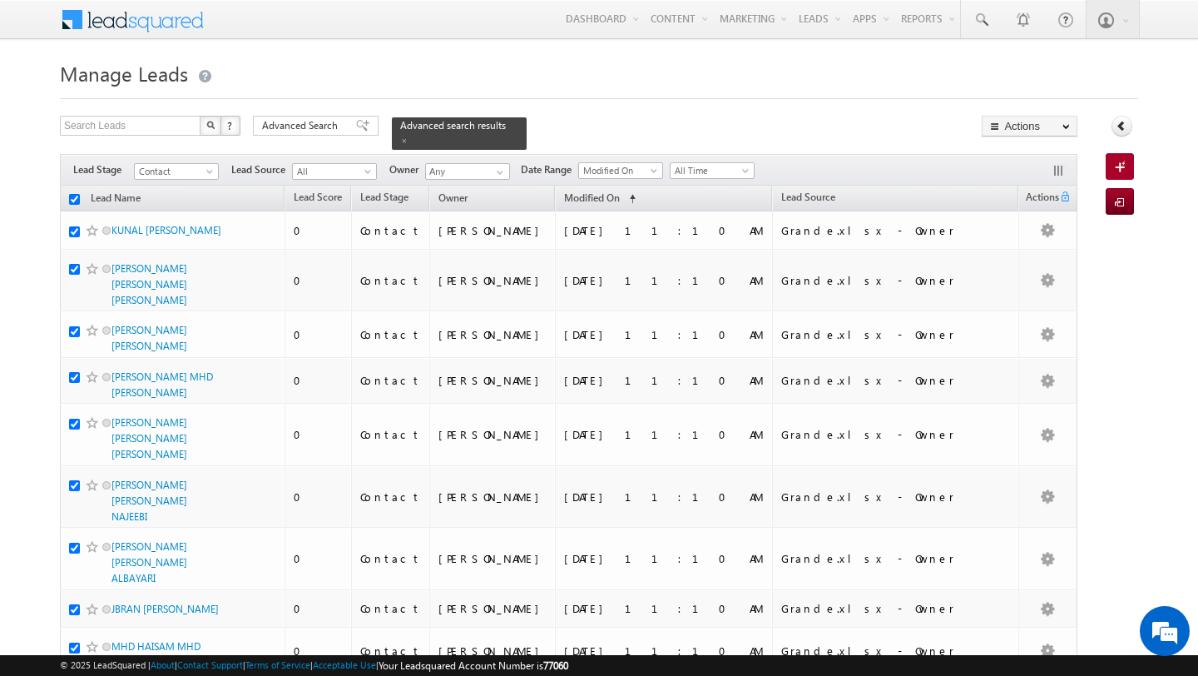
checkbox input "true"
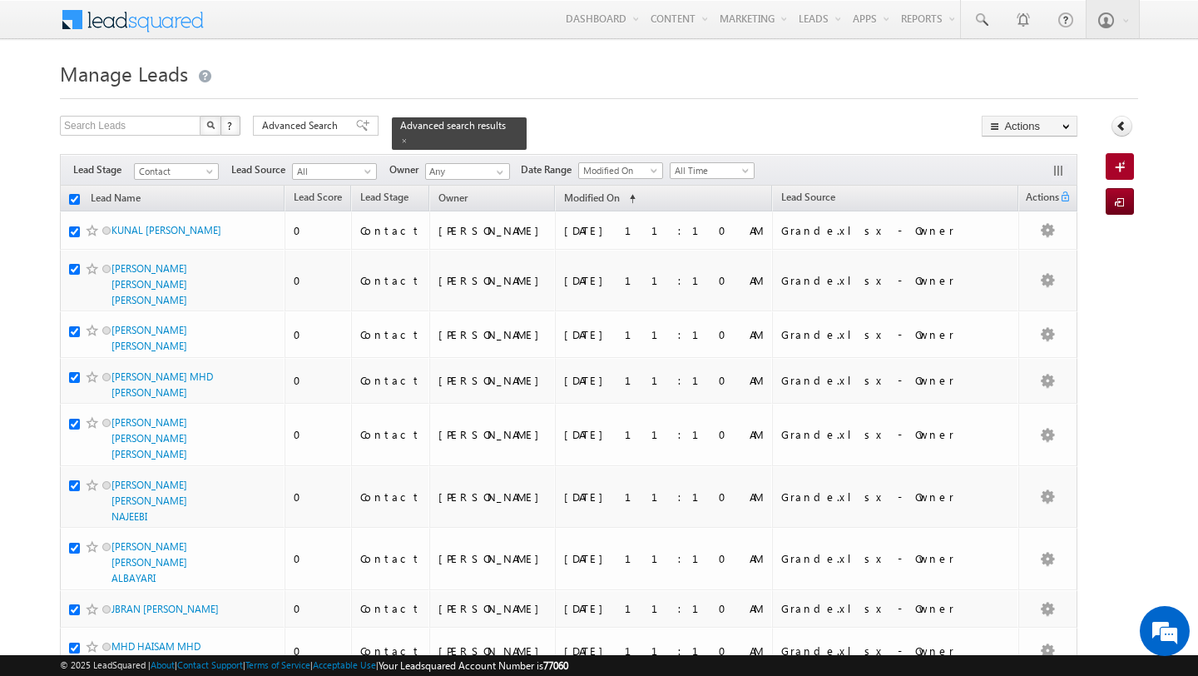
checkbox input "true"
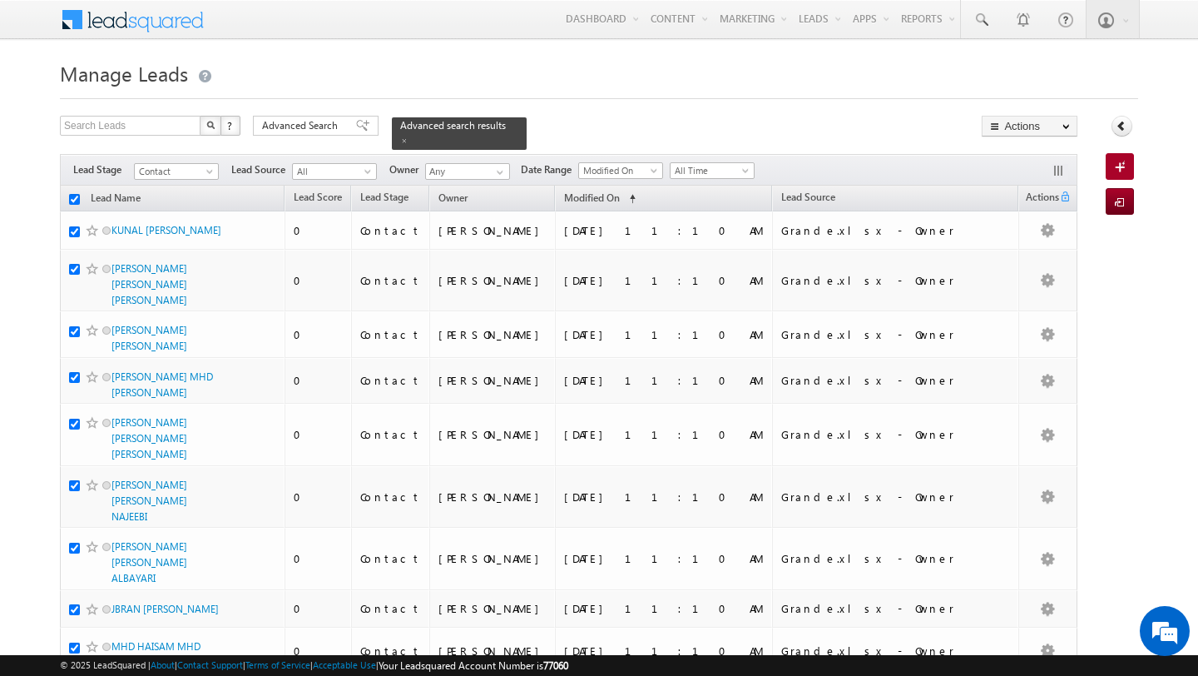
checkbox input "true"
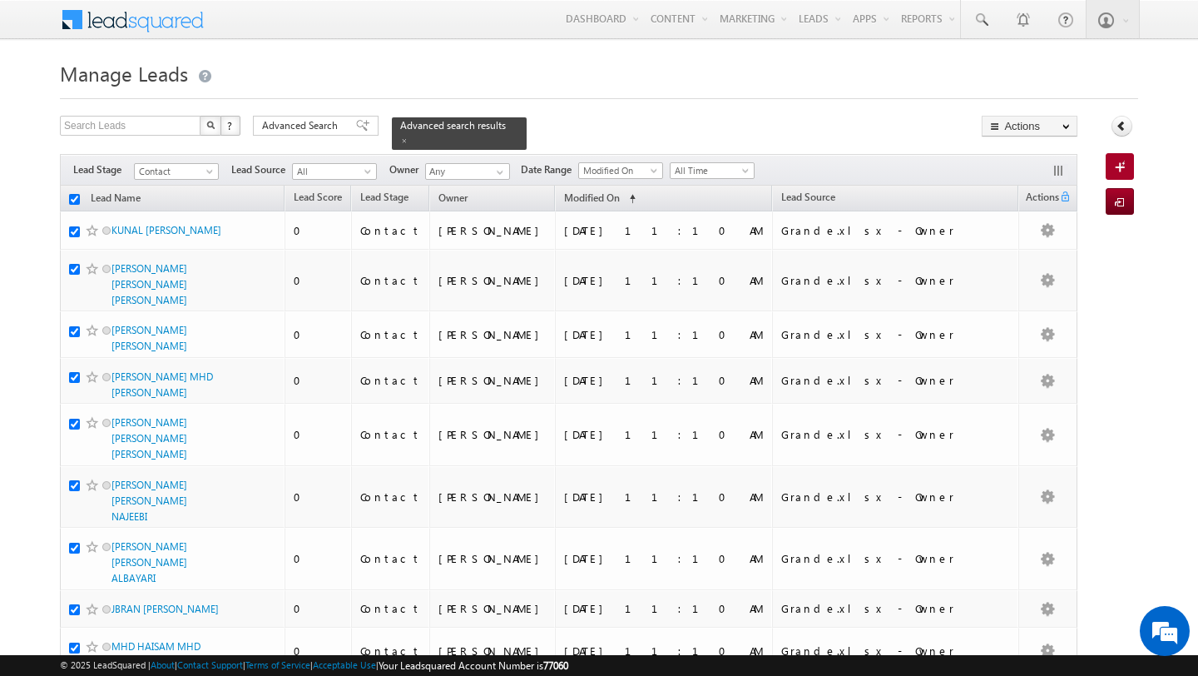
checkbox input "true"
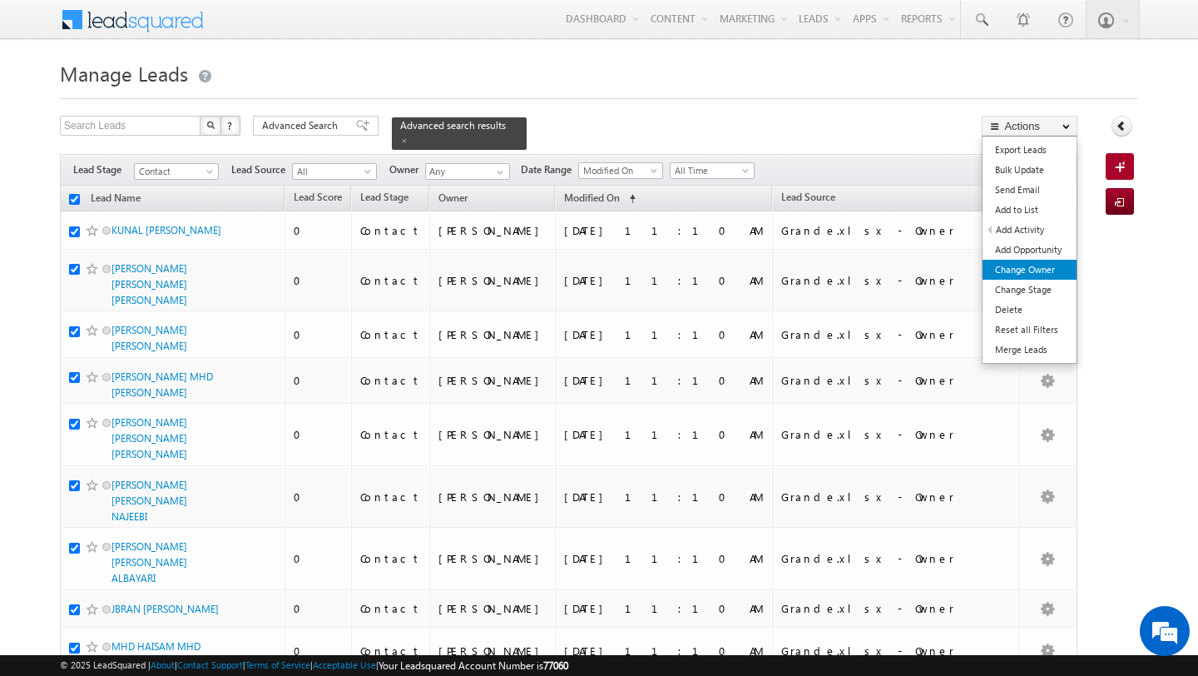
click at [1033, 269] on link "Change Owner" at bounding box center [1030, 270] width 94 height 20
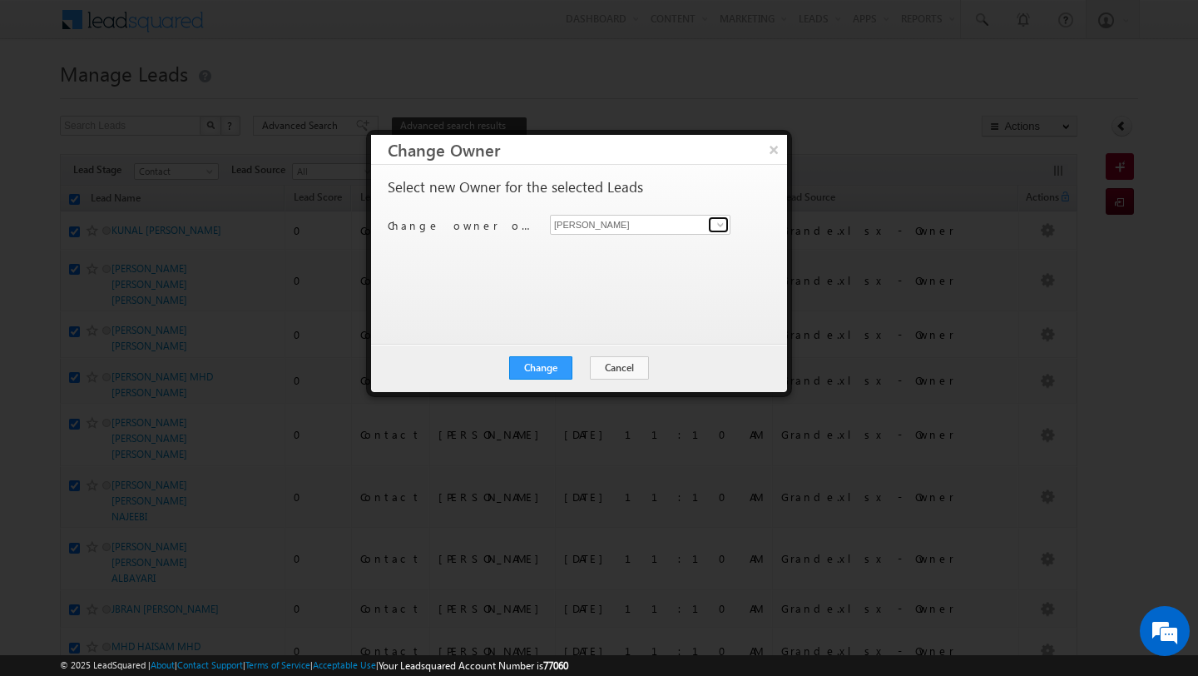
click at [724, 225] on span at bounding box center [720, 224] width 13 height 13
click at [662, 255] on span "disha.chouhan@indglobal.ae" at bounding box center [632, 257] width 150 height 12
click at [546, 372] on button "Change" at bounding box center [540, 367] width 63 height 23
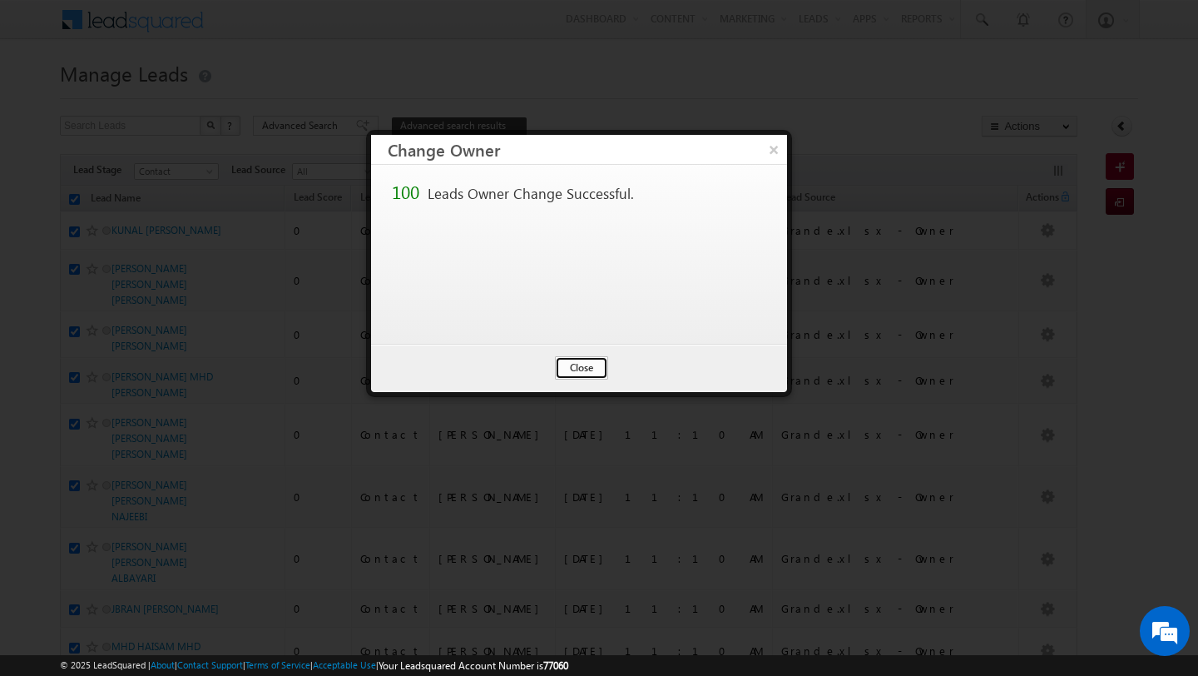
click at [582, 364] on button "Close" at bounding box center [581, 367] width 53 height 23
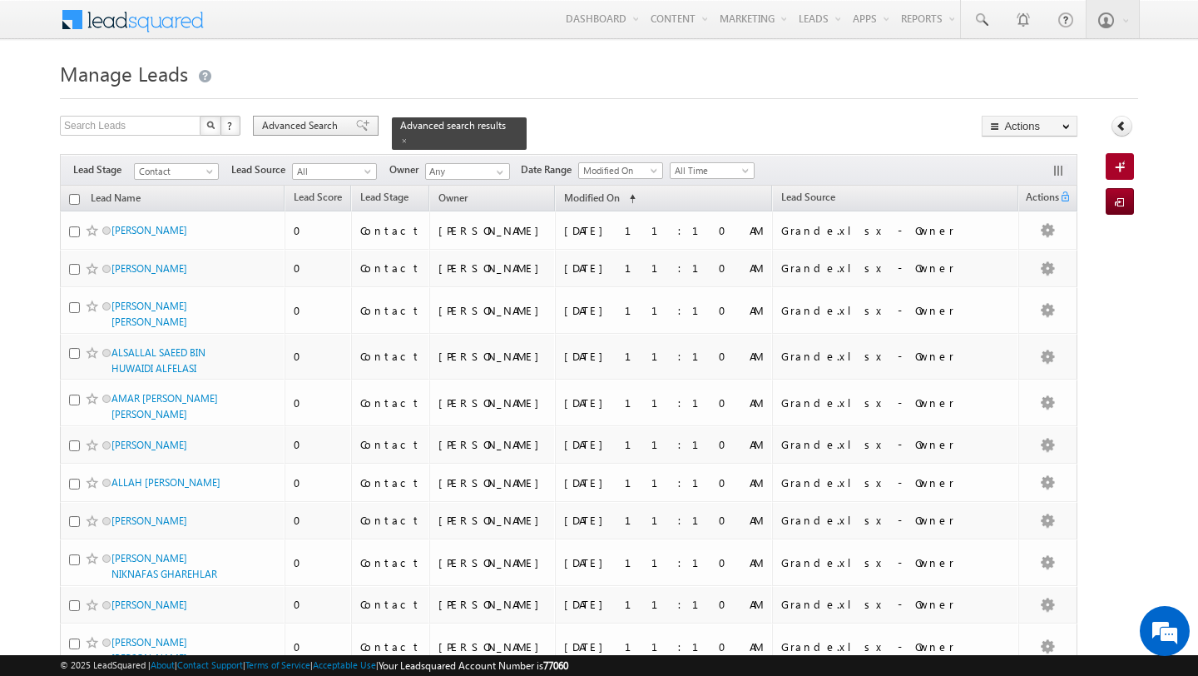
click at [292, 131] on span "Advanced Search" at bounding box center [302, 125] width 81 height 15
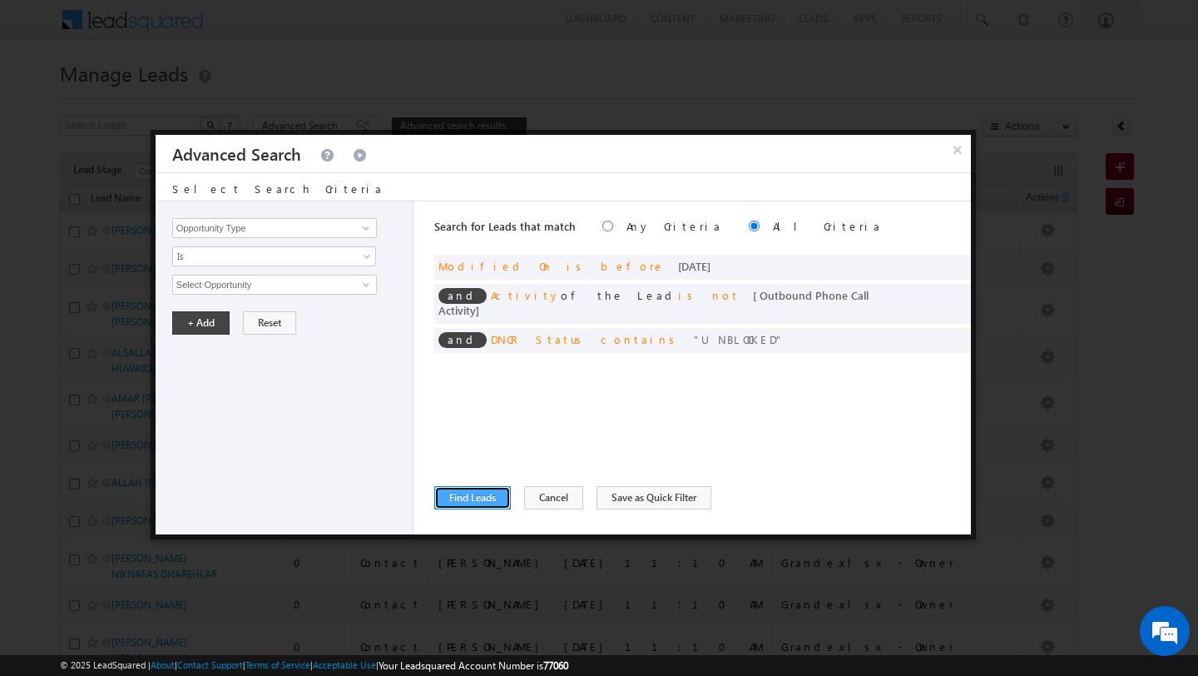
click at [475, 499] on button "Find Leads" at bounding box center [472, 497] width 77 height 23
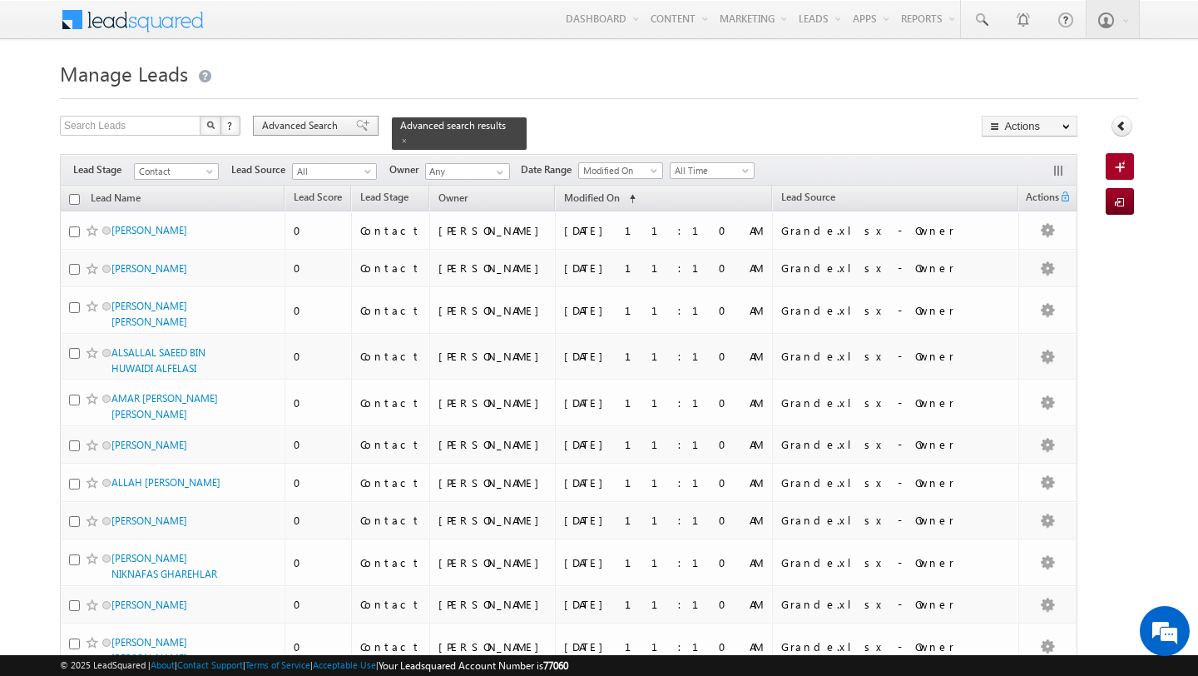
click at [295, 128] on span "Advanced Search" at bounding box center [302, 125] width 81 height 15
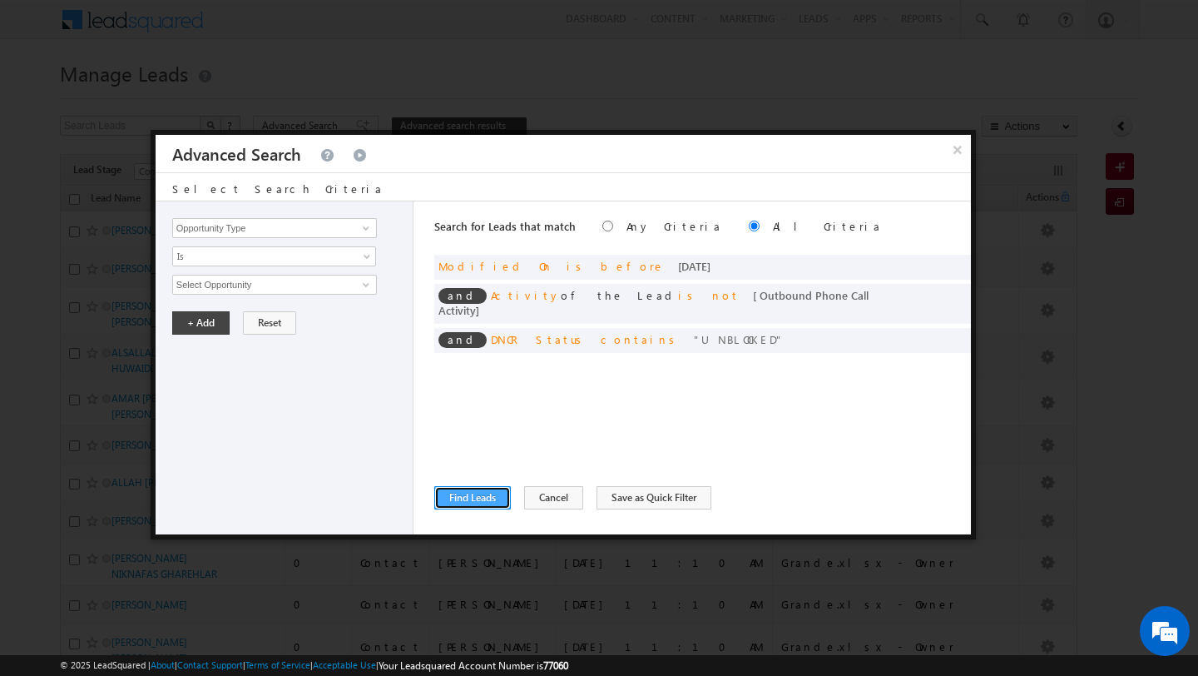
click at [468, 500] on button "Find Leads" at bounding box center [472, 497] width 77 height 23
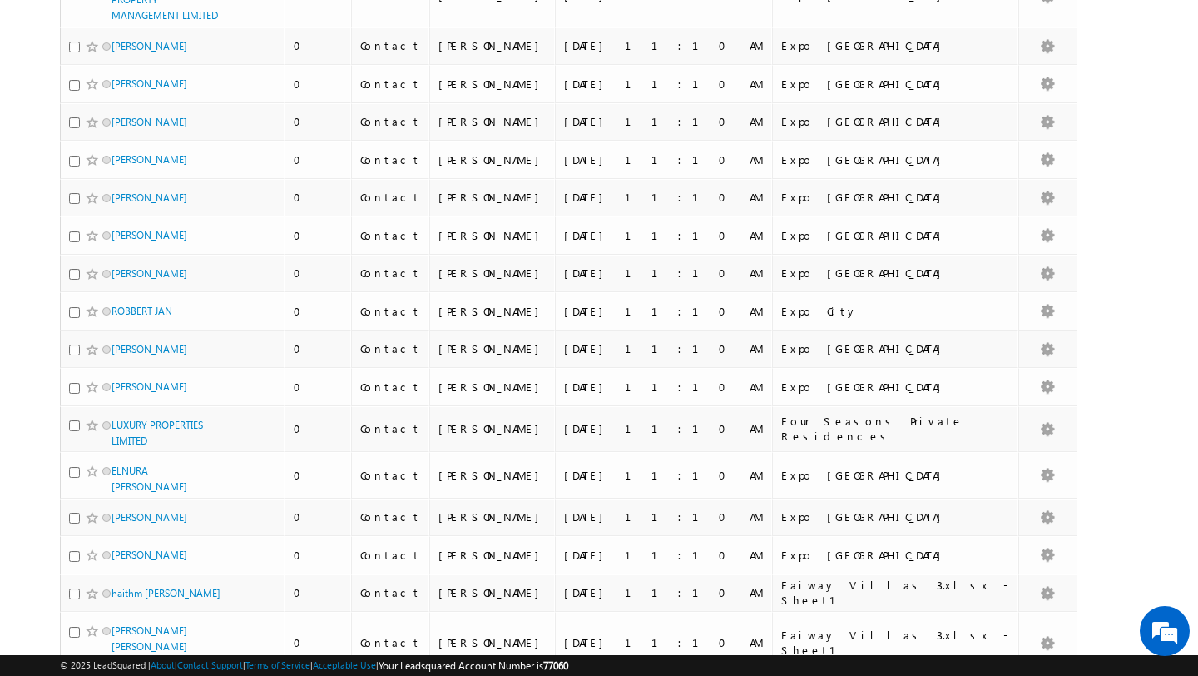
scroll to position [1081, 0]
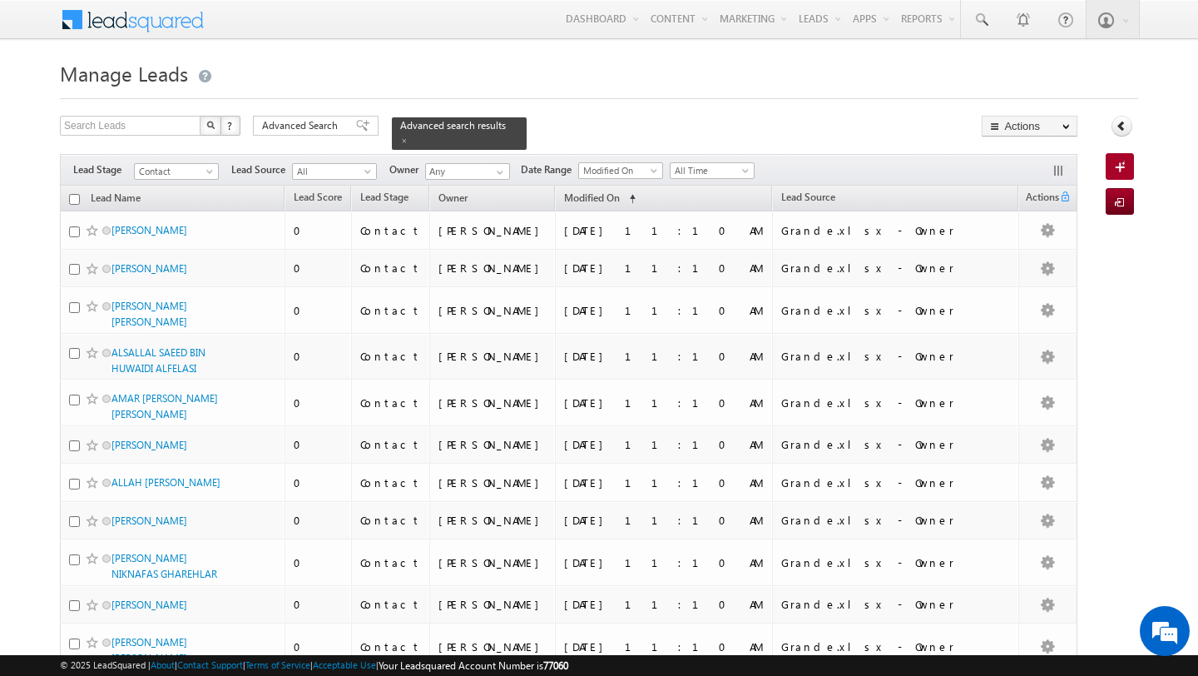
click at [72, 203] on input "checkbox" at bounding box center [74, 199] width 11 height 11
checkbox input "true"
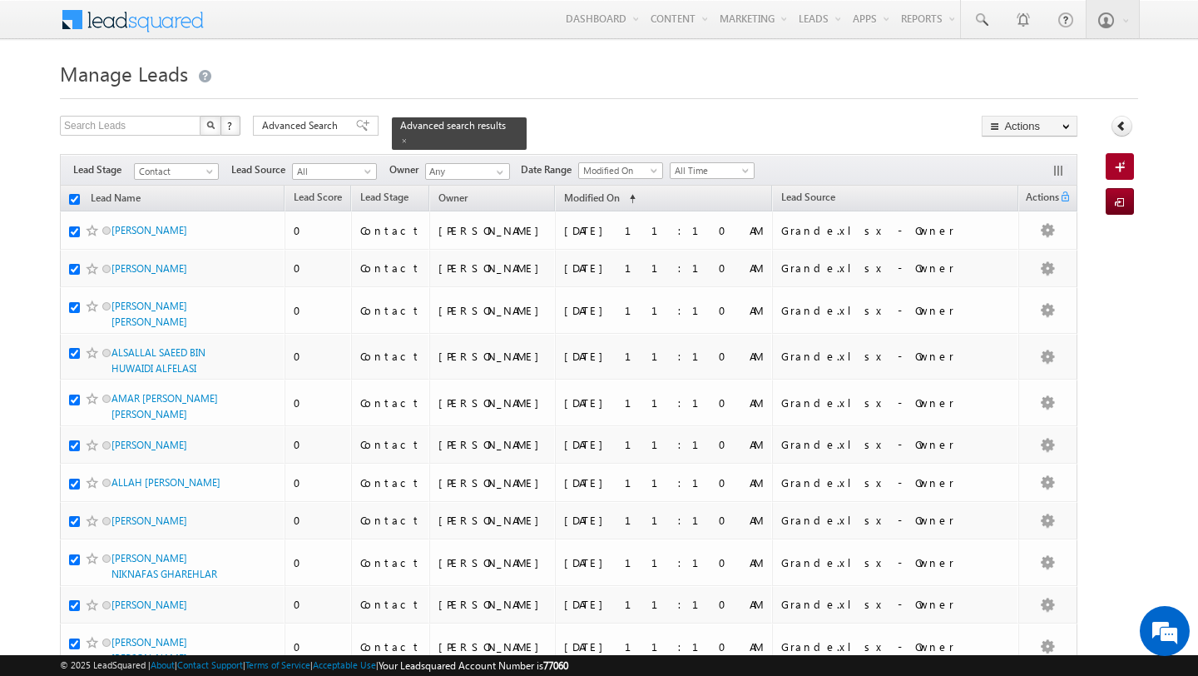
checkbox input "true"
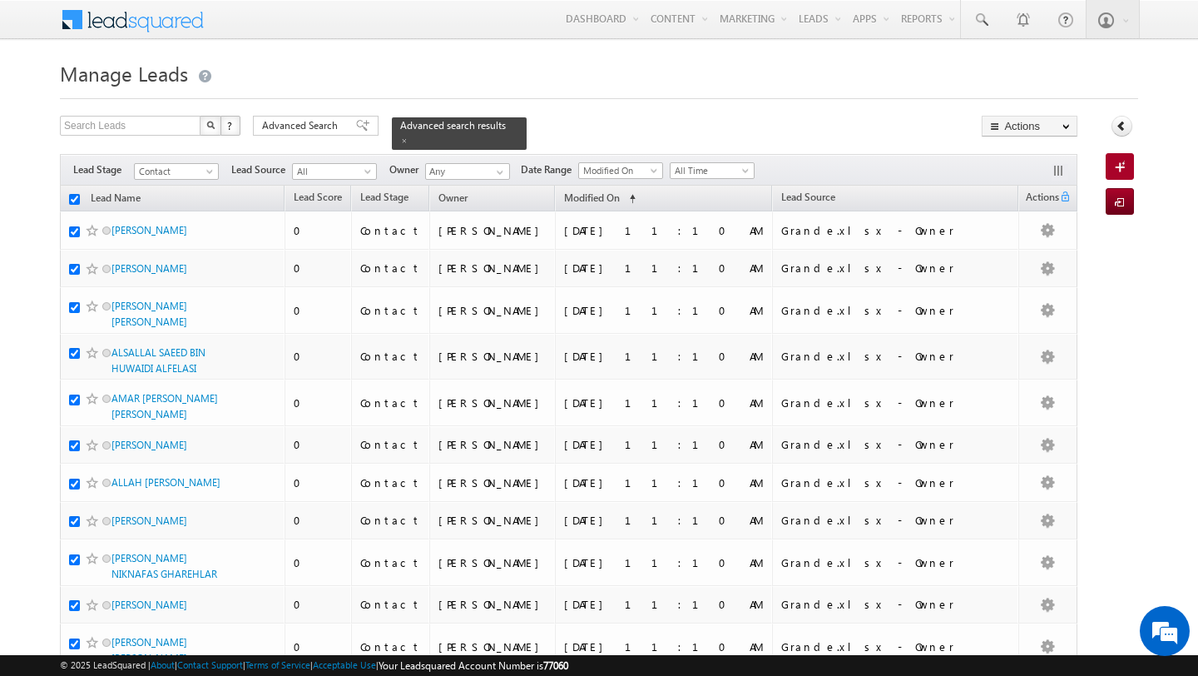
checkbox input "true"
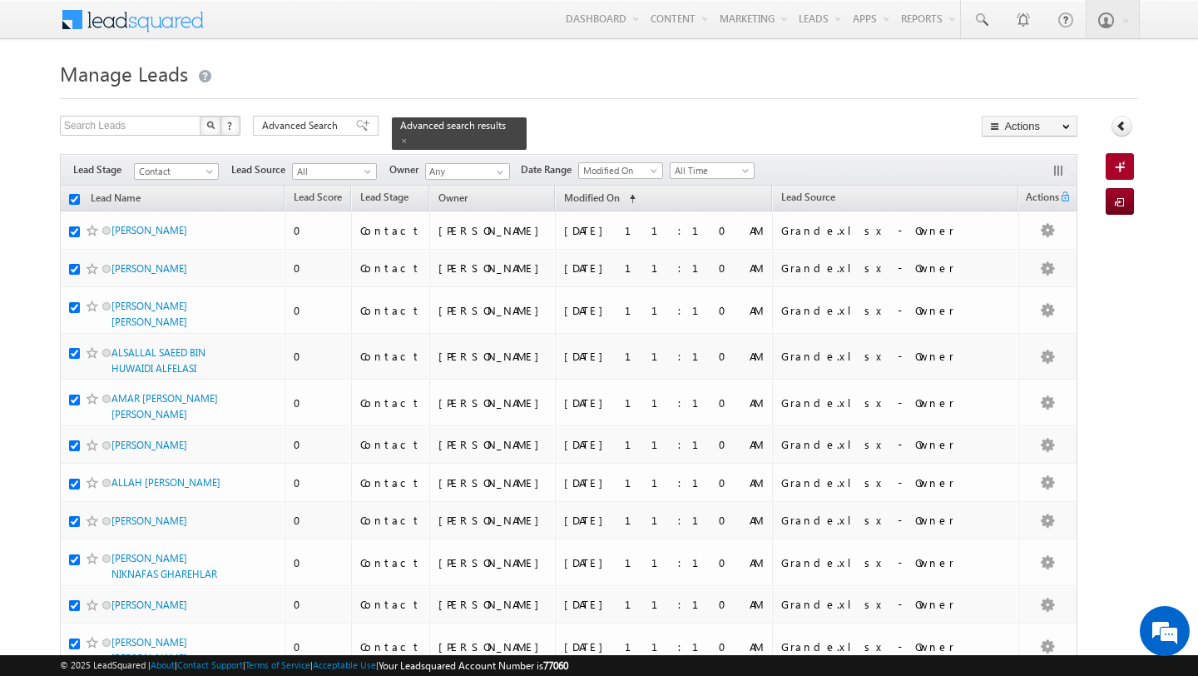
checkbox input "true"
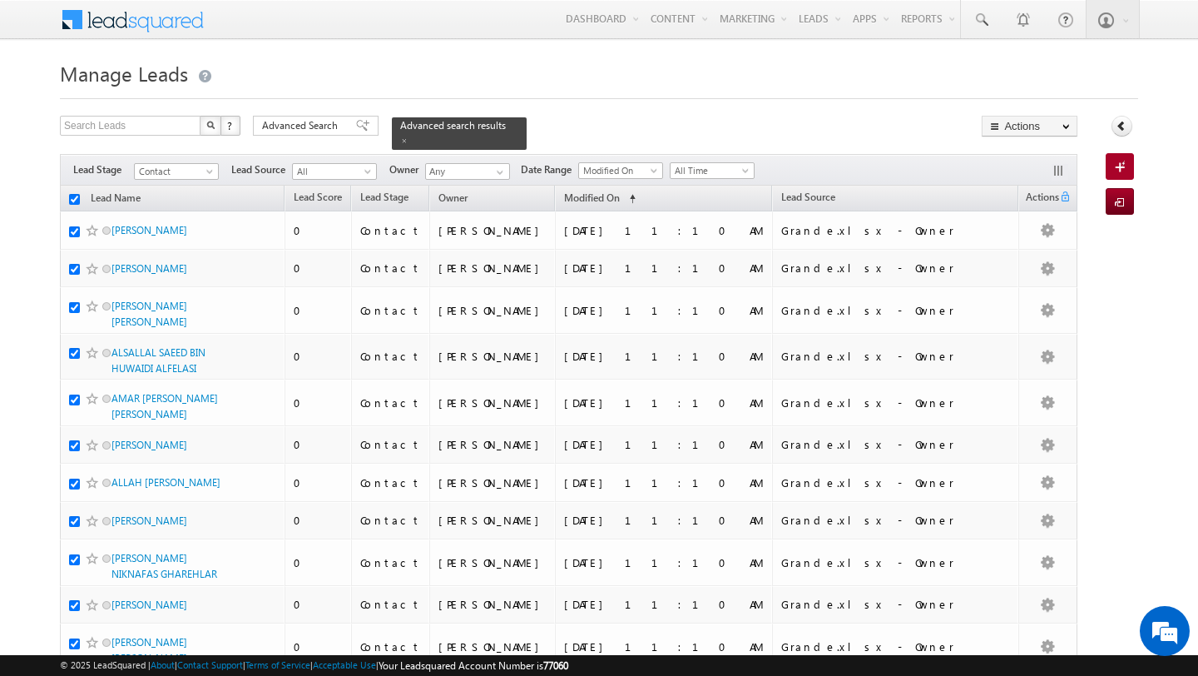
checkbox input "true"
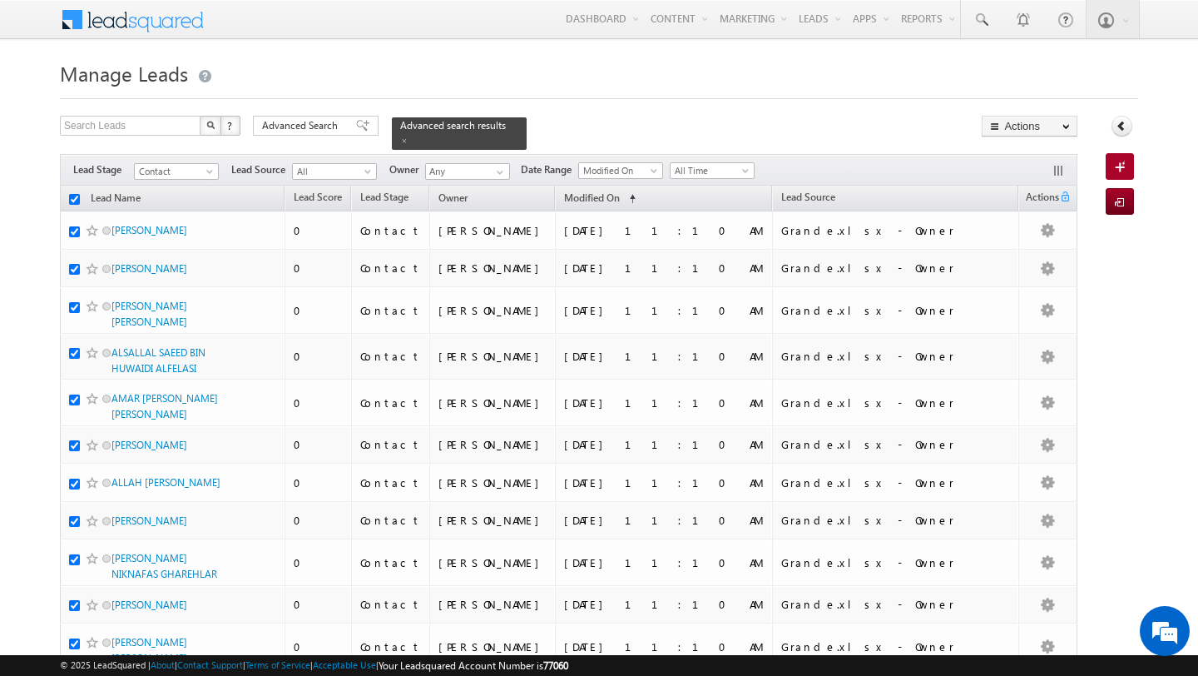
checkbox input "true"
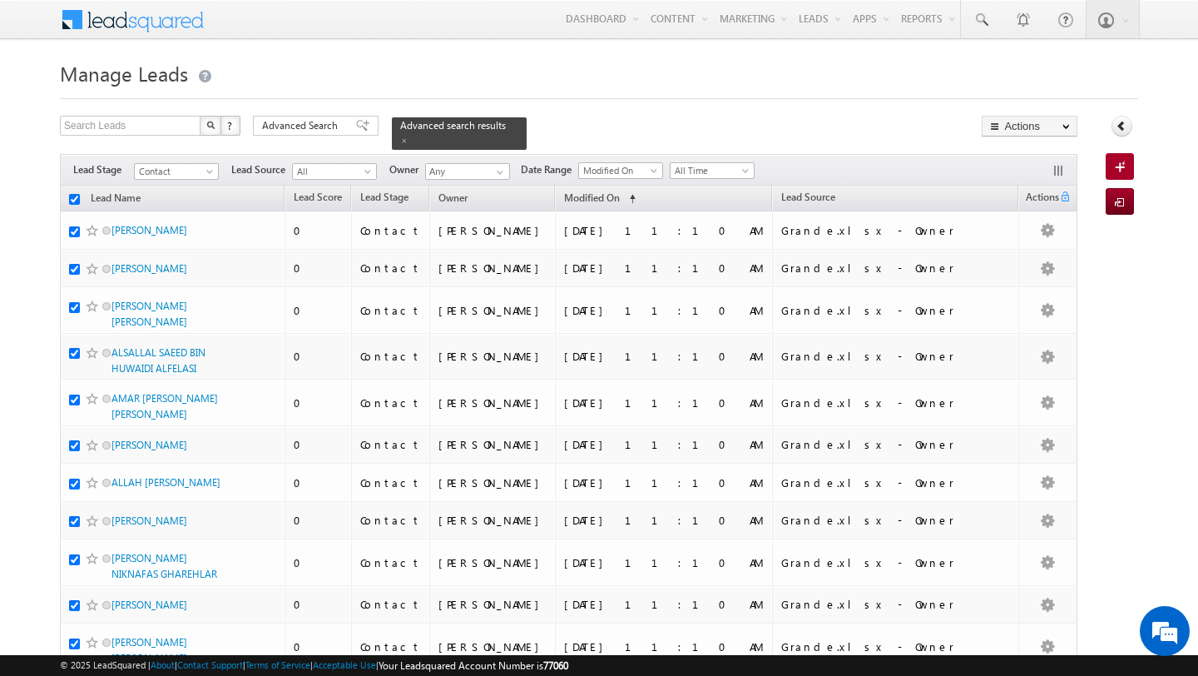
checkbox input "true"
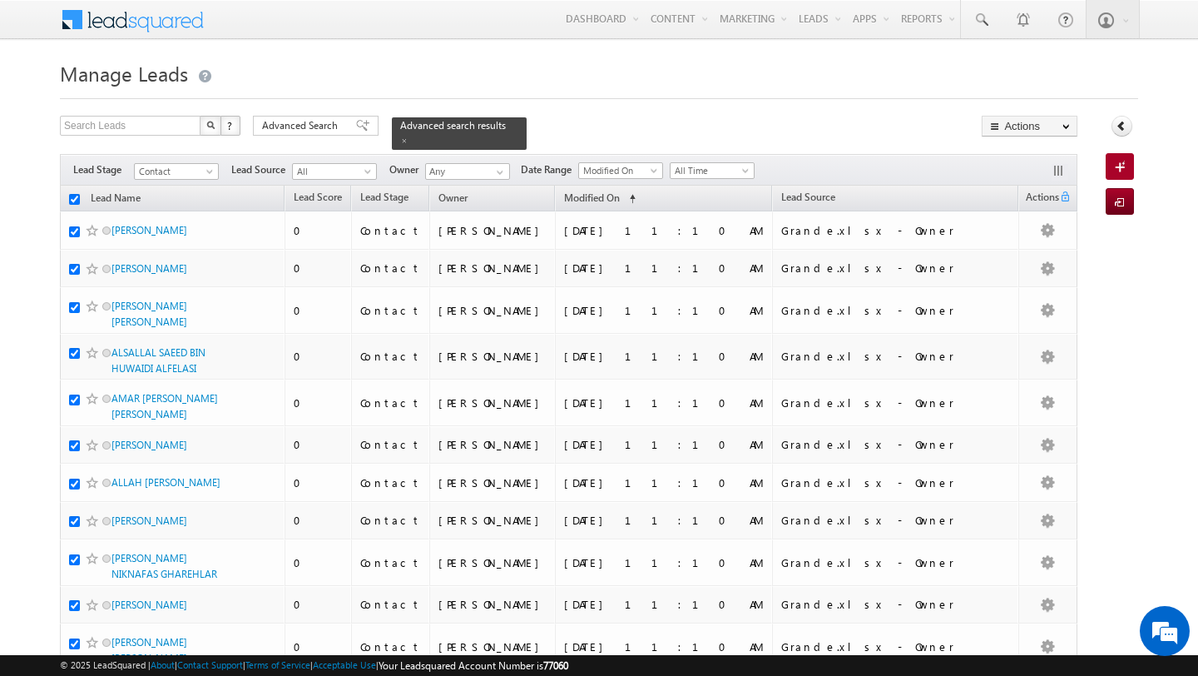
checkbox input "true"
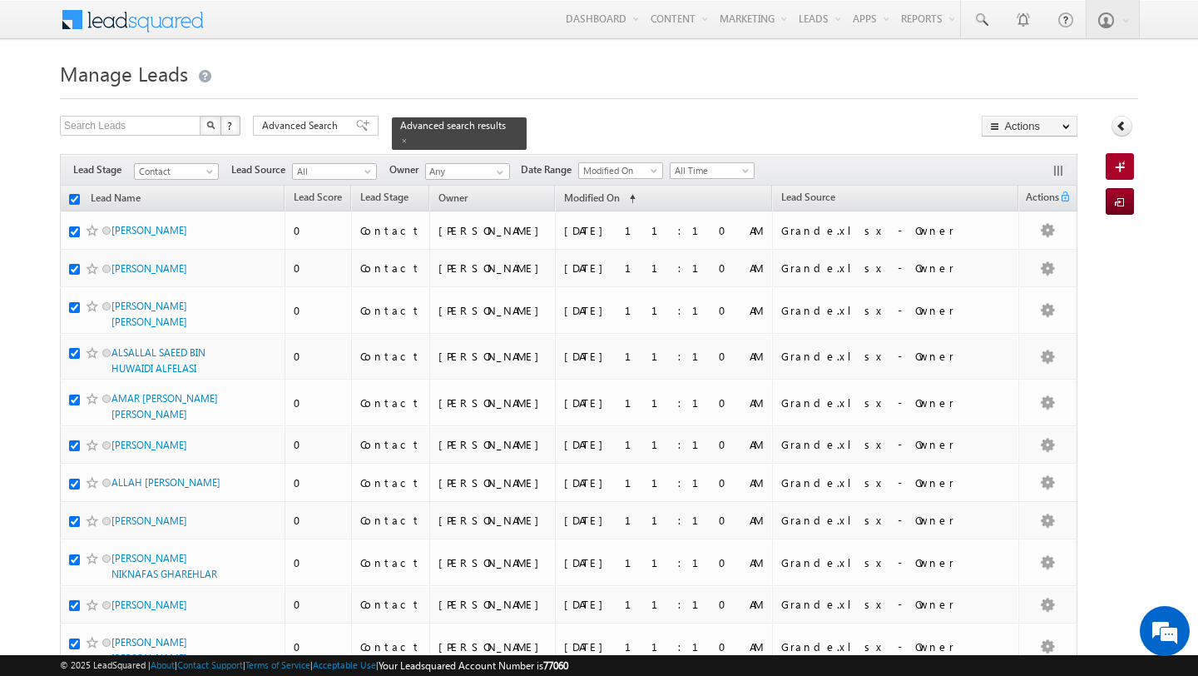
checkbox input "true"
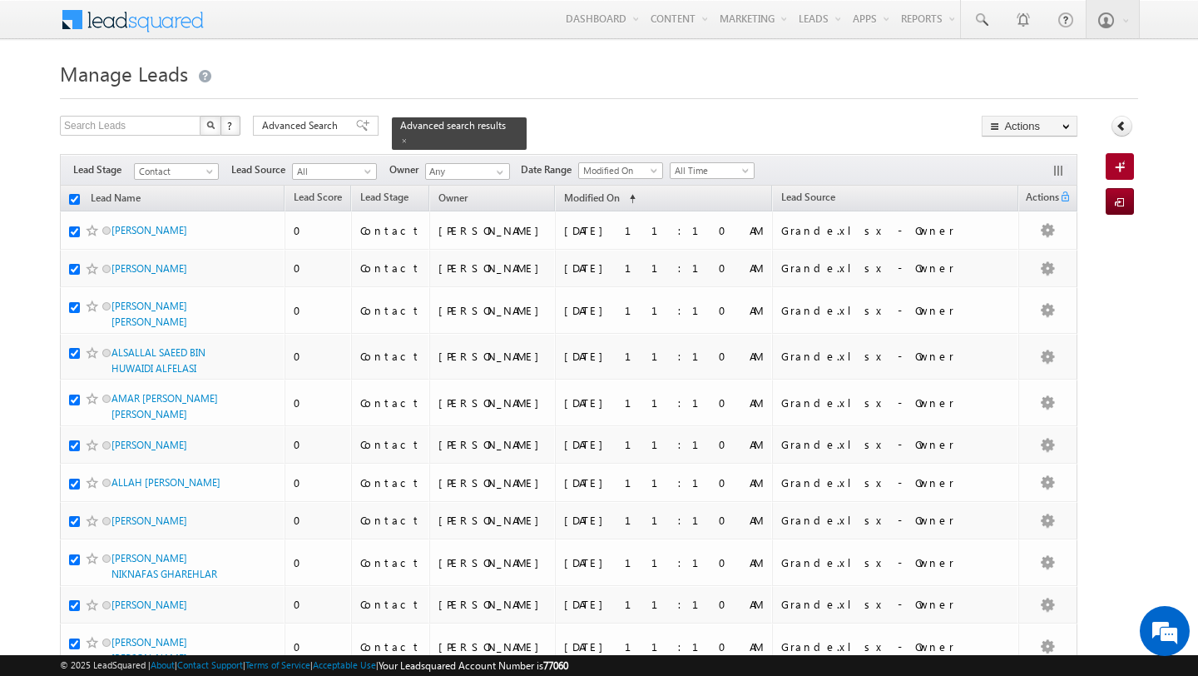
checkbox input "true"
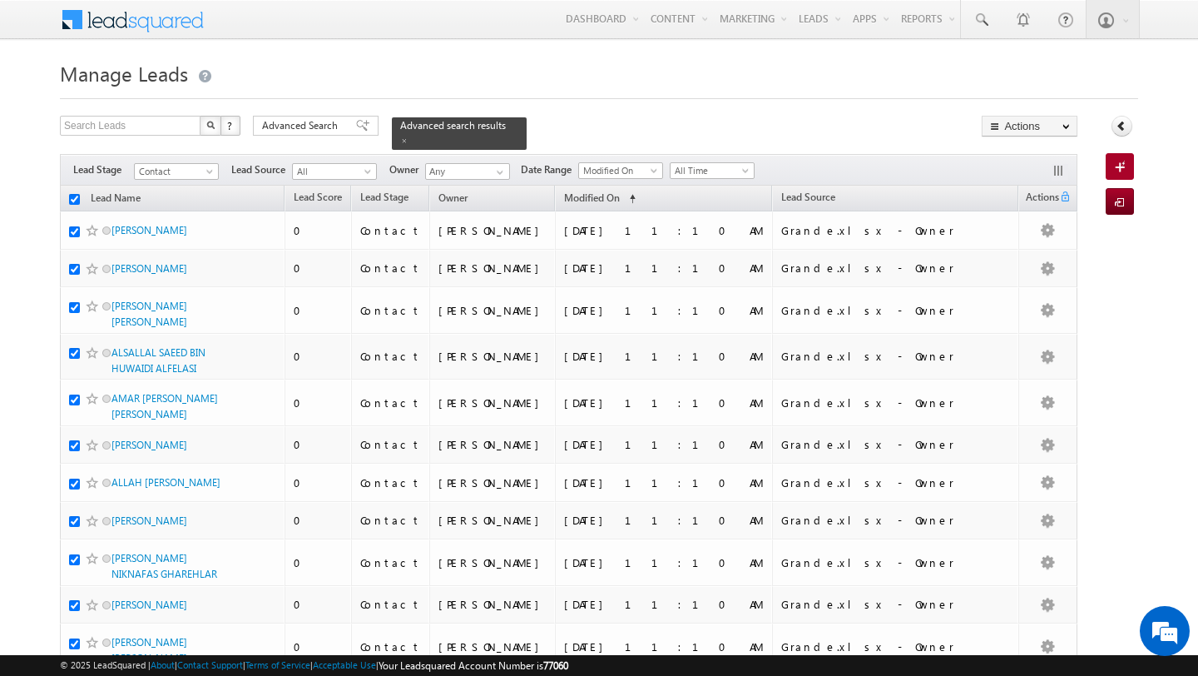
checkbox input "true"
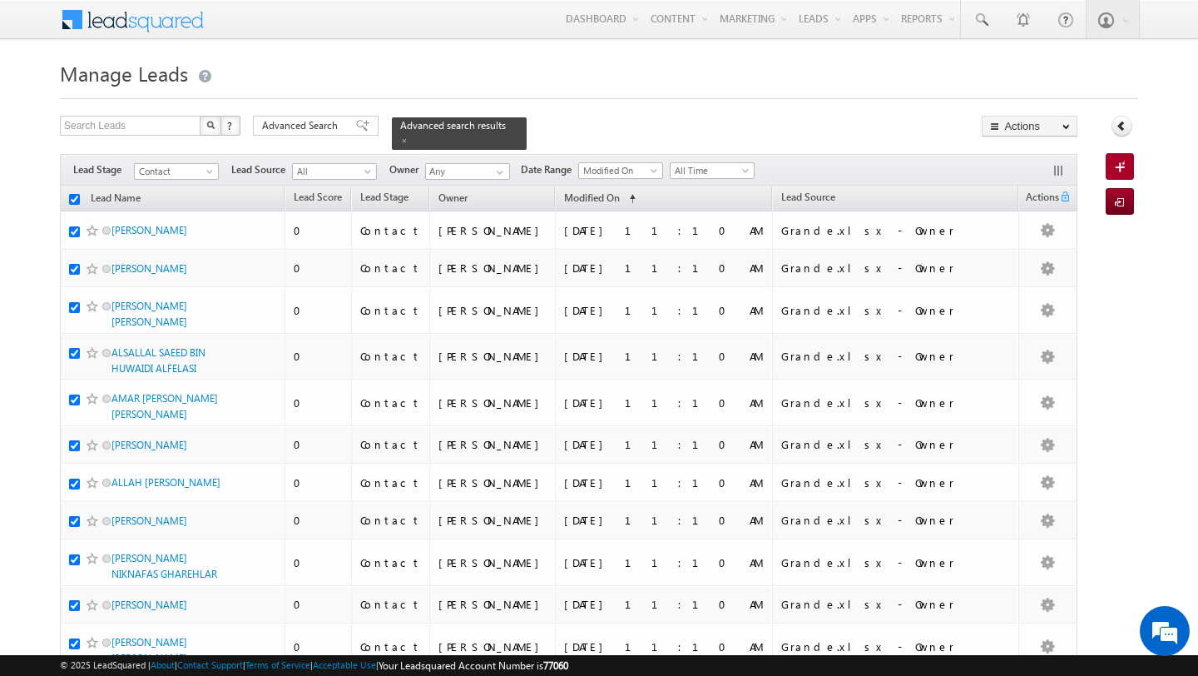
checkbox input "true"
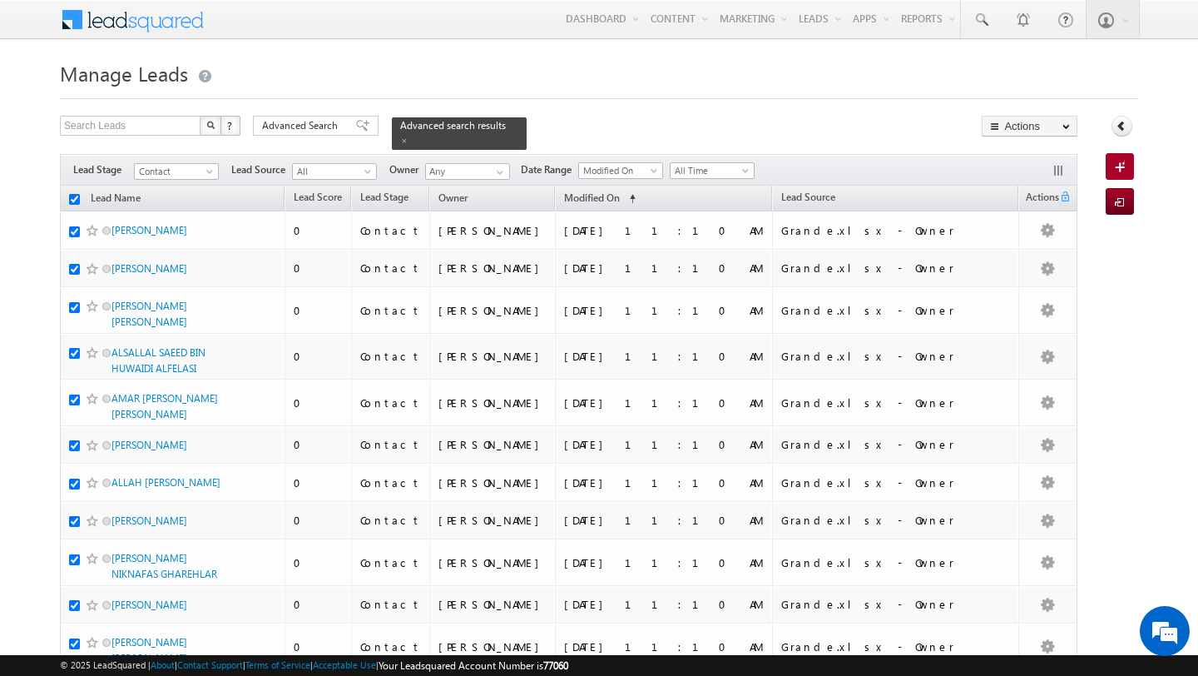
checkbox input "true"
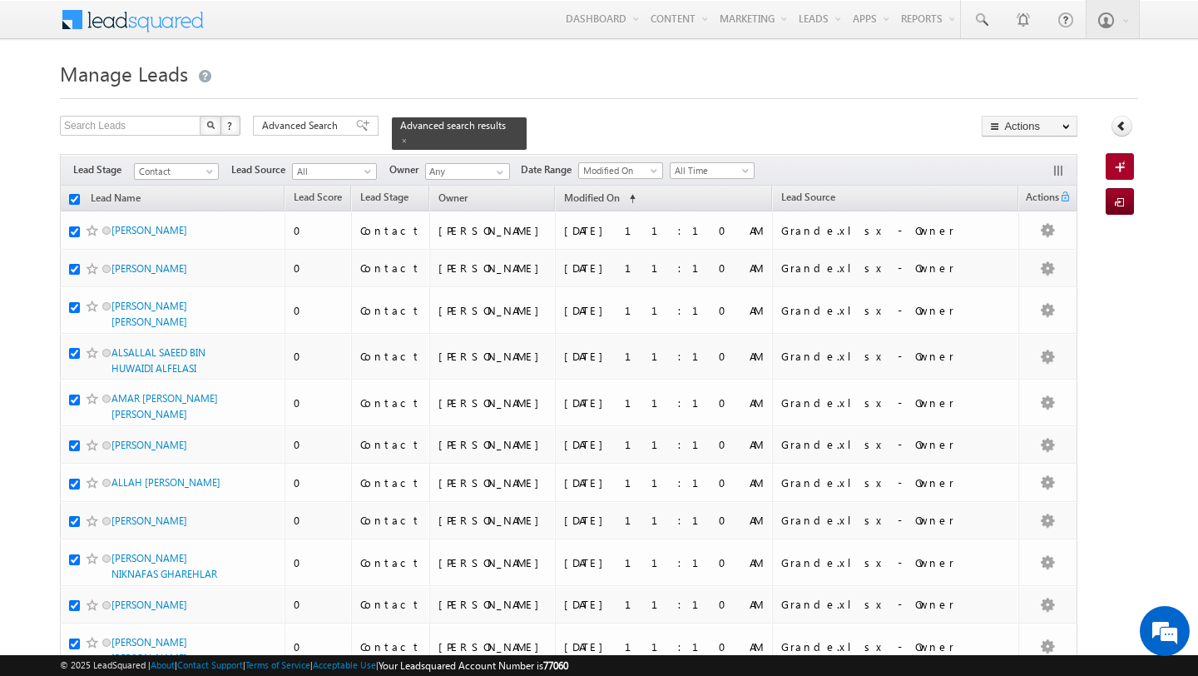
checkbox input "true"
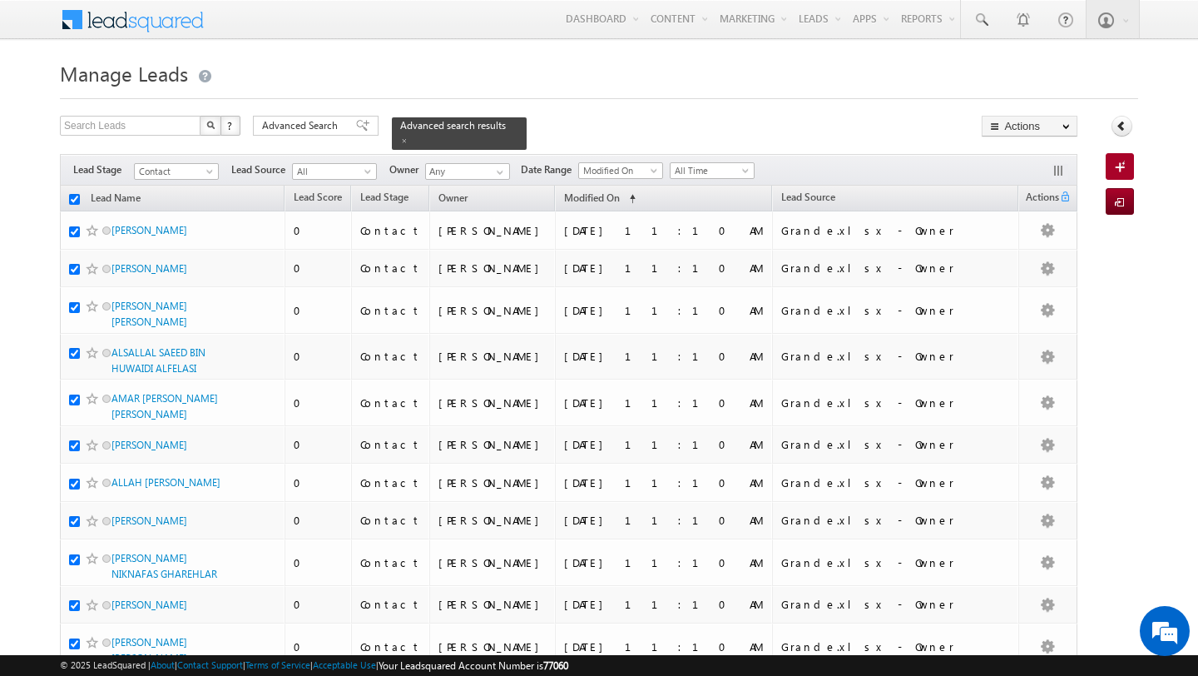
checkbox input "true"
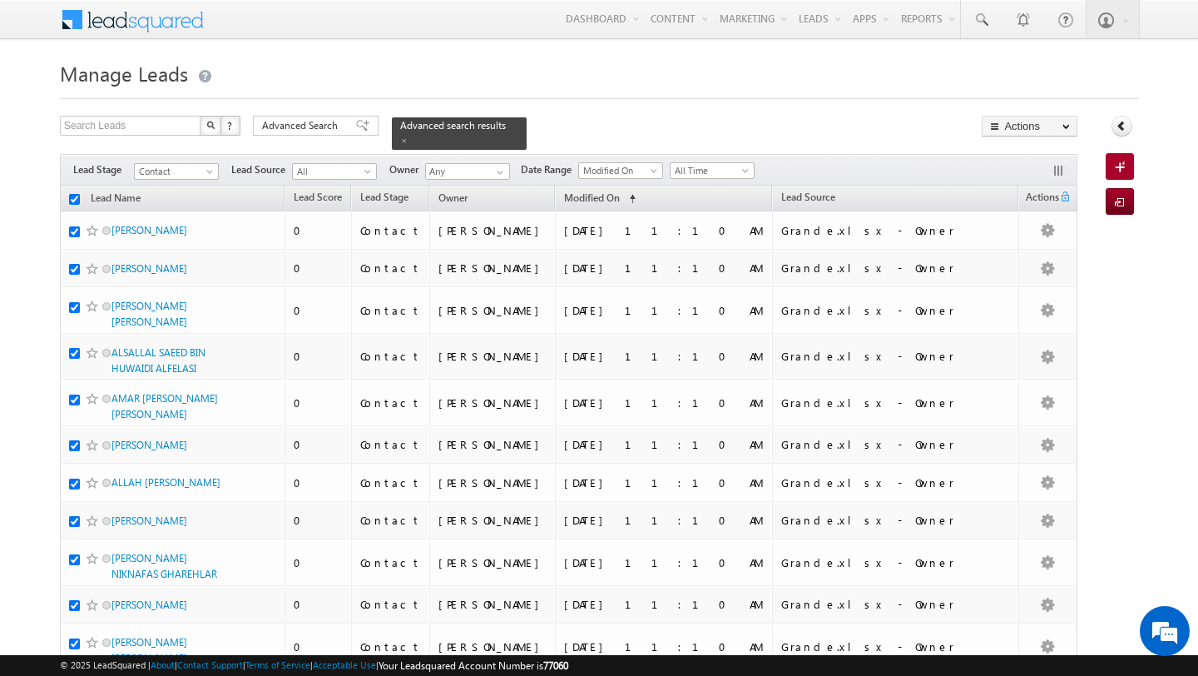
checkbox input "true"
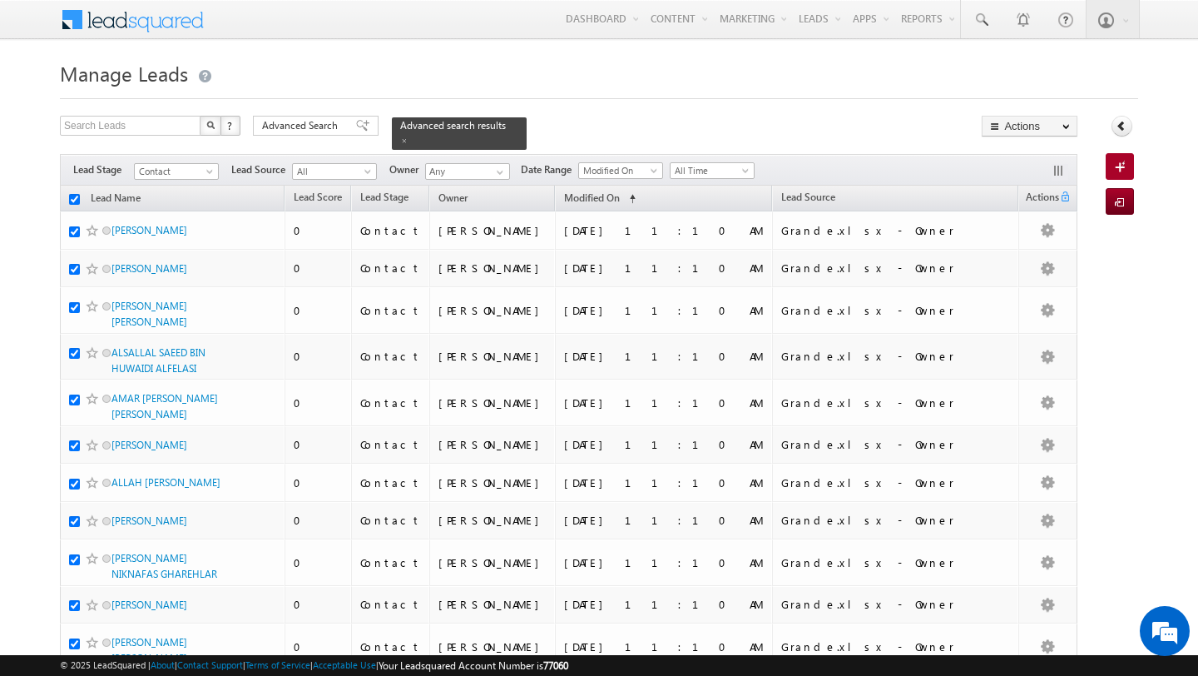
checkbox input "true"
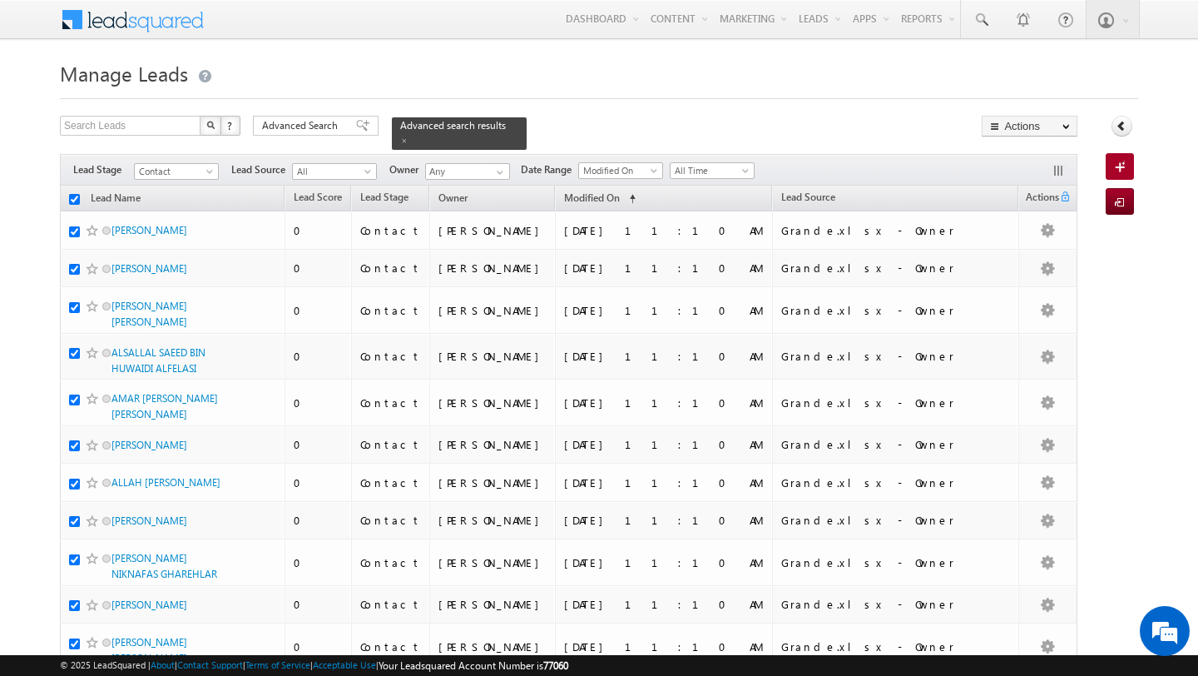
checkbox input "true"
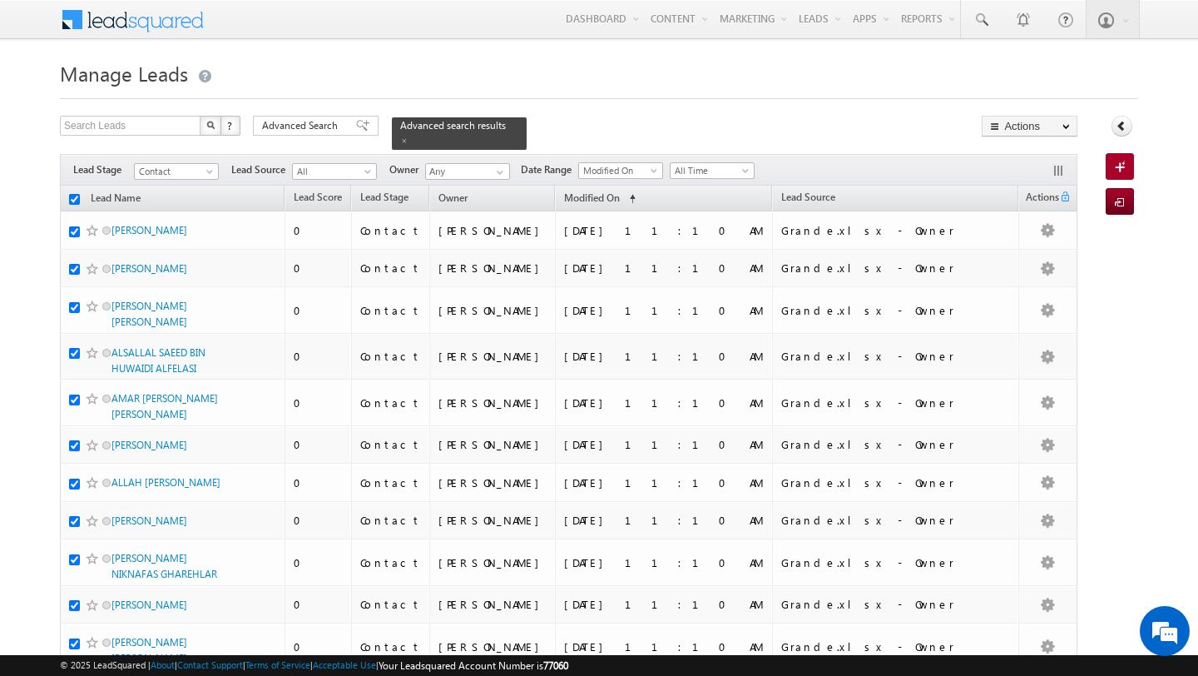
checkbox input "true"
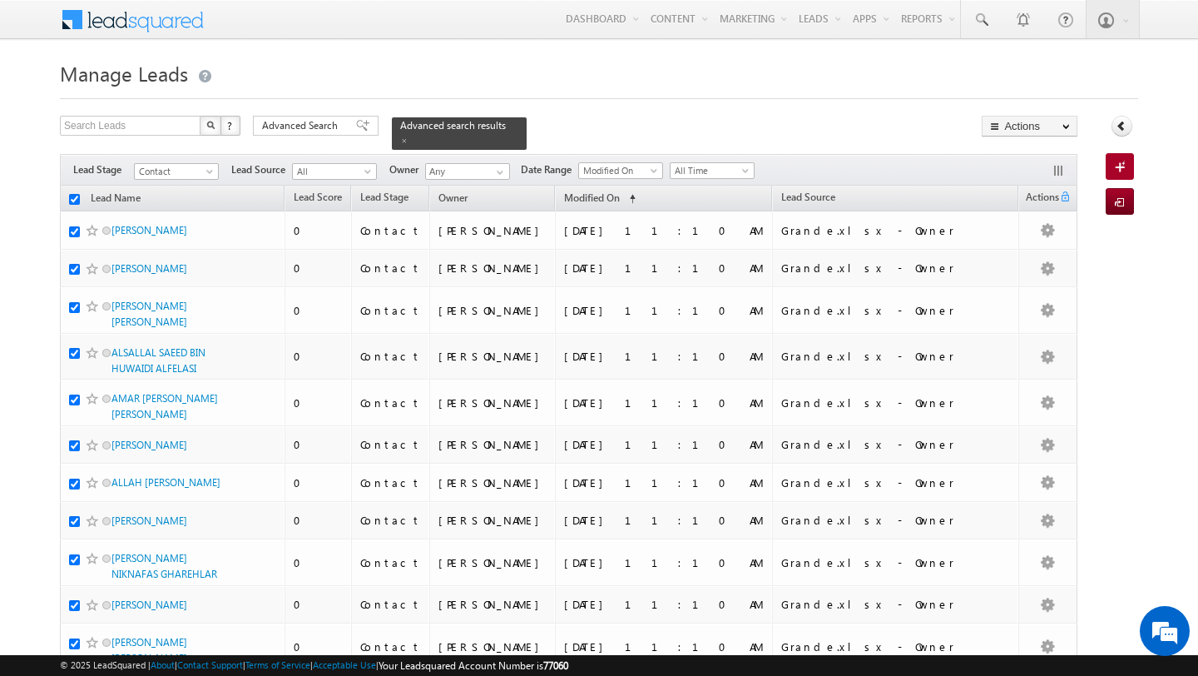
checkbox input "true"
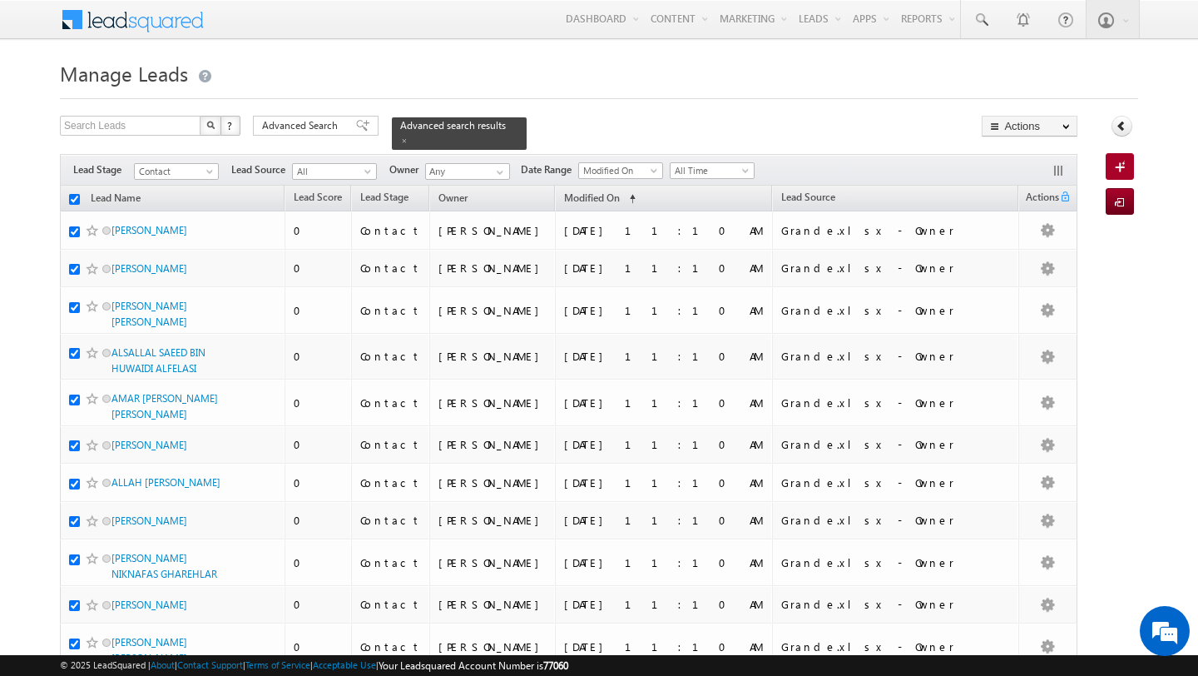
checkbox input "true"
click at [330, 130] on span "Advanced Search" at bounding box center [302, 125] width 81 height 15
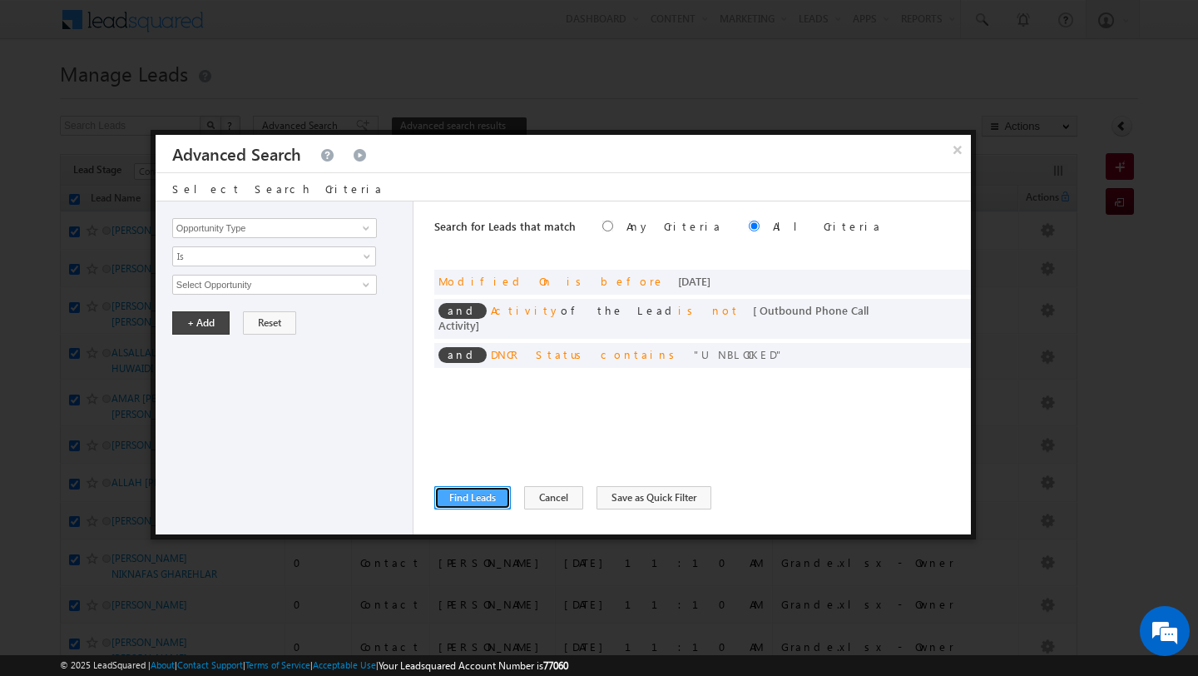
click at [462, 500] on button "Find Leads" at bounding box center [472, 497] width 77 height 23
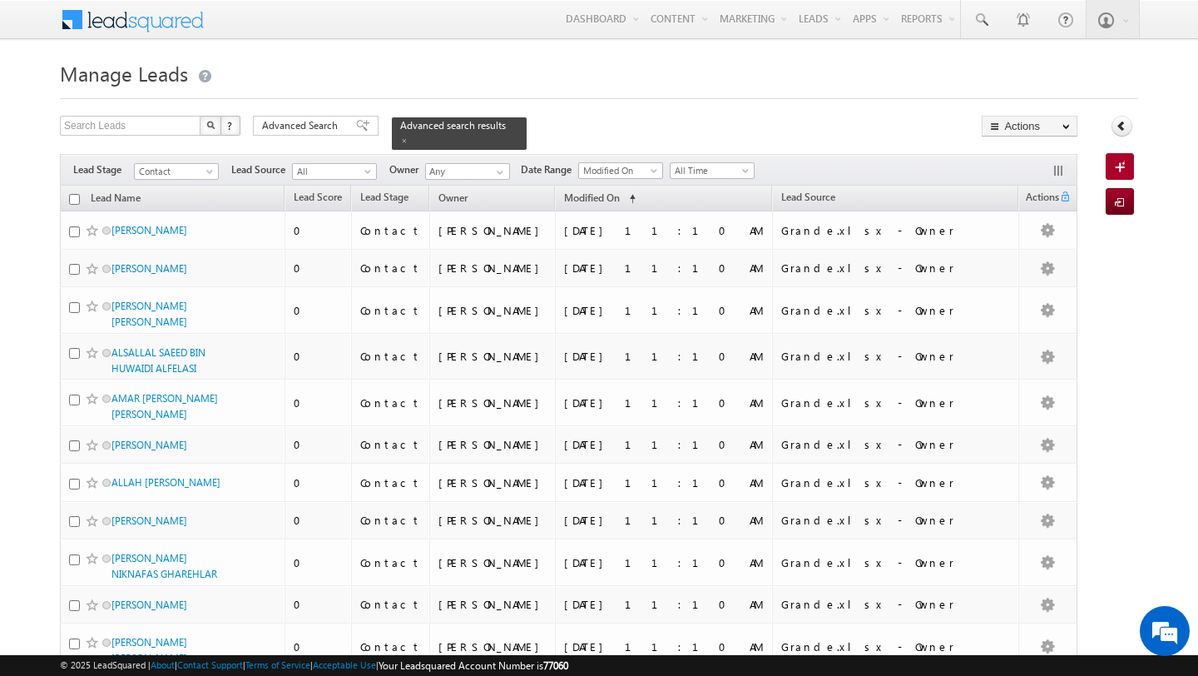
click at [75, 197] on input "checkbox" at bounding box center [74, 199] width 11 height 11
checkbox input "true"
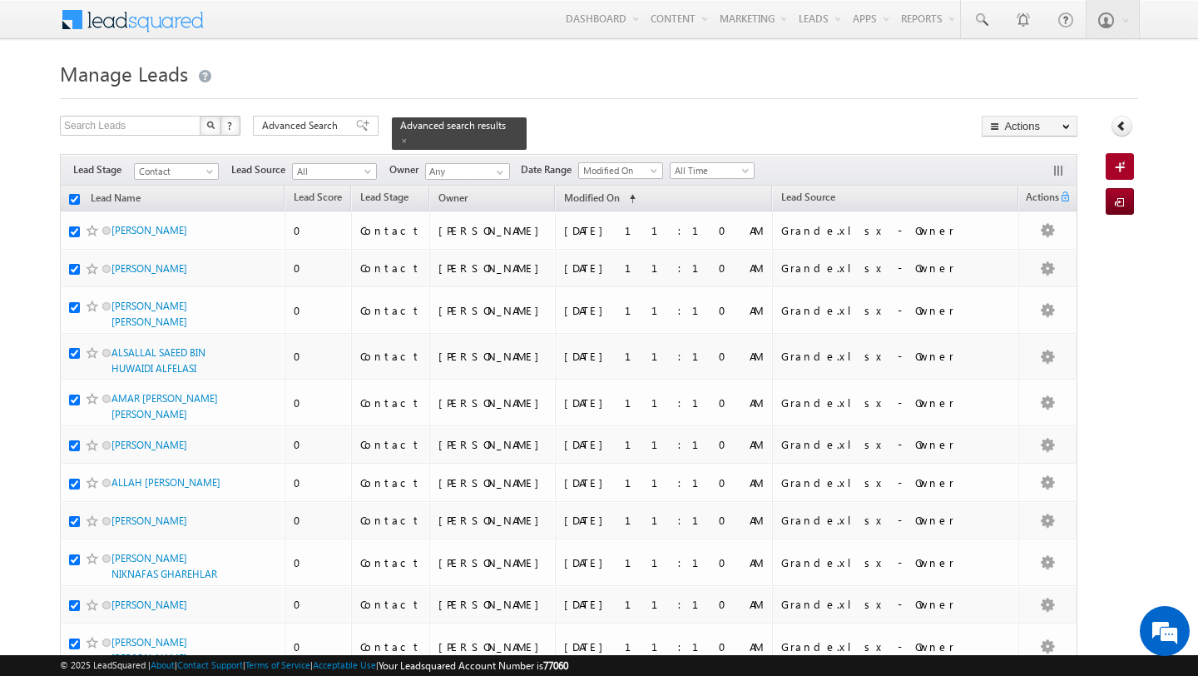
checkbox input "true"
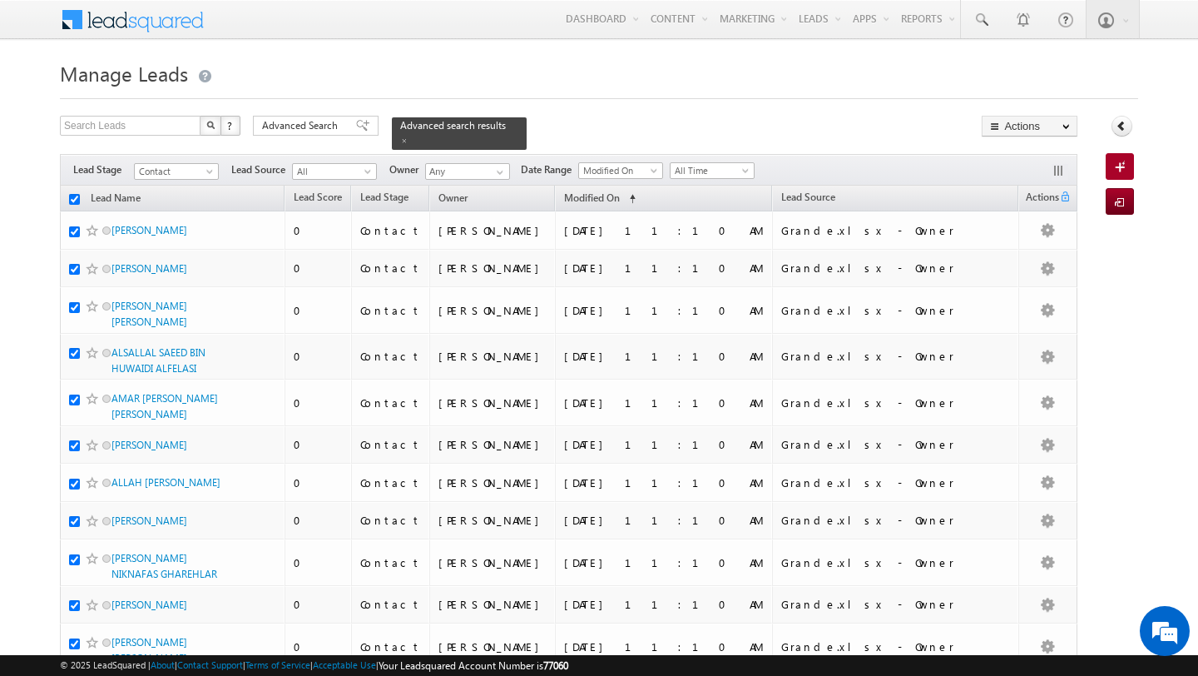
checkbox input "true"
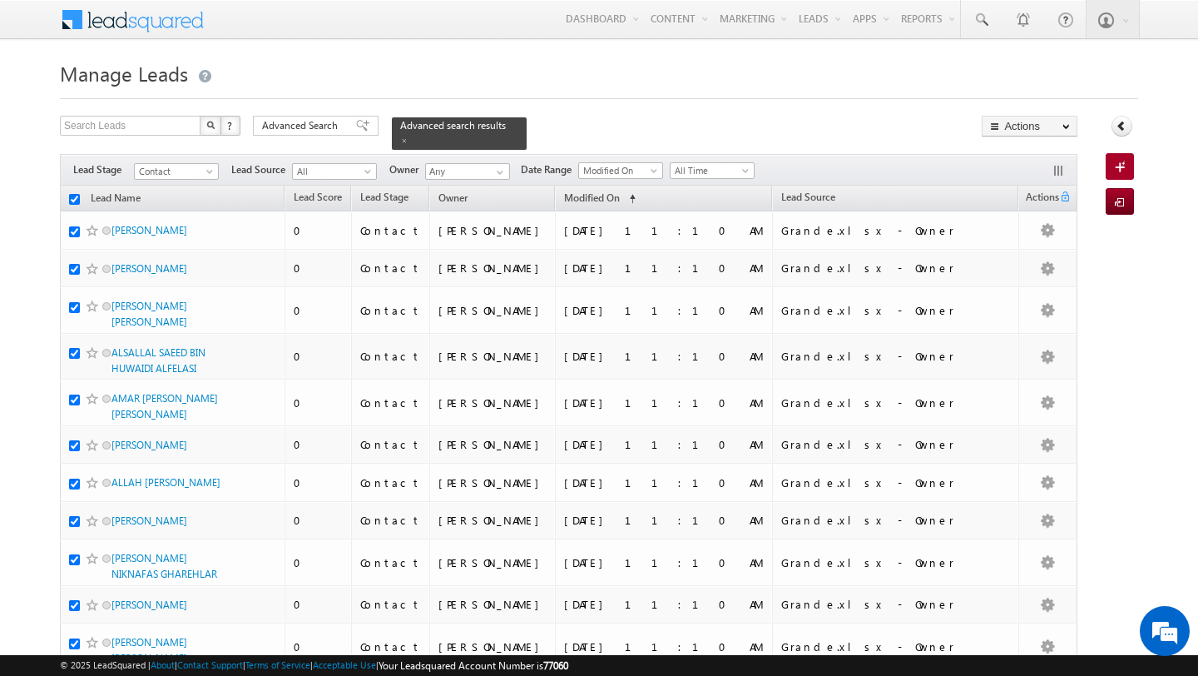
checkbox input "true"
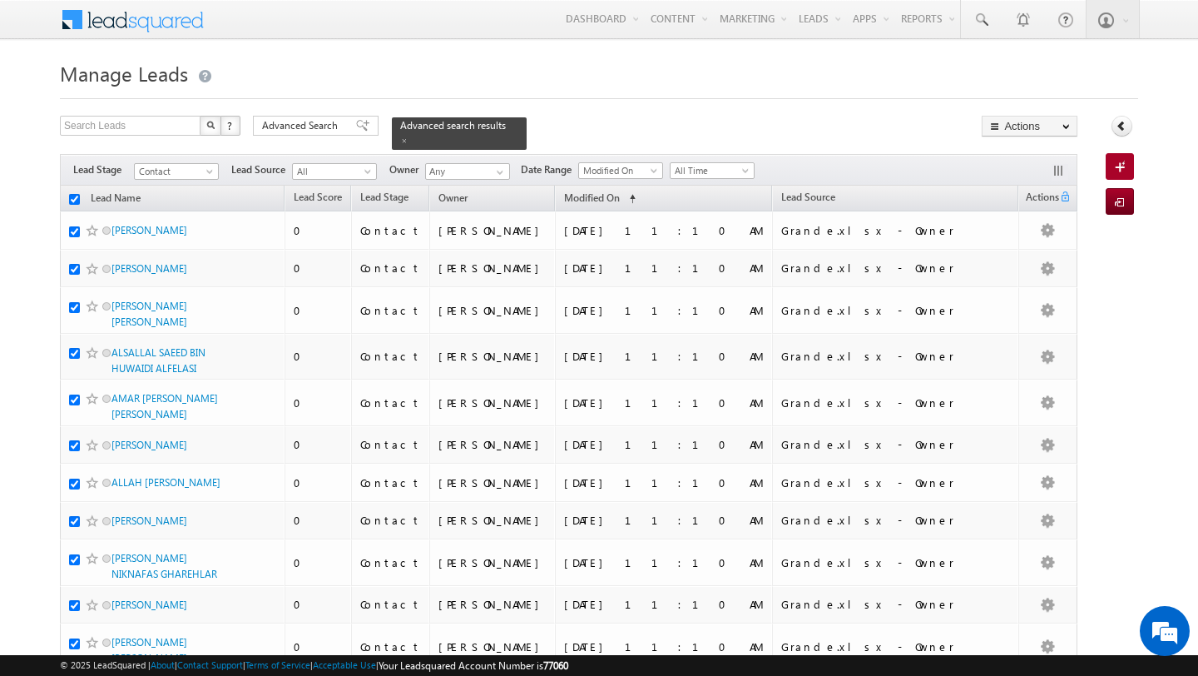
checkbox input "true"
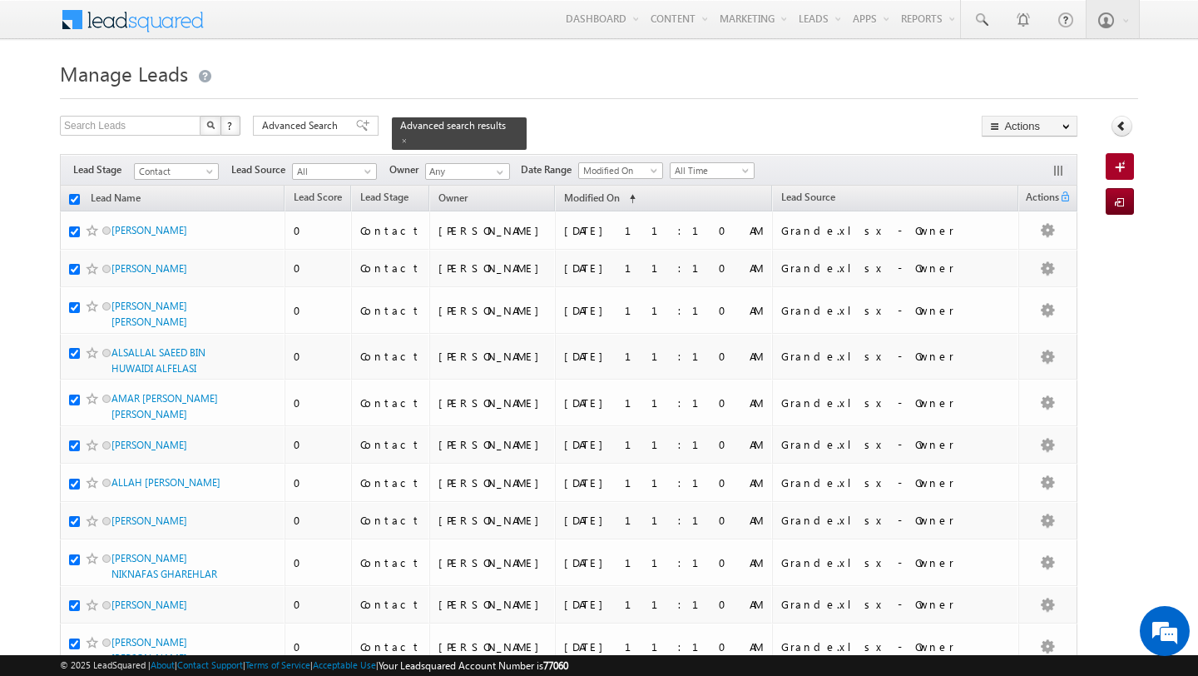
checkbox input "true"
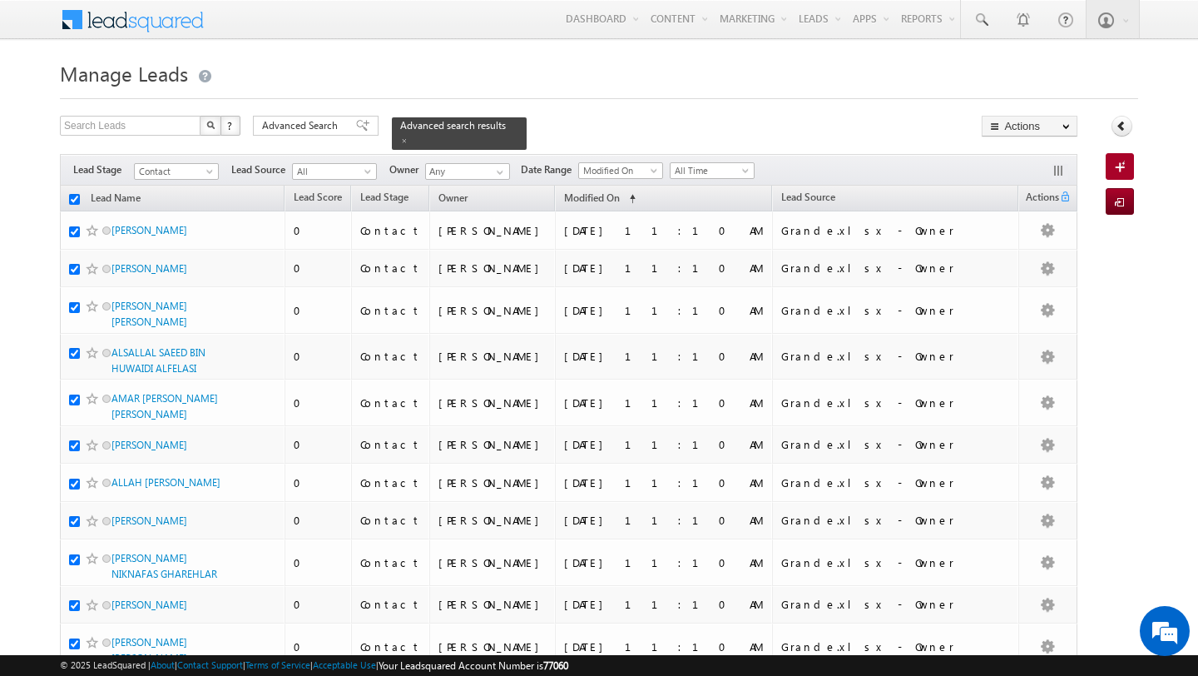
checkbox input "true"
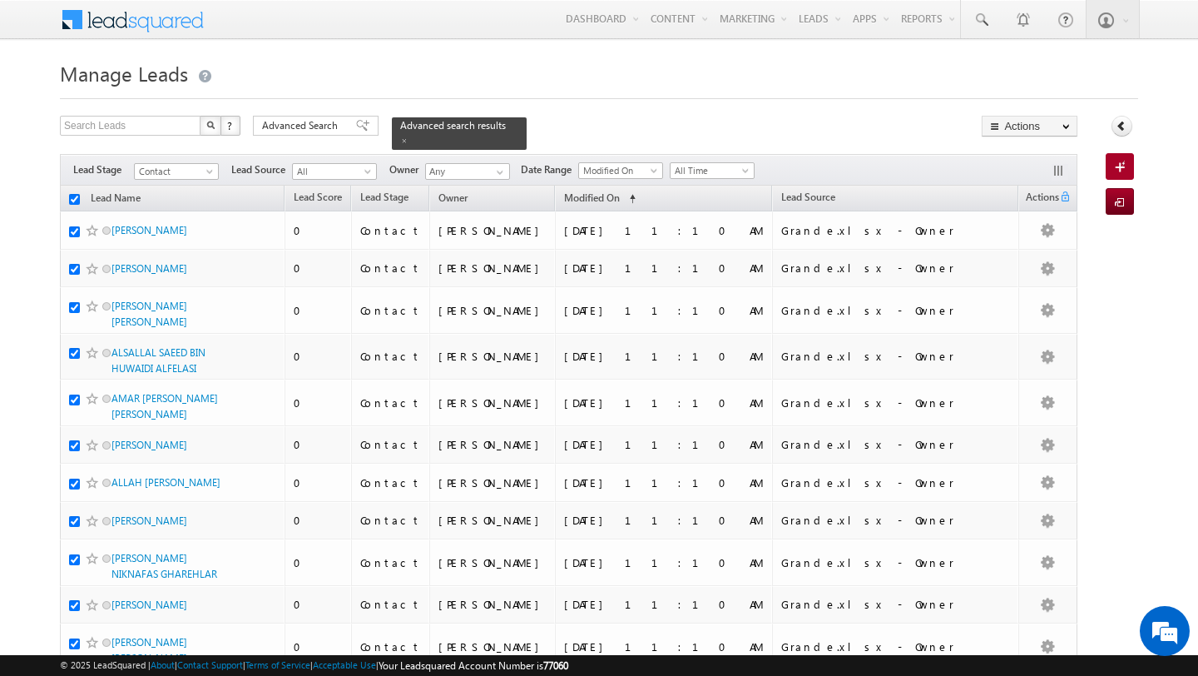
checkbox input "true"
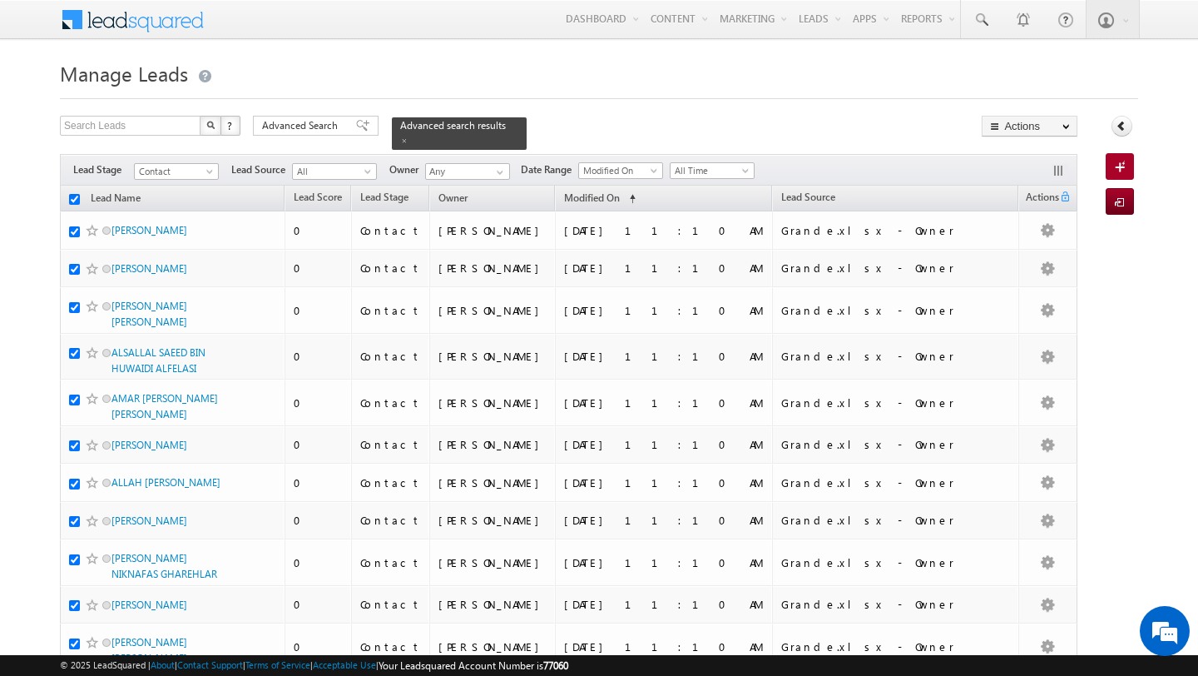
checkbox input "true"
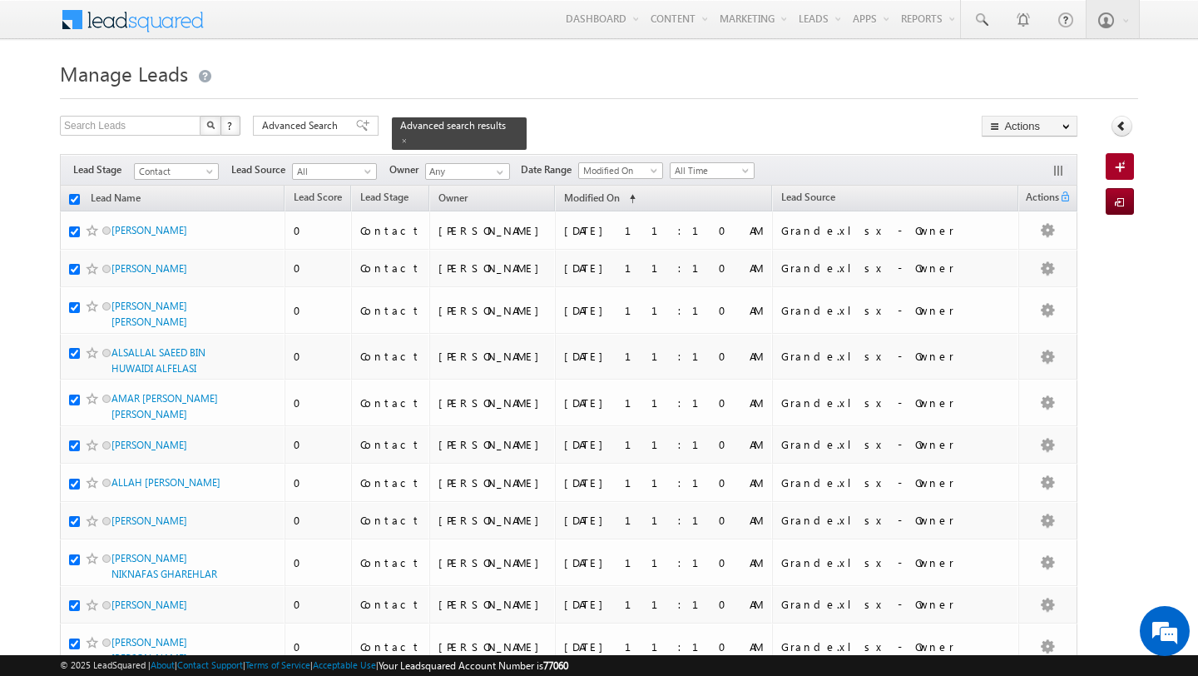
checkbox input "true"
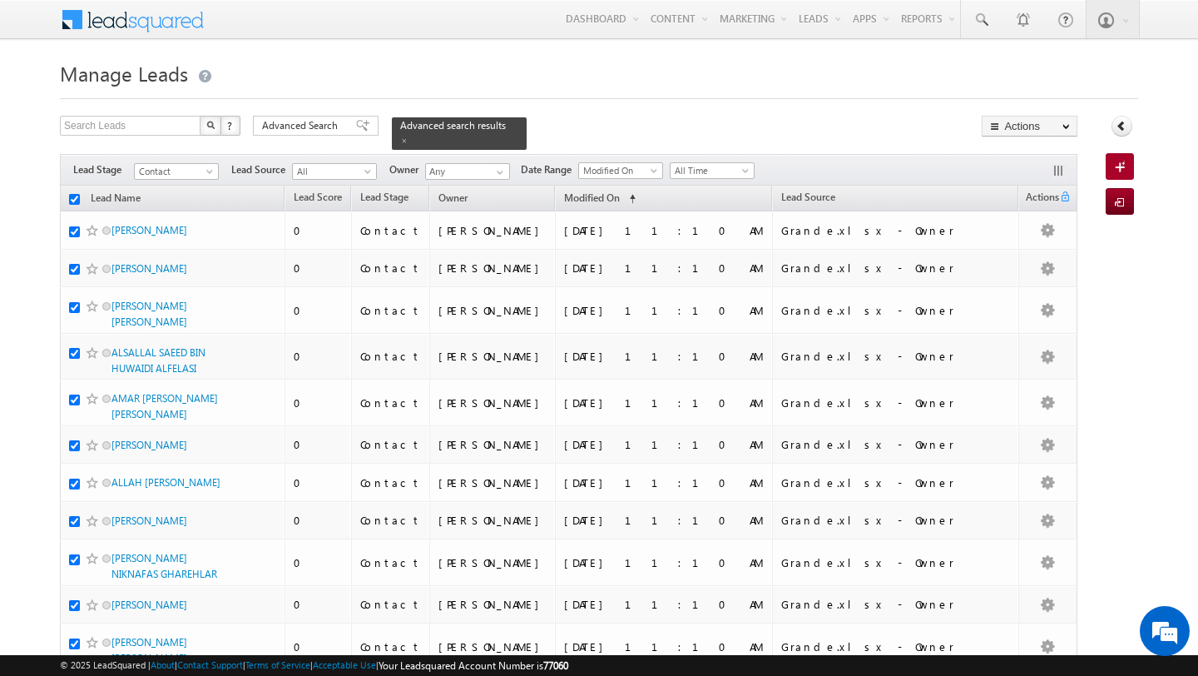
checkbox input "true"
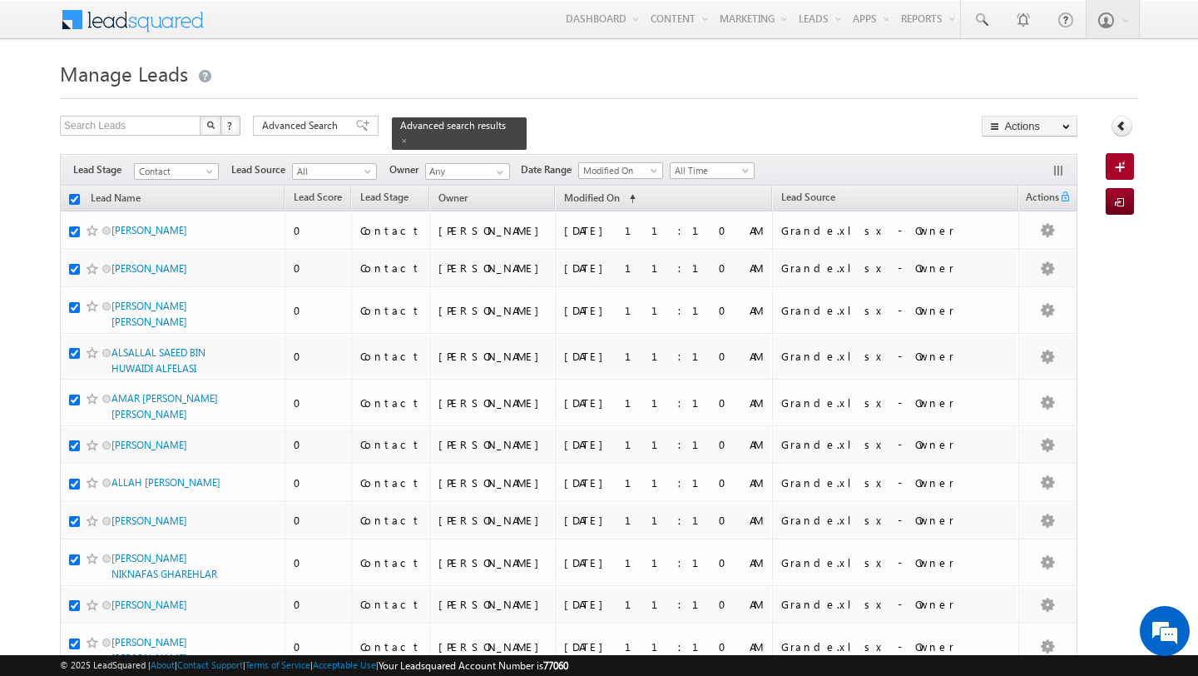
checkbox input "true"
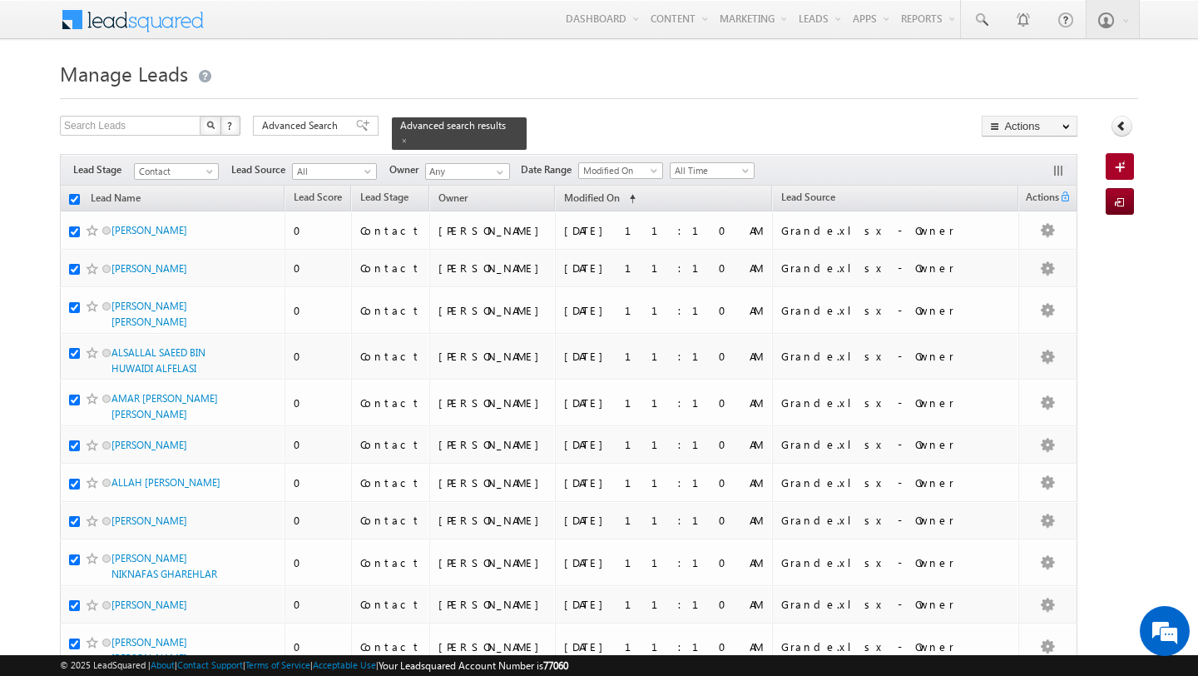
checkbox input "true"
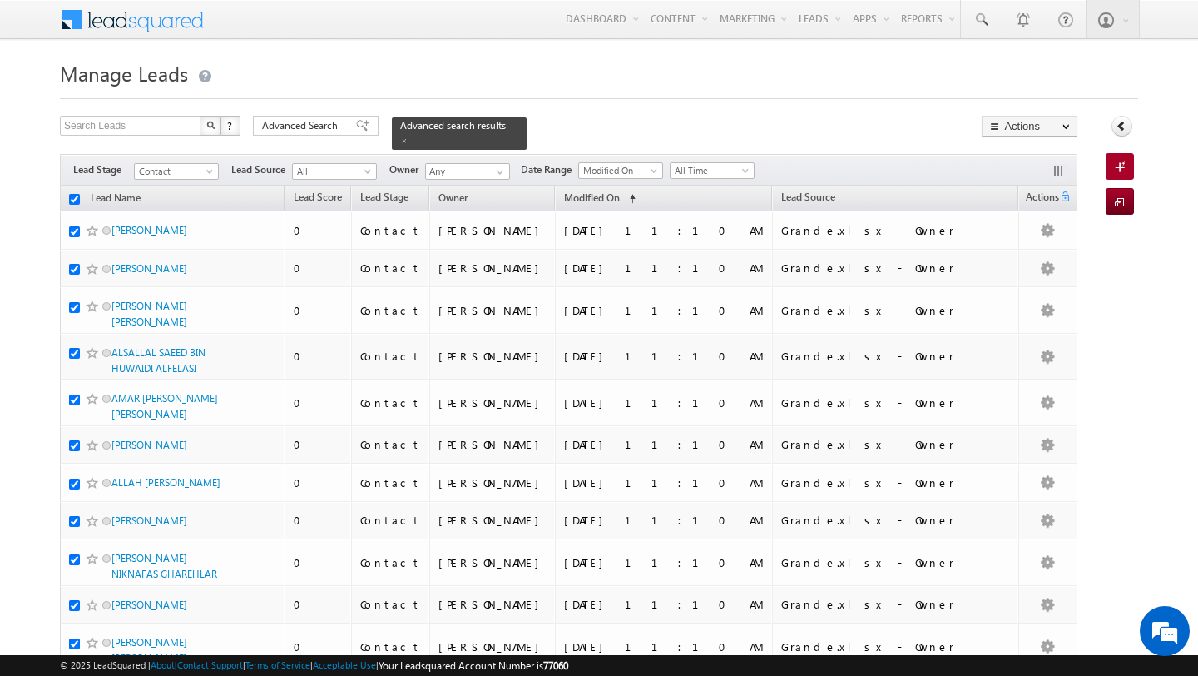
checkbox input "true"
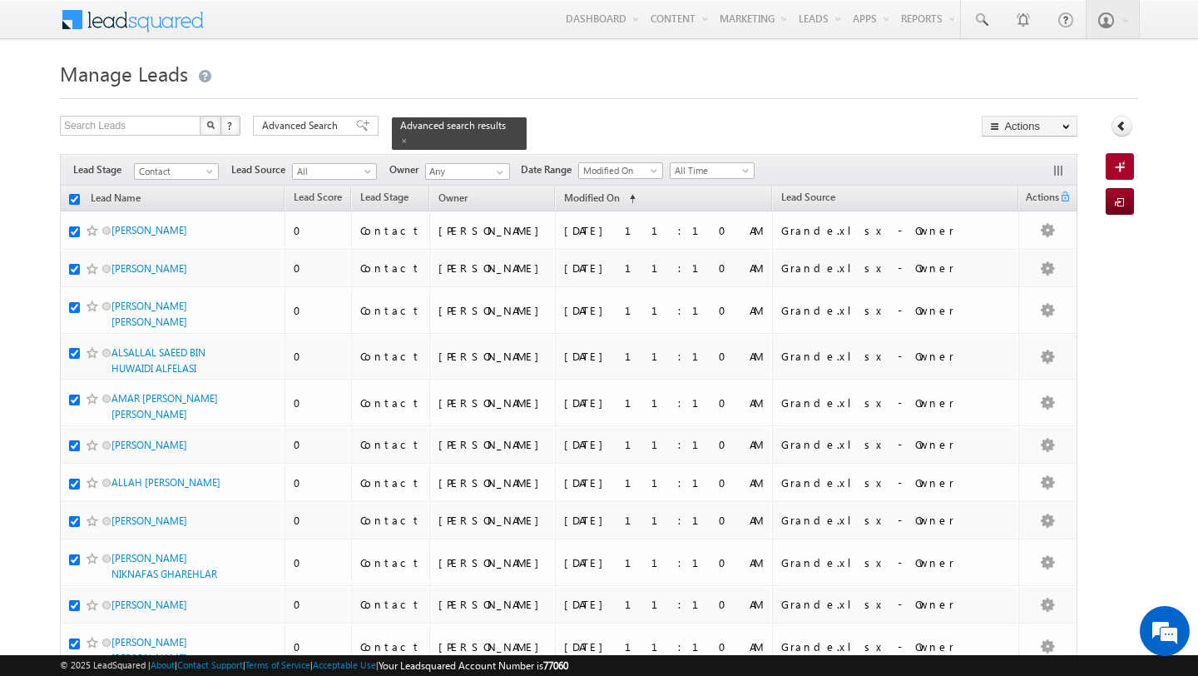
checkbox input "true"
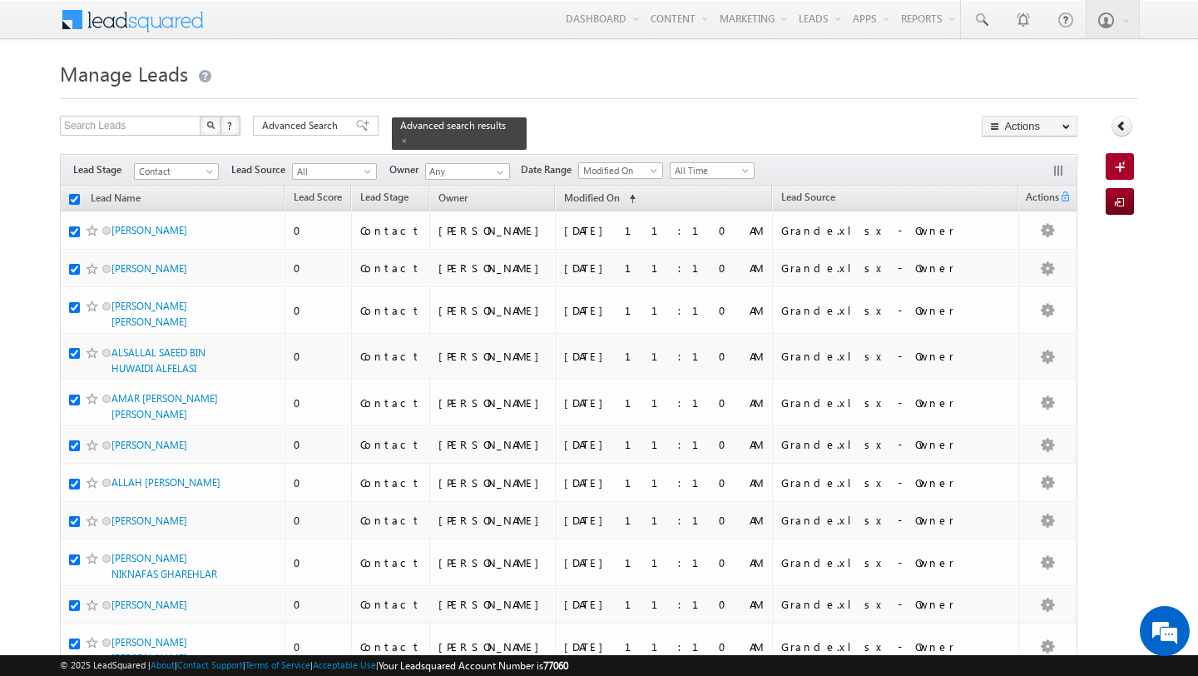
checkbox input "true"
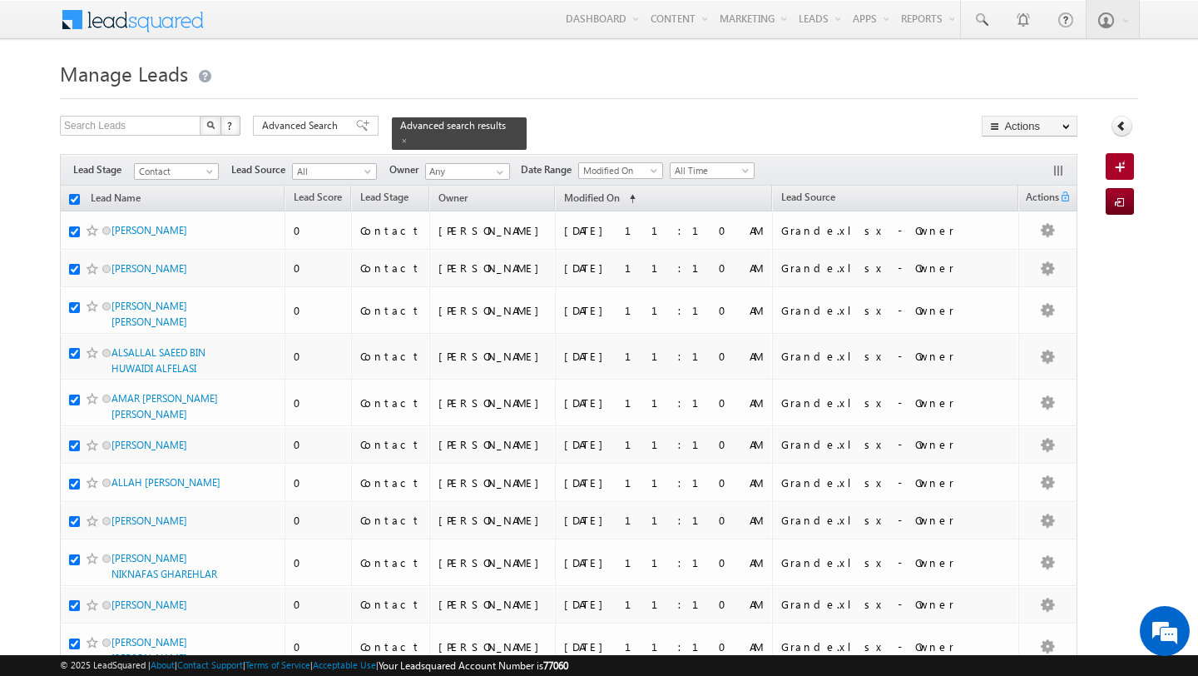
checkbox input "true"
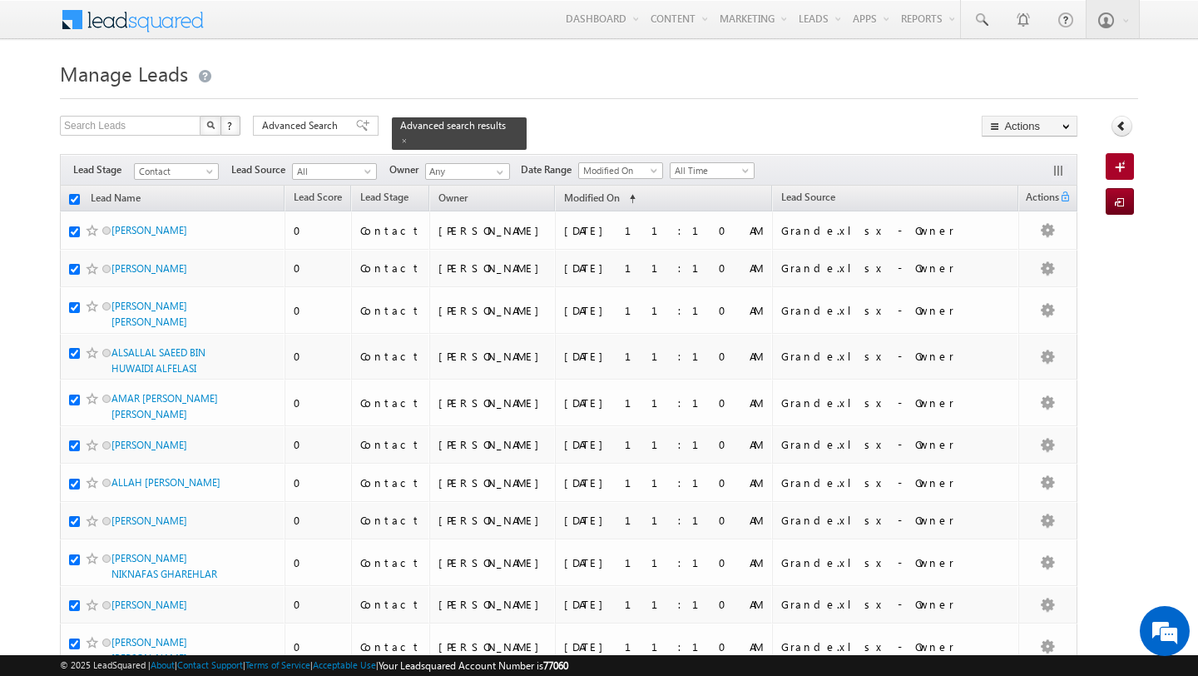
checkbox input "true"
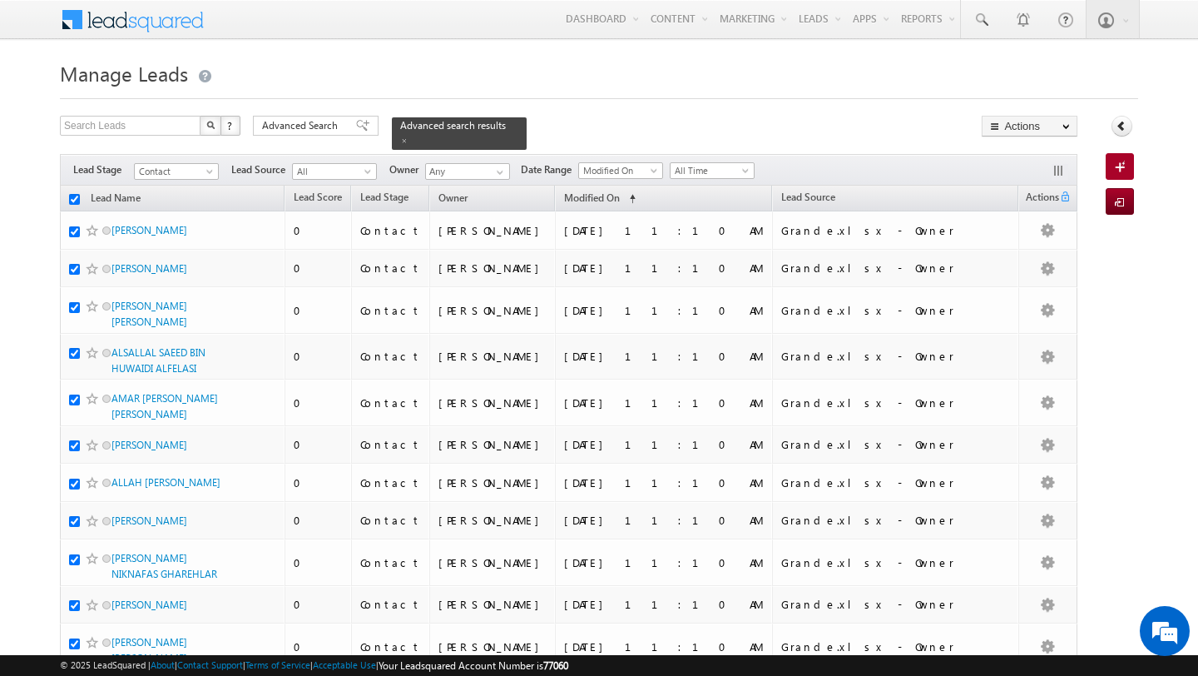
checkbox input "true"
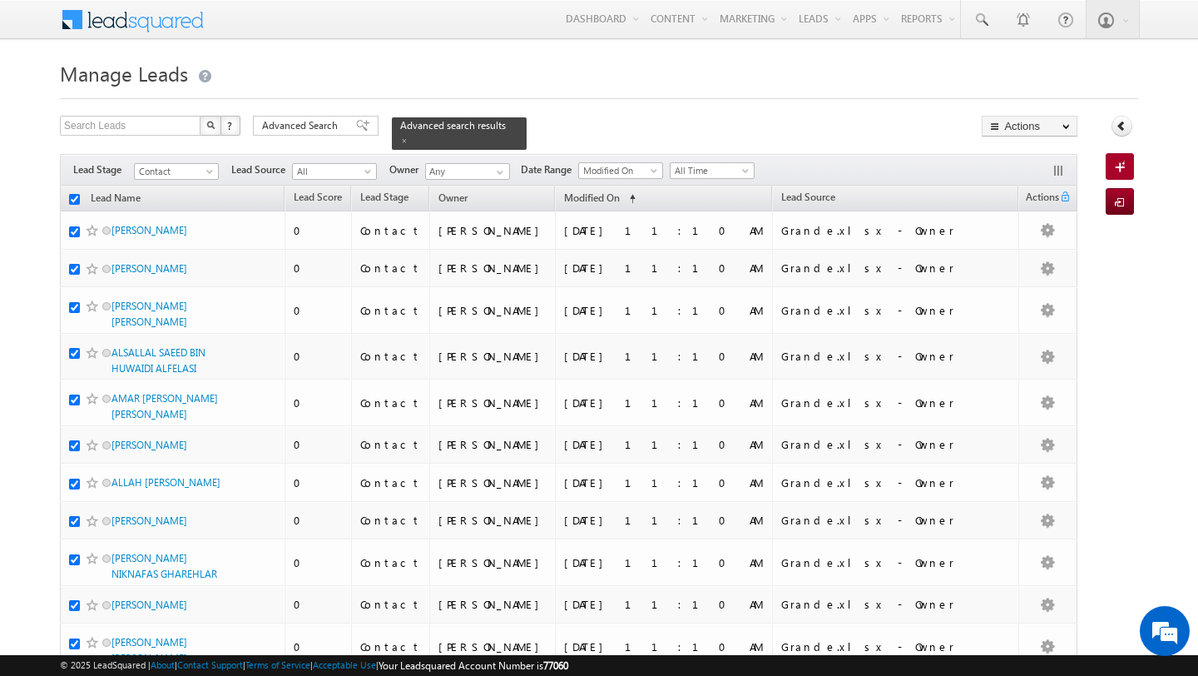
checkbox input "true"
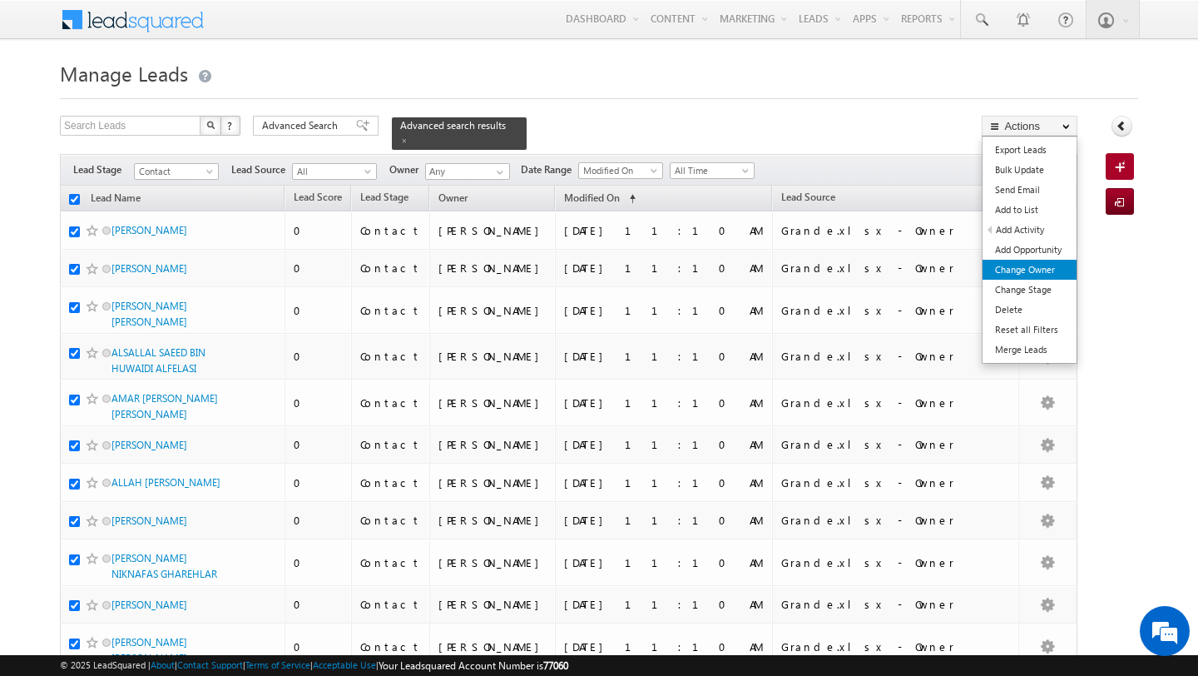
click at [1031, 261] on link "Change Owner" at bounding box center [1030, 270] width 94 height 20
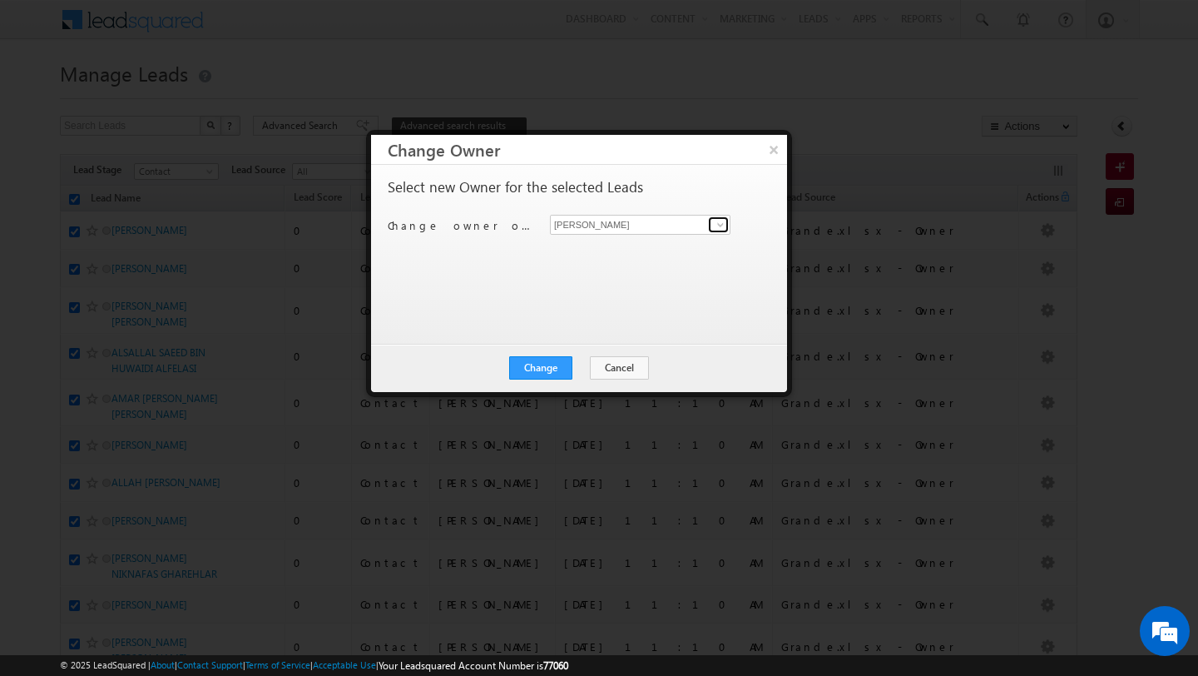
click at [719, 228] on span at bounding box center [720, 224] width 13 height 13
click at [642, 255] on span "subham.modak@indglobal.ae" at bounding box center [632, 257] width 150 height 12
click at [543, 373] on button "Change" at bounding box center [540, 367] width 63 height 23
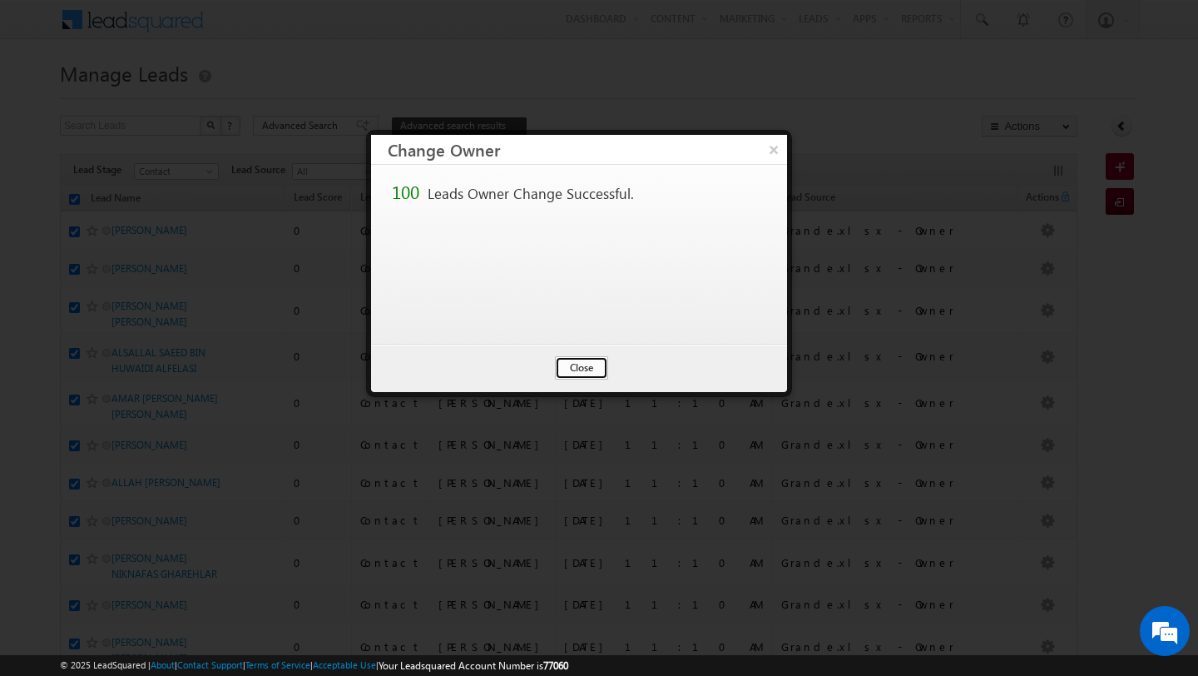
click at [582, 356] on button "Close" at bounding box center [581, 367] width 53 height 23
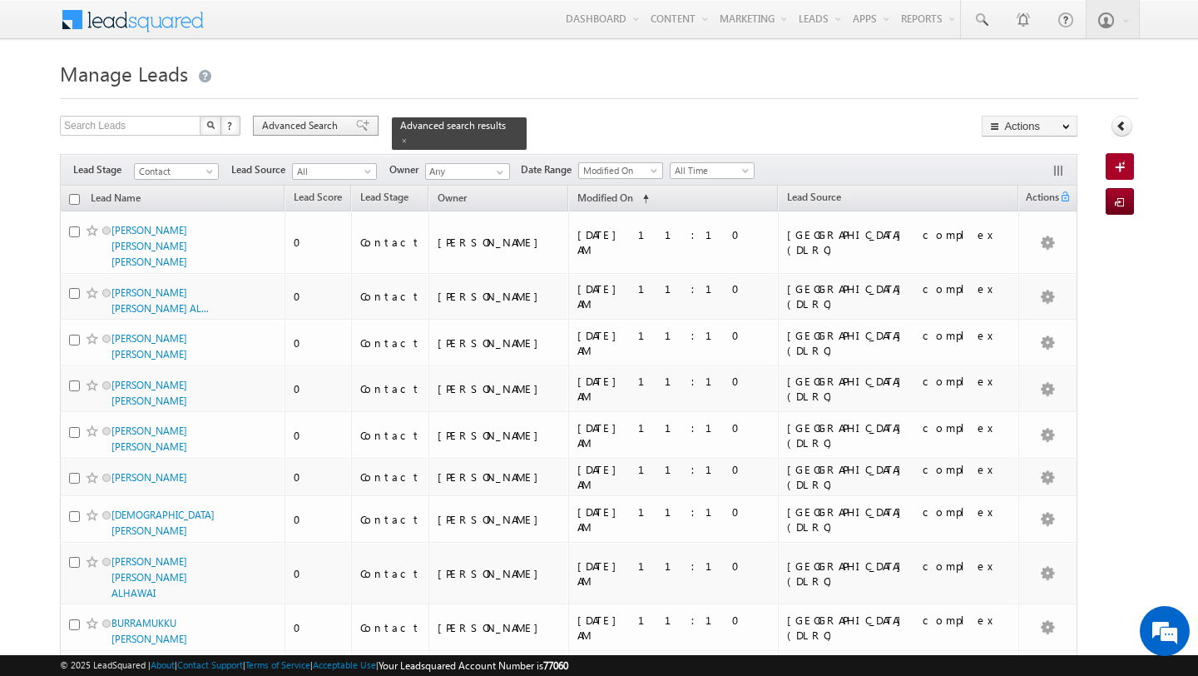
click at [290, 133] on span "Advanced Search" at bounding box center [302, 125] width 81 height 15
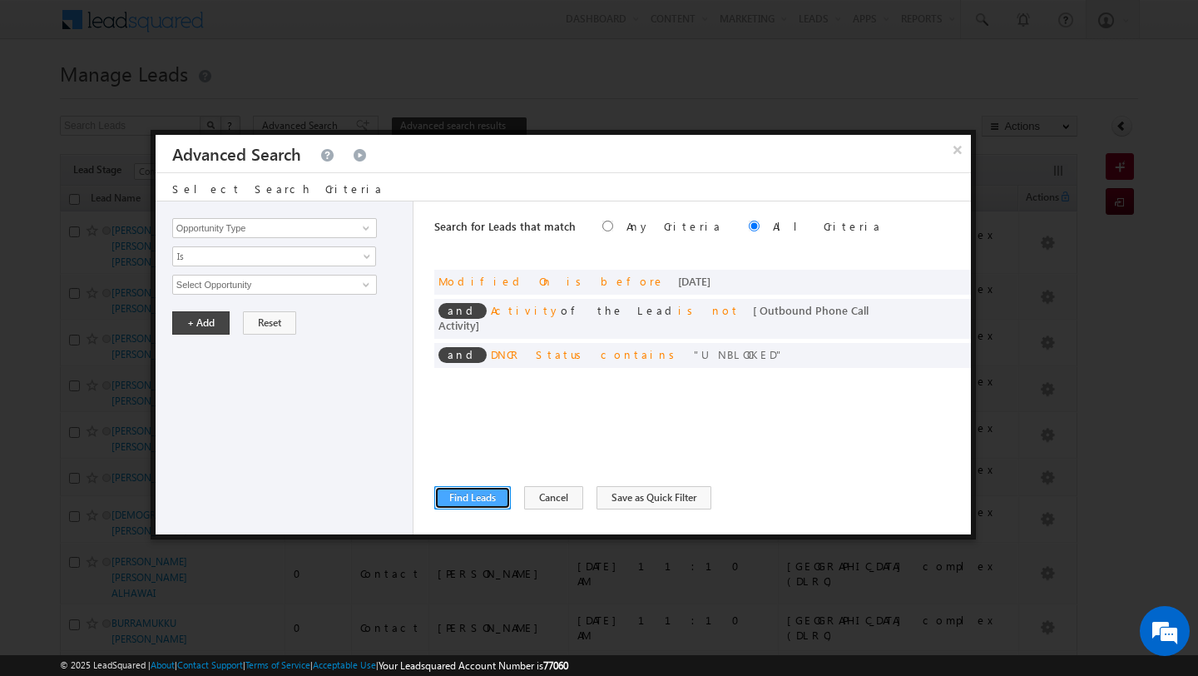
click at [469, 493] on button "Find Leads" at bounding box center [472, 497] width 77 height 23
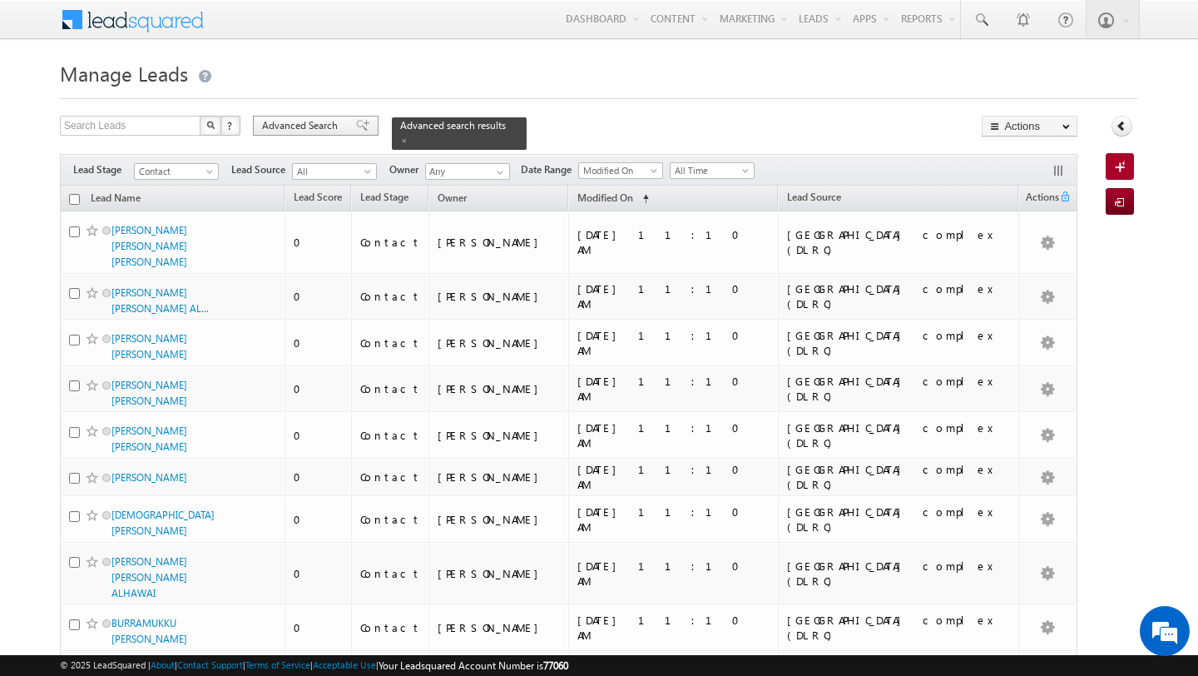
click at [339, 132] on span "Advanced Search" at bounding box center [302, 125] width 81 height 15
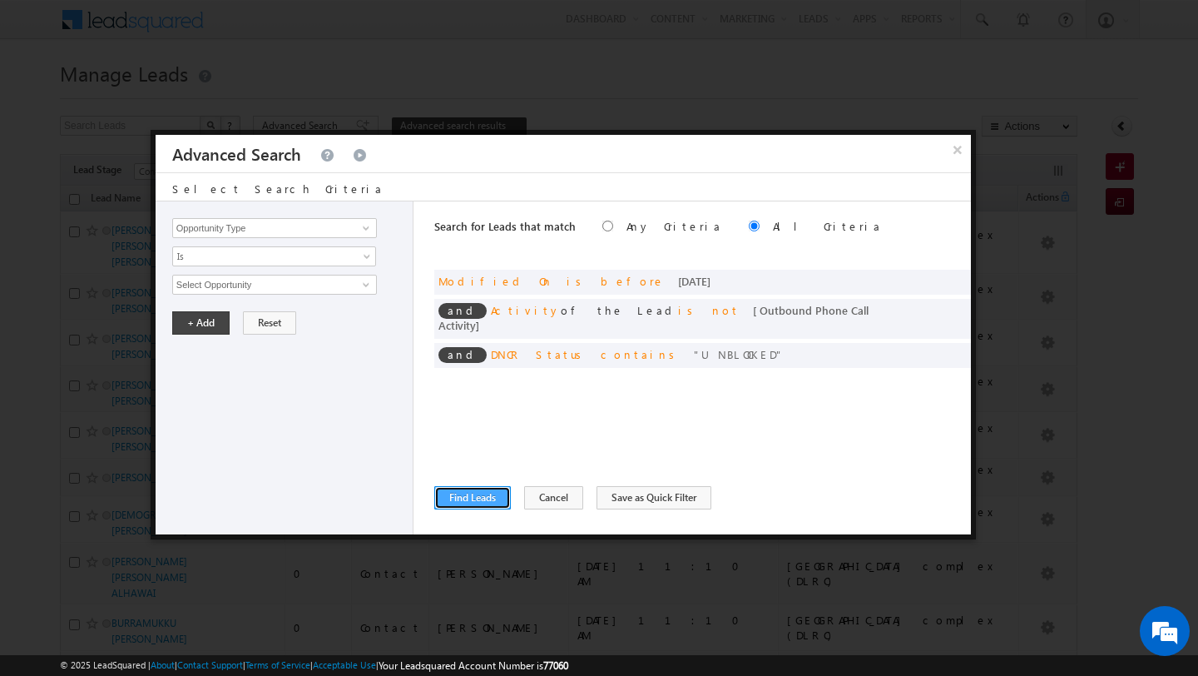
click at [472, 494] on button "Find Leads" at bounding box center [472, 497] width 77 height 23
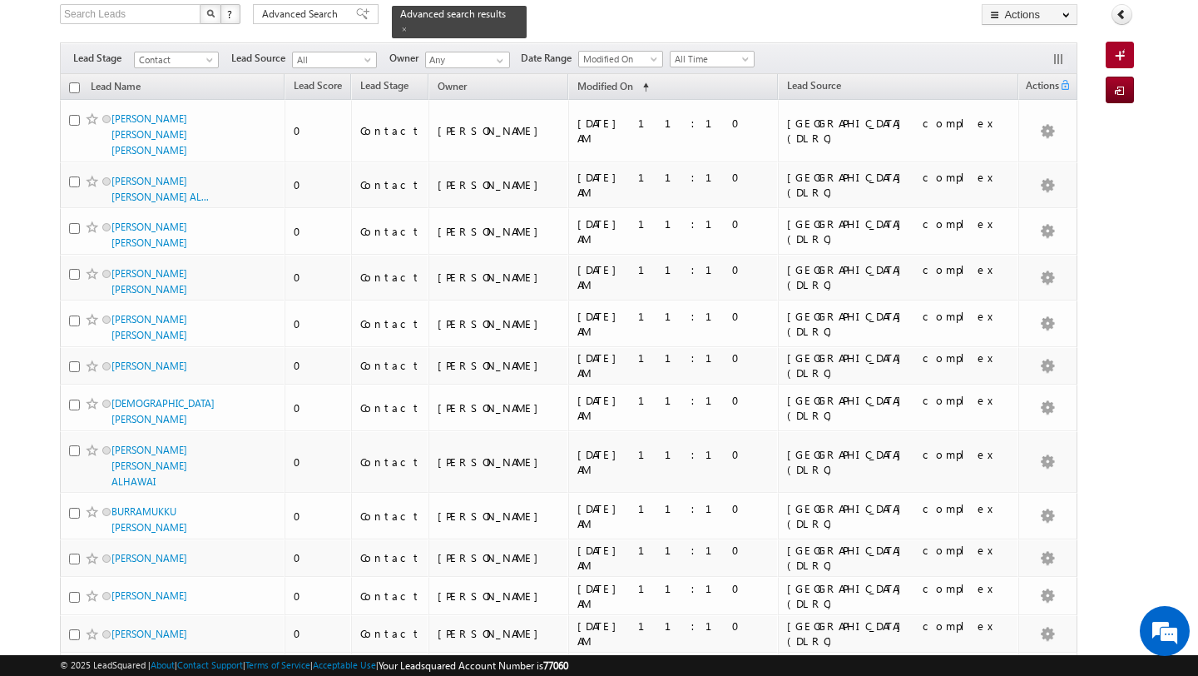
scroll to position [2, 0]
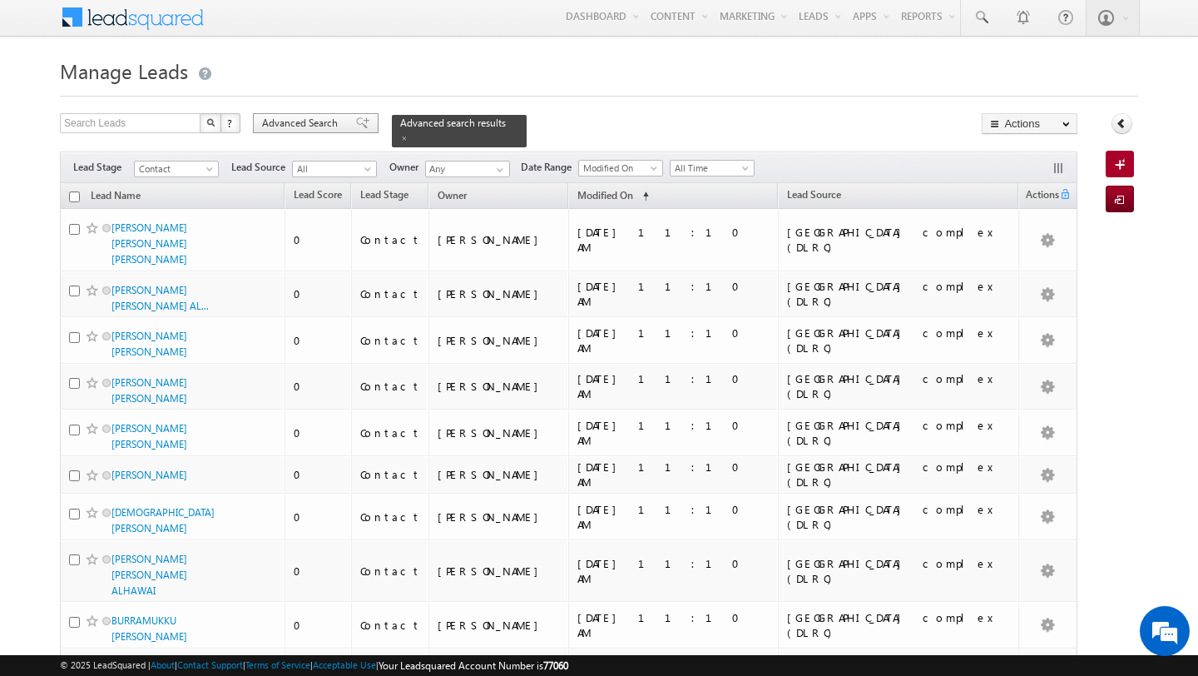
click at [325, 121] on span "Advanced Search" at bounding box center [302, 123] width 81 height 15
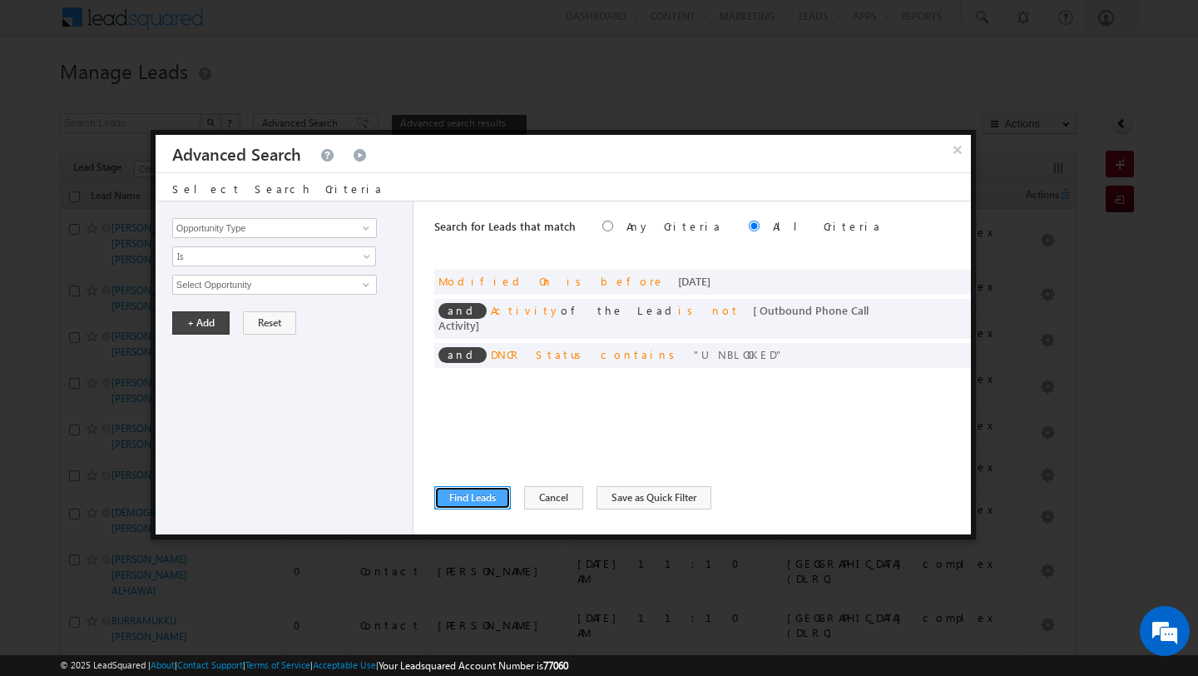
click at [474, 499] on button "Find Leads" at bounding box center [472, 497] width 77 height 23
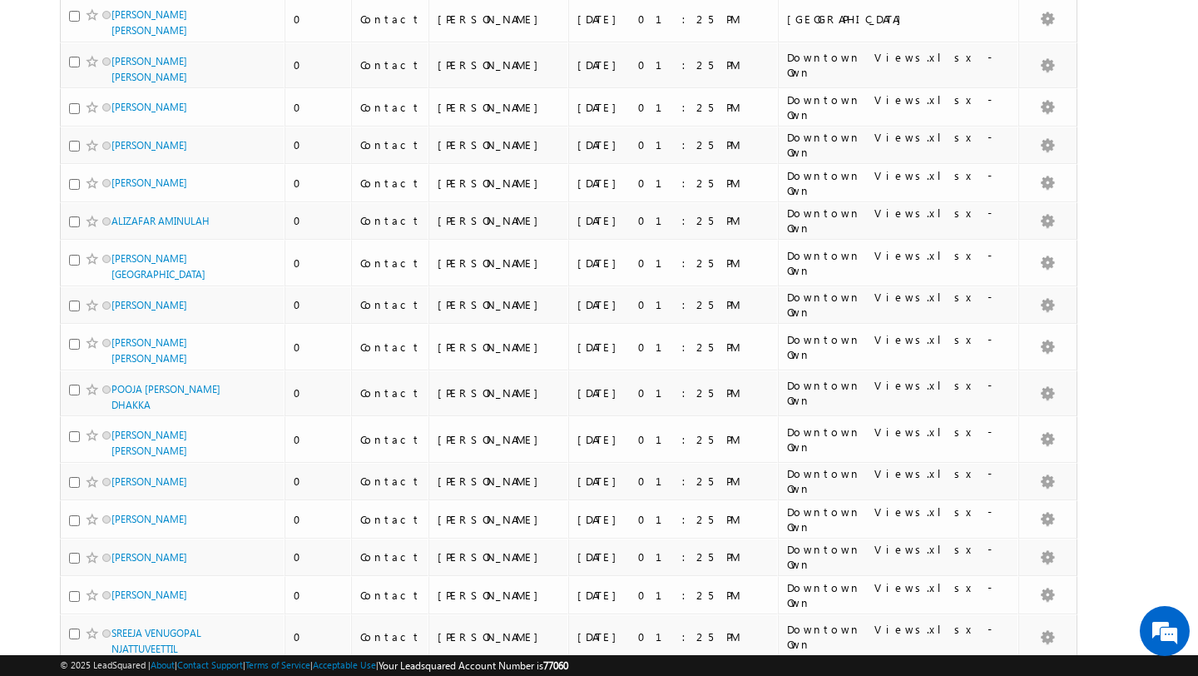
scroll to position [0, 0]
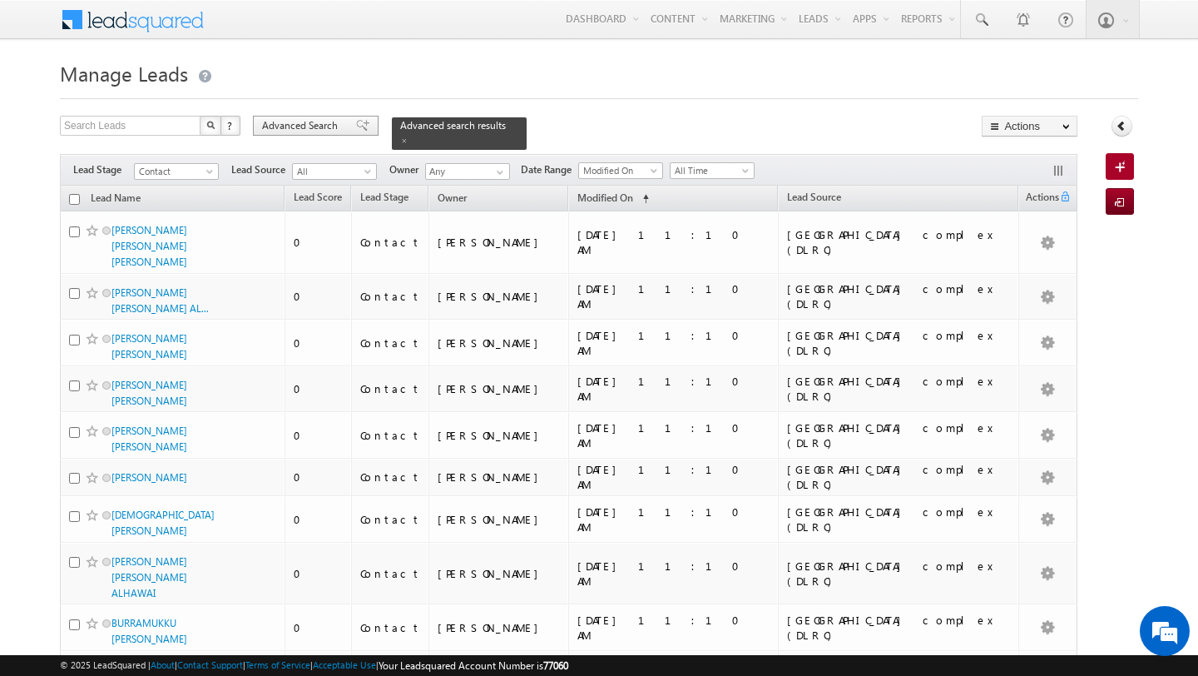
click at [305, 128] on span "Advanced Search" at bounding box center [302, 125] width 81 height 15
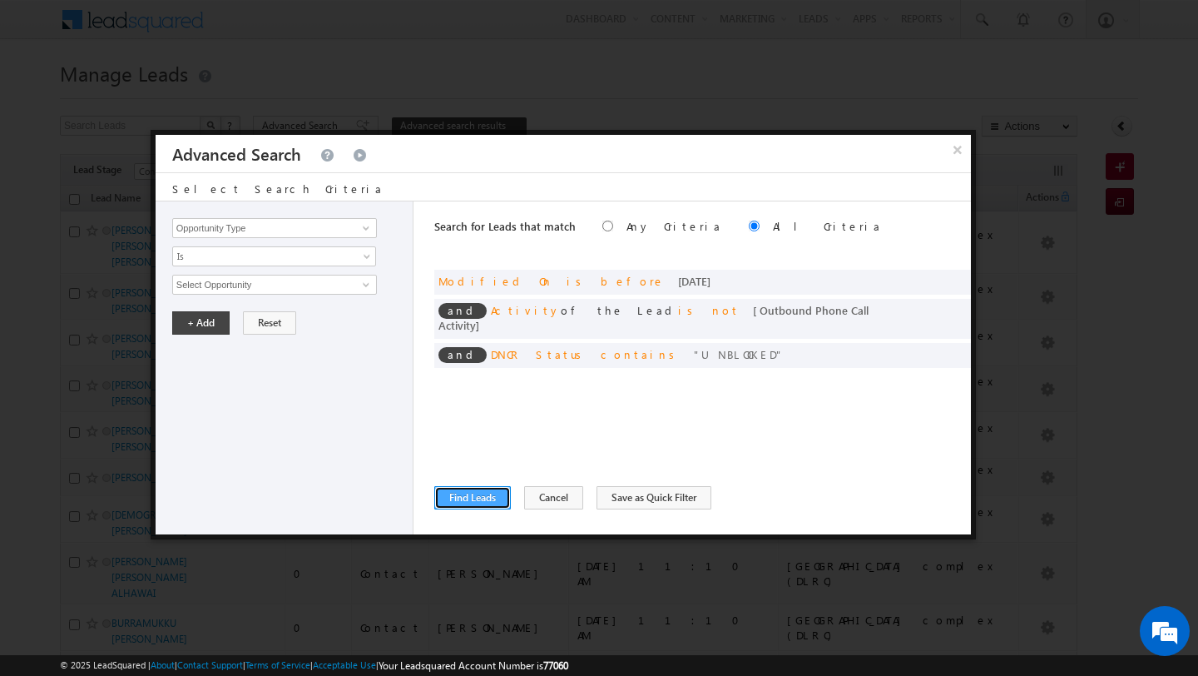
click at [452, 490] on button "Find Leads" at bounding box center [472, 497] width 77 height 23
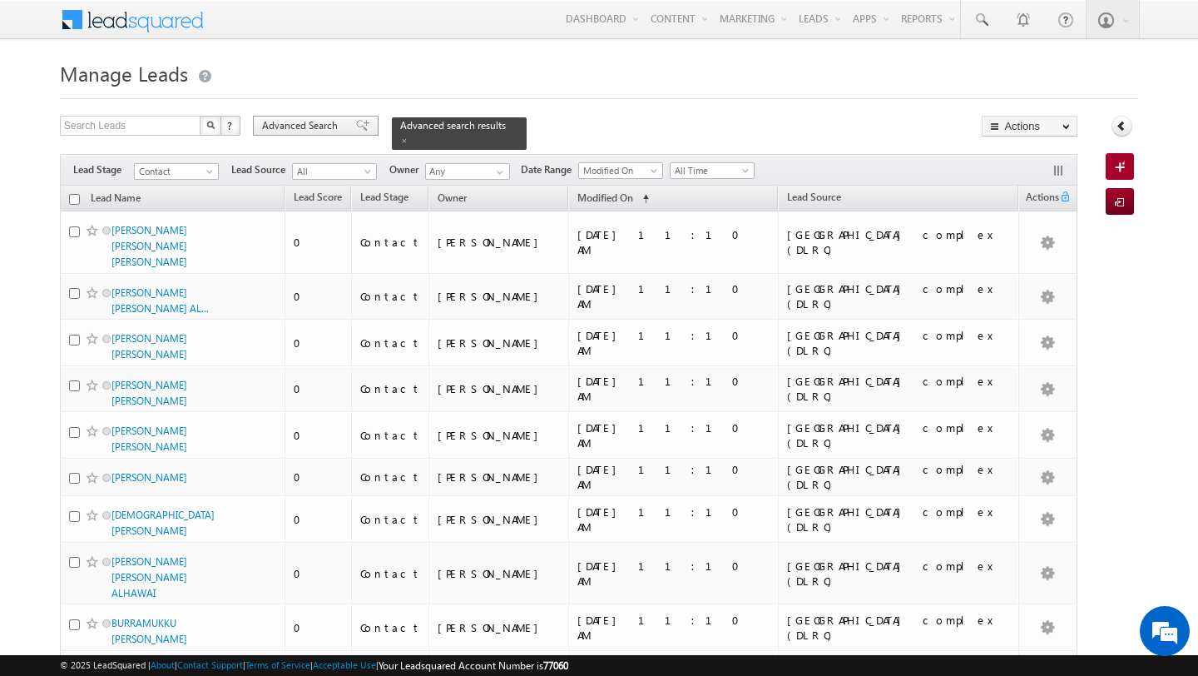
click at [299, 131] on span "Advanced Search" at bounding box center [302, 125] width 81 height 15
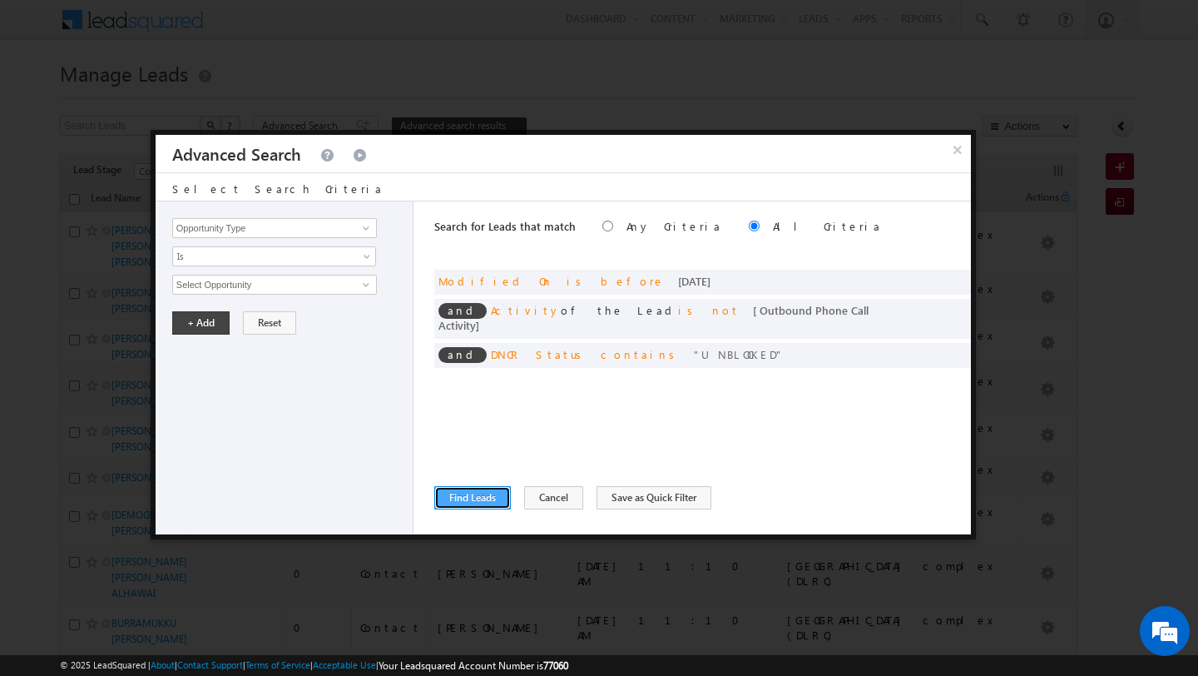
click at [475, 495] on button "Find Leads" at bounding box center [472, 497] width 77 height 23
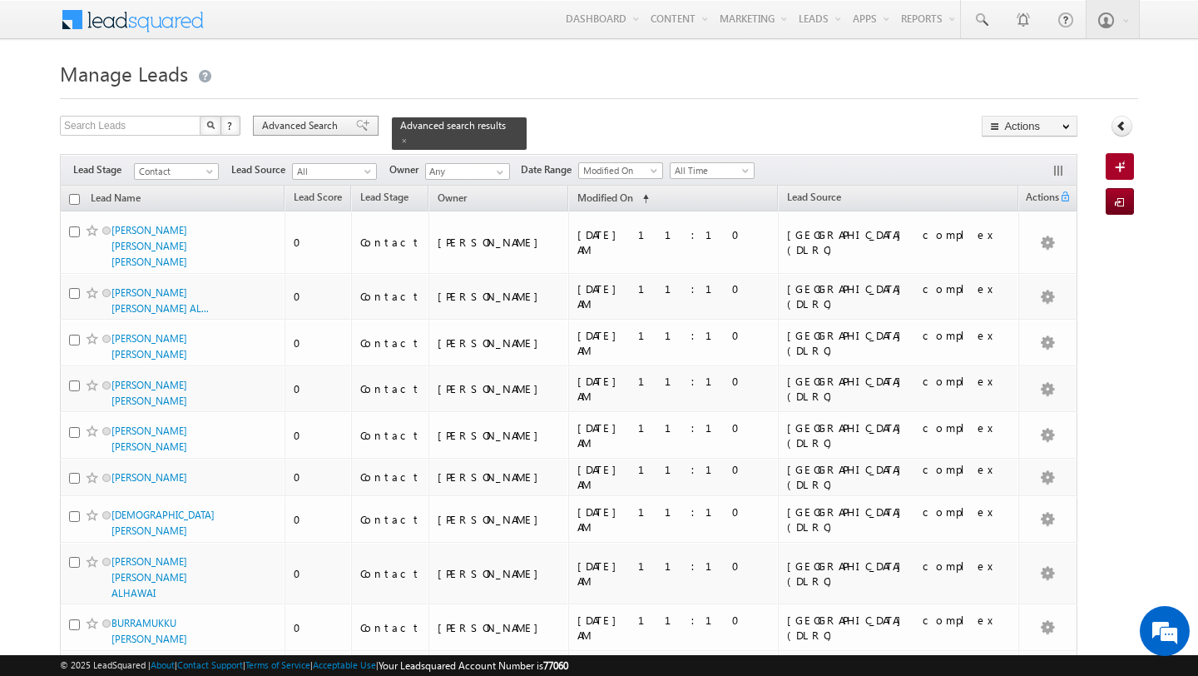
click at [320, 121] on span "Advanced Search" at bounding box center [302, 125] width 81 height 15
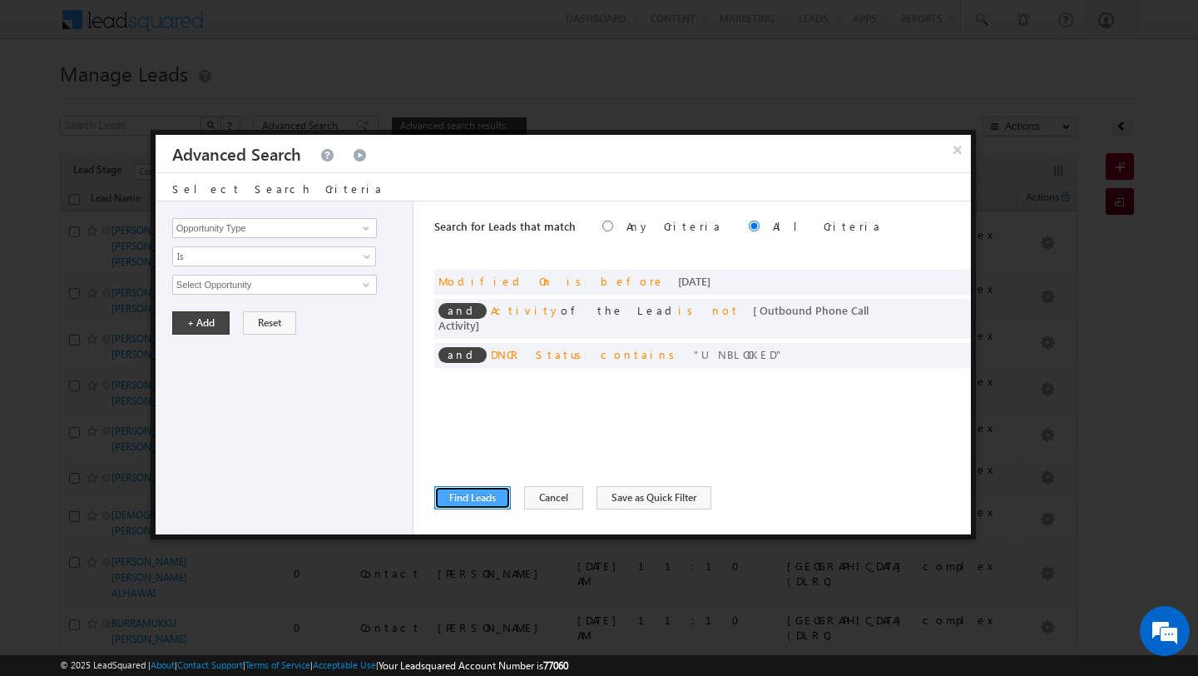
click at [478, 508] on button "Find Leads" at bounding box center [472, 497] width 77 height 23
